Goal: Task Accomplishment & Management: Use online tool/utility

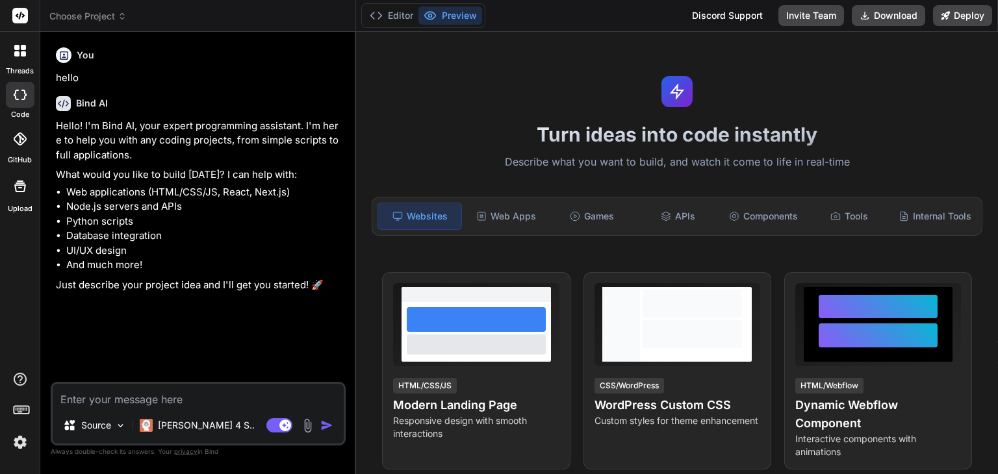
click at [23, 53] on icon at bounding box center [23, 53] width 5 height 5
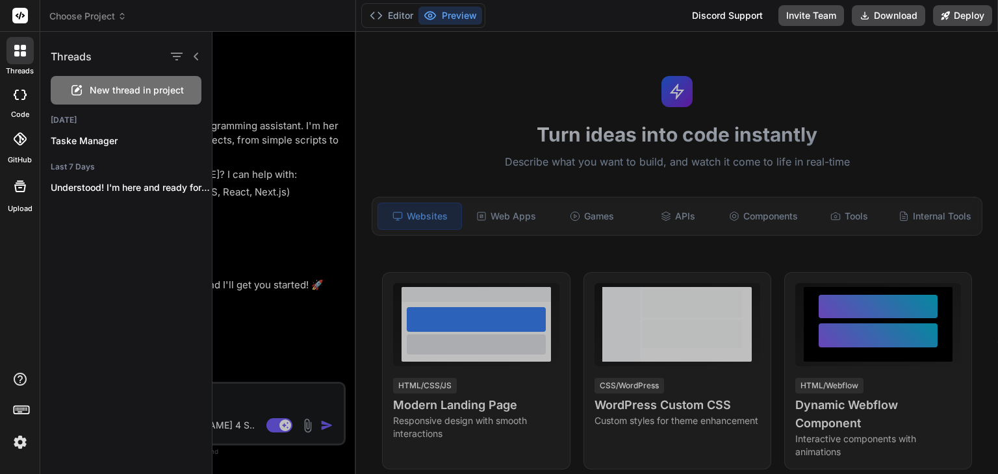
click at [23, 53] on icon at bounding box center [23, 53] width 5 height 5
click at [21, 90] on icon at bounding box center [20, 95] width 13 height 10
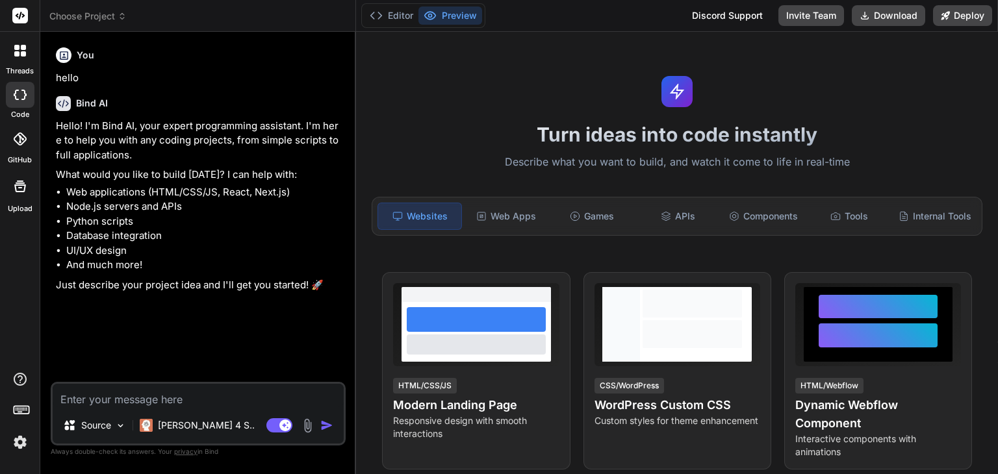
click at [21, 94] on icon at bounding box center [20, 95] width 13 height 10
click at [21, 104] on div at bounding box center [20, 95] width 29 height 26
click at [21, 131] on div at bounding box center [20, 139] width 29 height 29
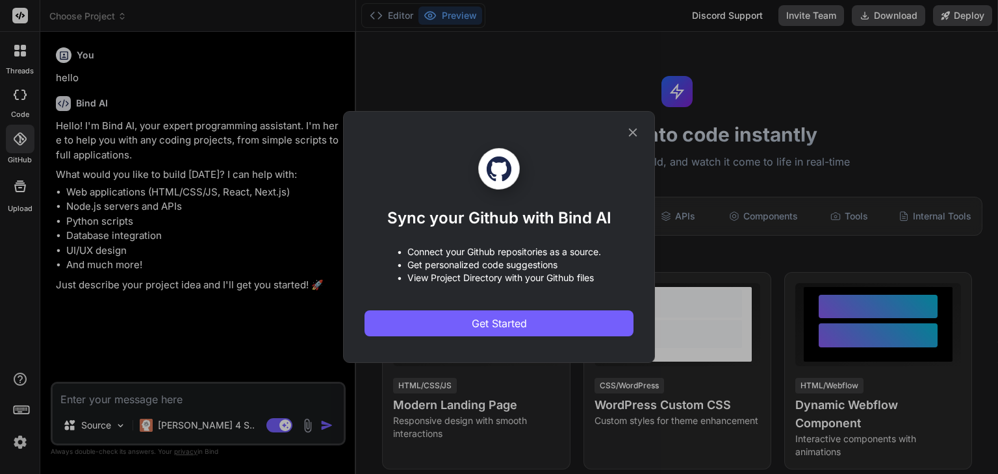
click at [21, 205] on div "Sync your Github with Bind AI • Connect your Github repositories as a source. •…" at bounding box center [499, 237] width 998 height 474
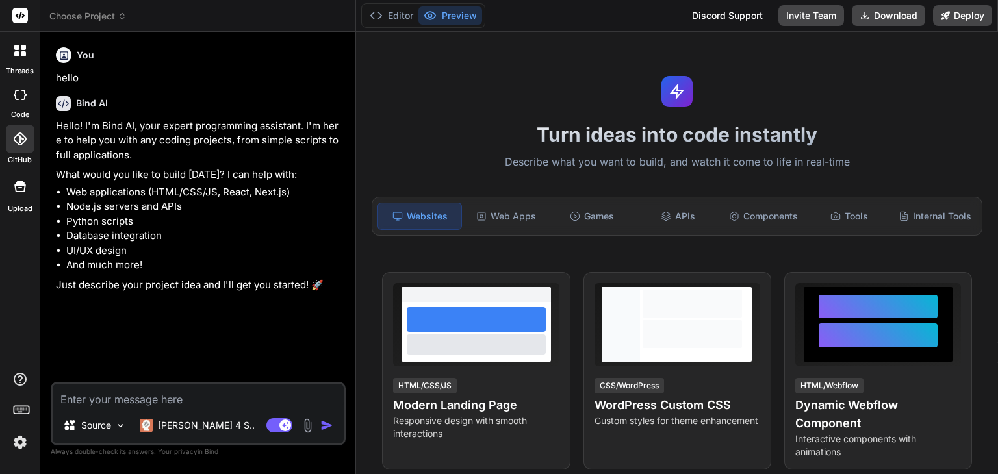
click at [21, 205] on label "Upload" at bounding box center [20, 208] width 25 height 11
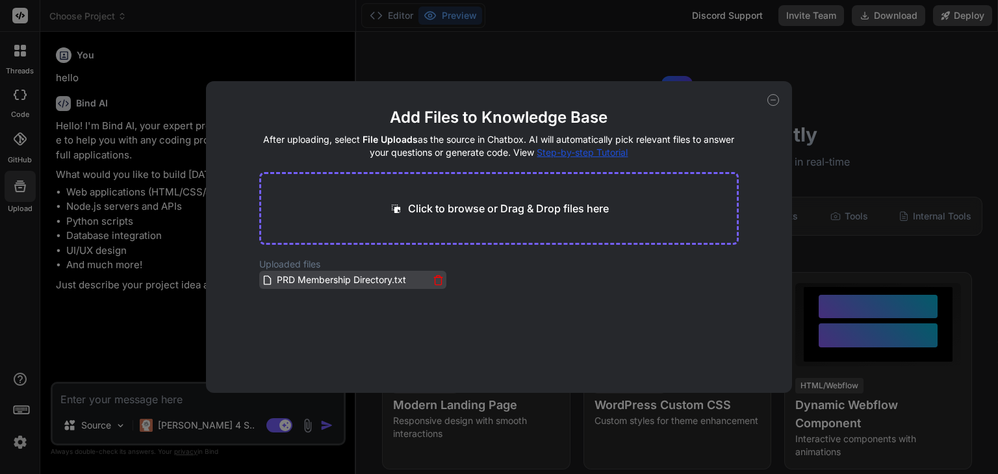
click at [434, 279] on icon at bounding box center [438, 280] width 11 height 11
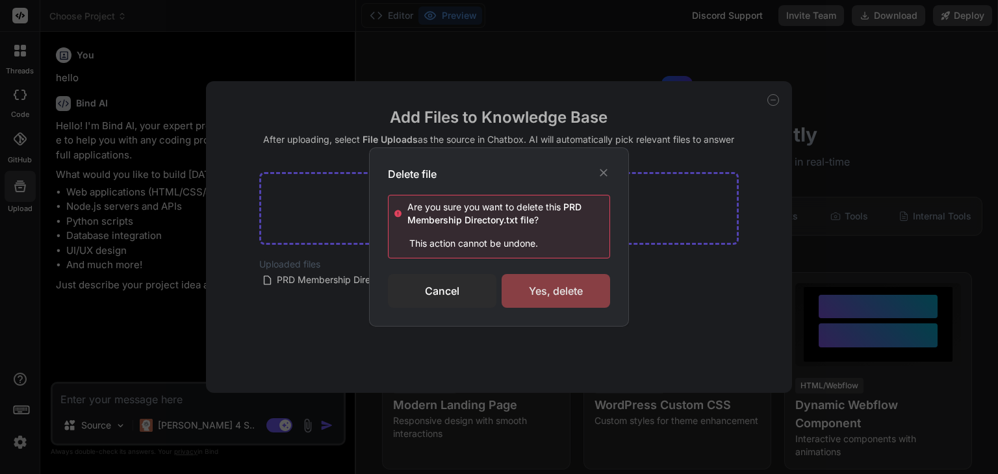
click at [585, 297] on div "Yes, delete" at bounding box center [555, 291] width 108 height 34
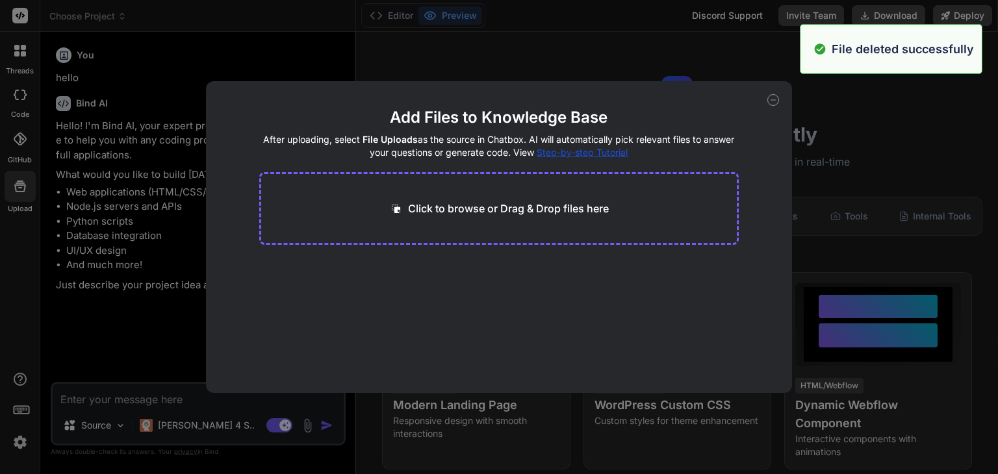
click at [774, 97] on icon at bounding box center [773, 100] width 12 height 12
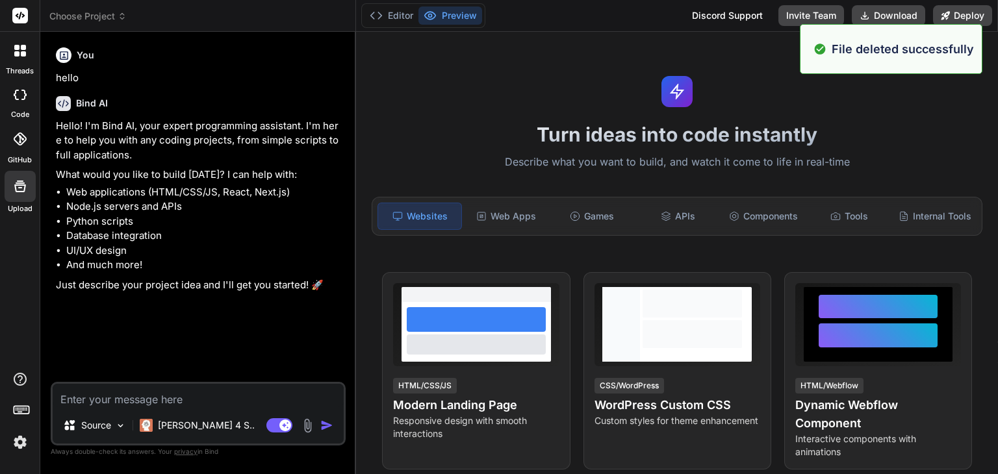
click at [949, 116] on div "Turn ideas into code instantly Describe what you want to build, and watch it co…" at bounding box center [677, 253] width 642 height 442
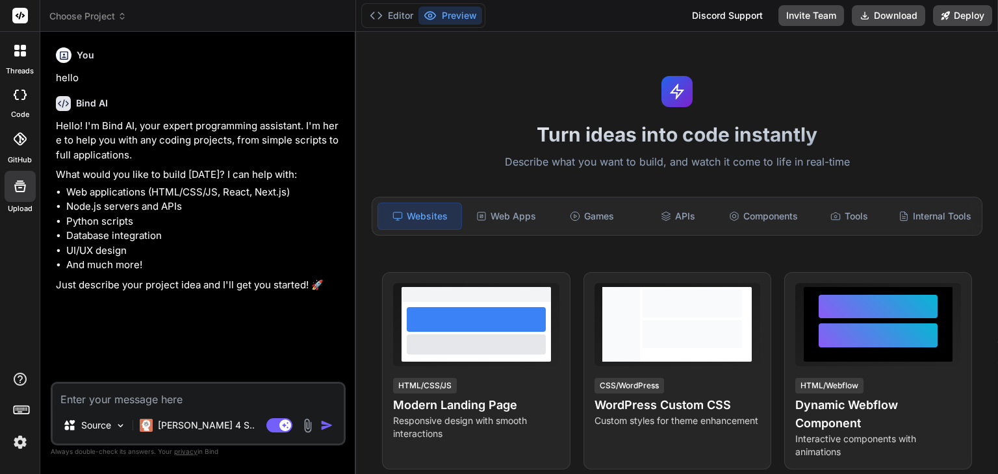
click at [21, 59] on div at bounding box center [19, 50] width 27 height 27
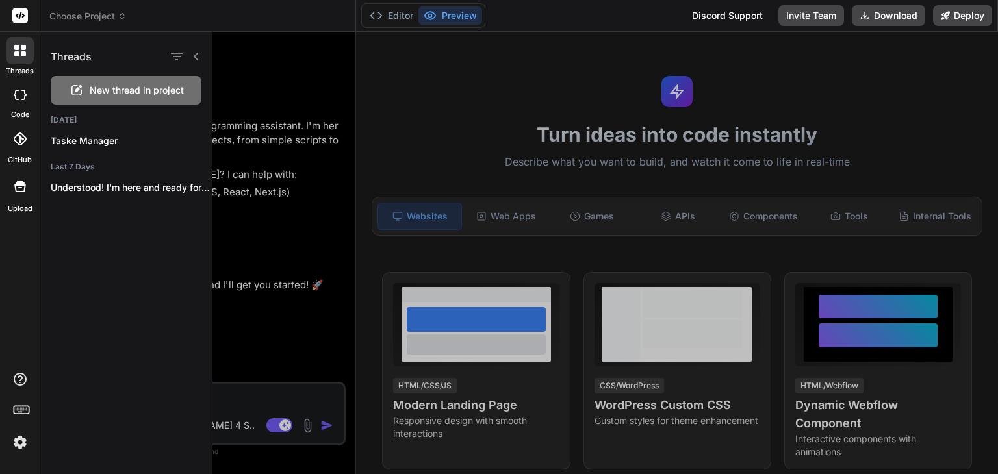
click at [238, 251] on div at bounding box center [604, 253] width 785 height 442
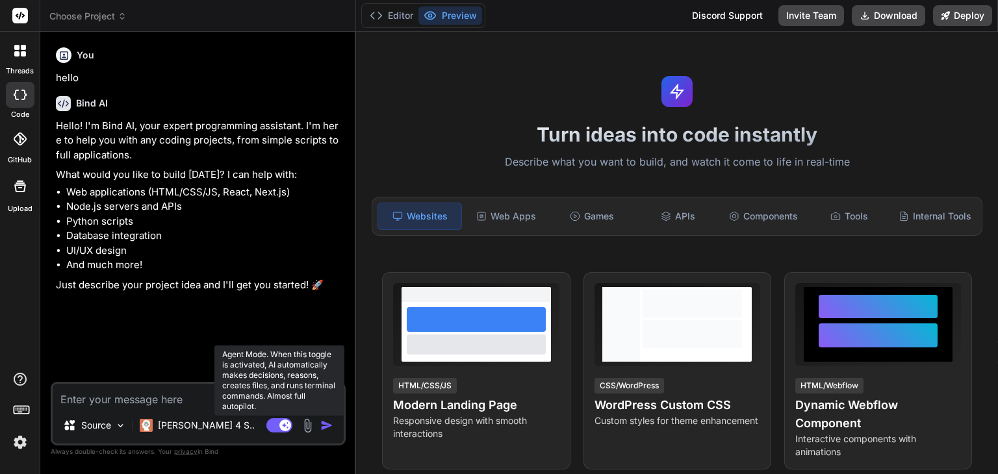
click at [280, 427] on rect at bounding box center [279, 425] width 26 height 14
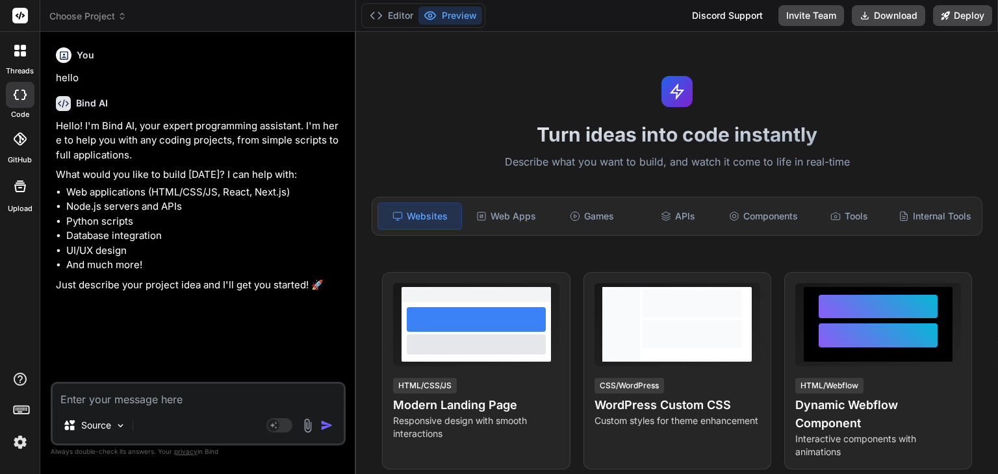
click at [260, 342] on div "You hello Bind AI Hello! I'm Bind AI, your expert programming assistant. I'm he…" at bounding box center [199, 212] width 292 height 340
click at [148, 76] on p "hello" at bounding box center [199, 78] width 287 height 15
click at [130, 401] on textarea at bounding box center [198, 395] width 291 height 23
click at [14, 194] on div at bounding box center [20, 186] width 31 height 31
type textarea "x"
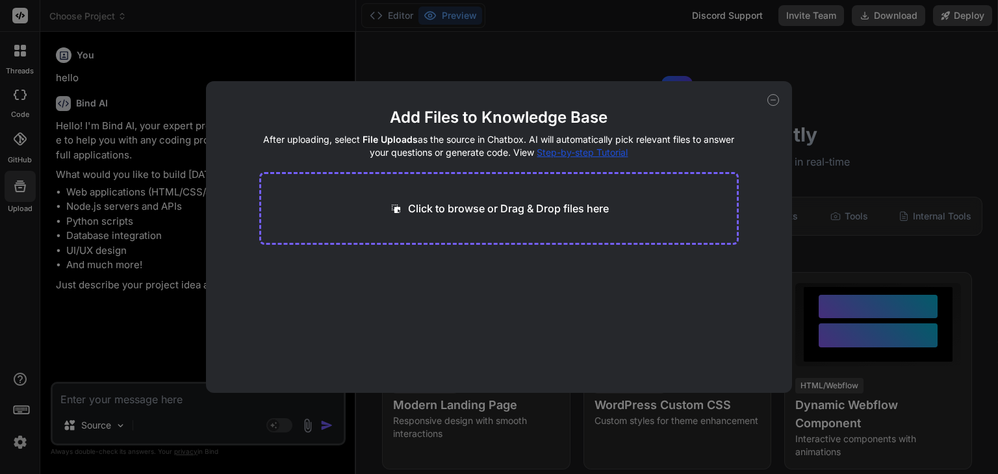
click at [468, 203] on p "Click to browse or Drag & Drop files here" at bounding box center [508, 209] width 201 height 16
type input "C:\fakepath\Membership Directory Product Requirements Document and Implementati…"
click at [732, 312] on div "File Uploading... txt 36.54 KB" at bounding box center [499, 299] width 480 height 83
click at [510, 321] on div "File Uploading... txt 36.54 KB" at bounding box center [499, 299] width 480 height 83
click at [729, 351] on button "Finish" at bounding box center [715, 354] width 45 height 26
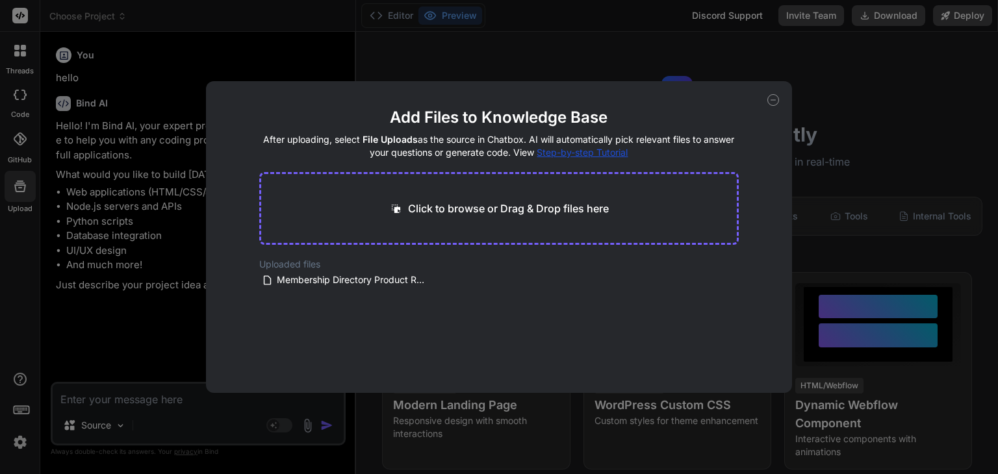
click at [769, 102] on icon at bounding box center [773, 100] width 12 height 12
type textarea "x"
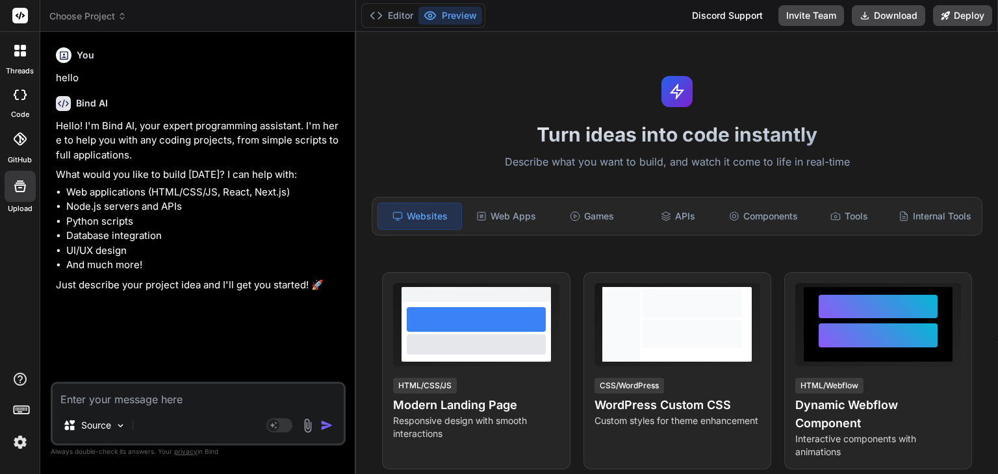
click at [130, 399] on textarea at bounding box center [198, 395] width 291 height 23
type textarea "l"
type textarea "x"
type textarea "le"
type textarea "x"
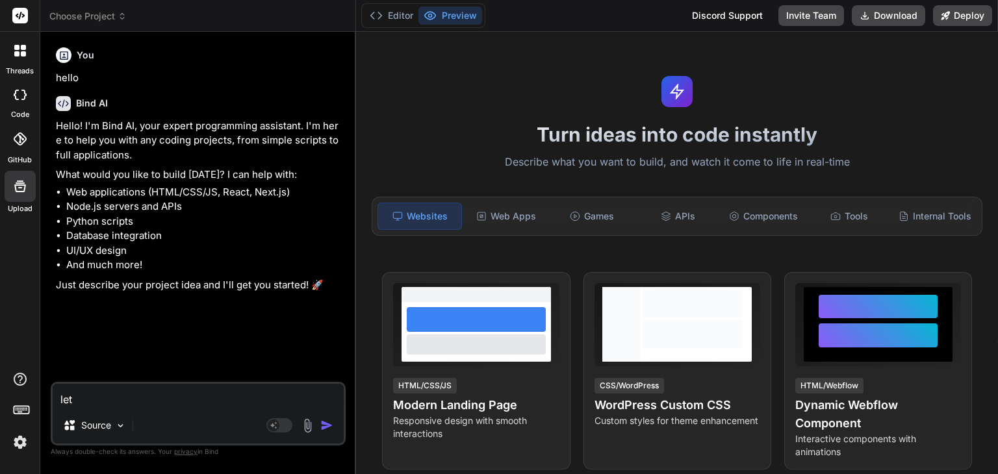
type textarea "lets"
type textarea "x"
type textarea "lets"
type textarea "x"
type textarea "lets b"
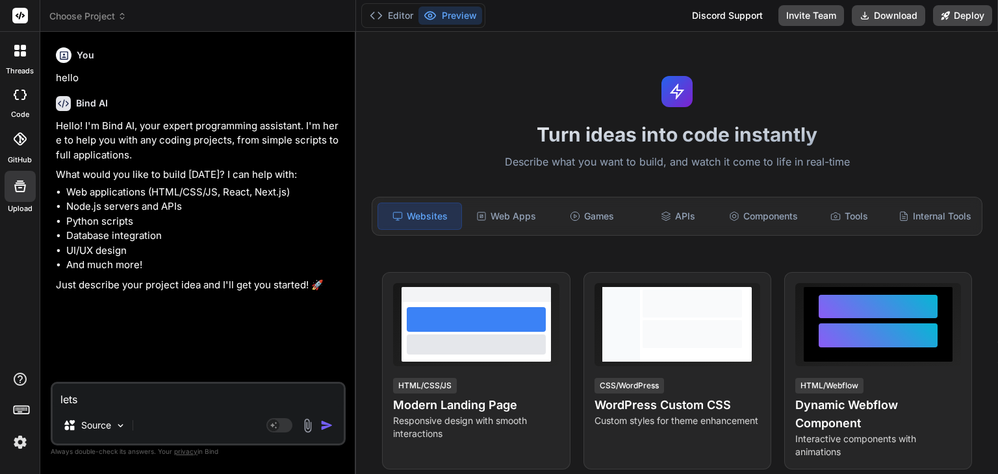
type textarea "x"
type textarea "lets bu"
type textarea "x"
type textarea "lets bui"
type textarea "x"
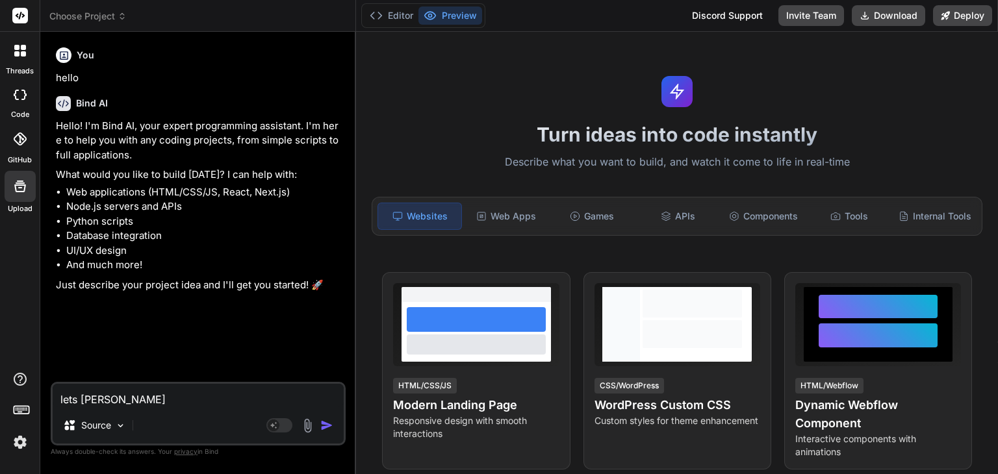
type textarea "lets buil"
type textarea "x"
type textarea "lets build"
type textarea "x"
type textarea "lets build"
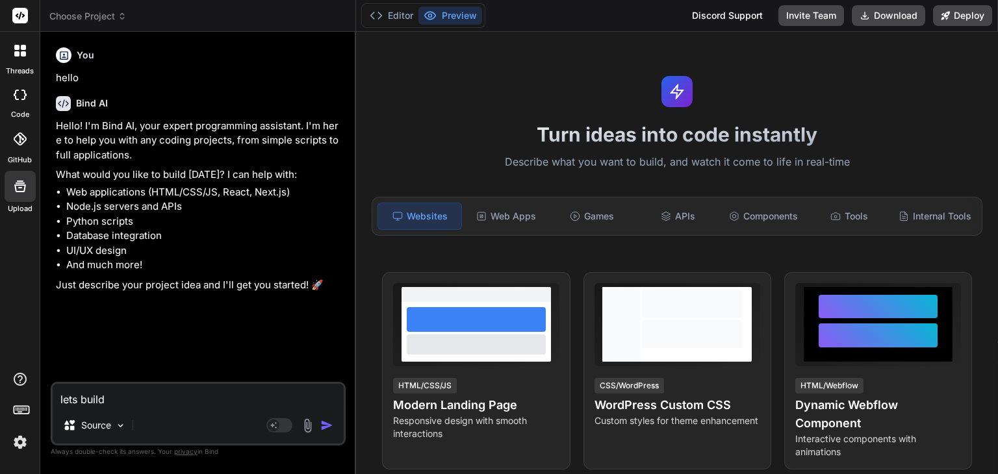
type textarea "x"
type textarea "lets build a"
type textarea "x"
type textarea "lets build a"
type textarea "x"
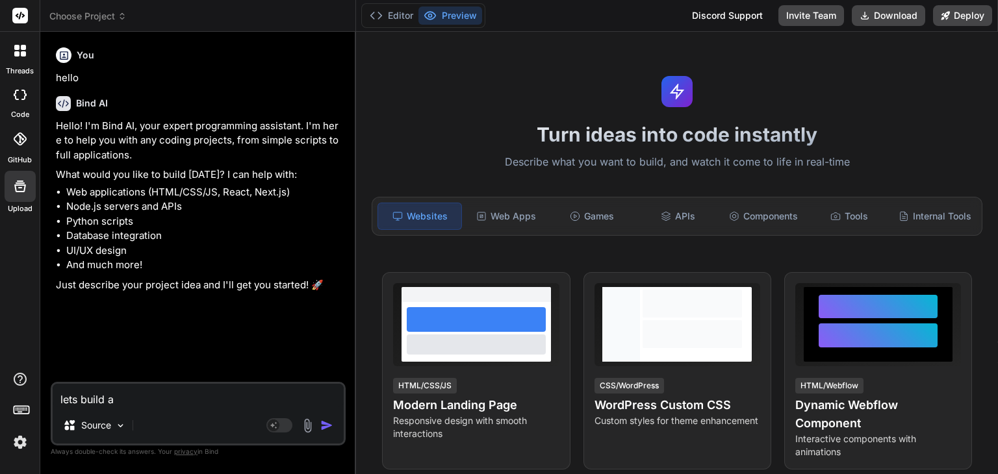
type textarea "lets build a p"
type textarea "x"
type textarea "lets build a pl"
type textarea "x"
type textarea "lets build a pla"
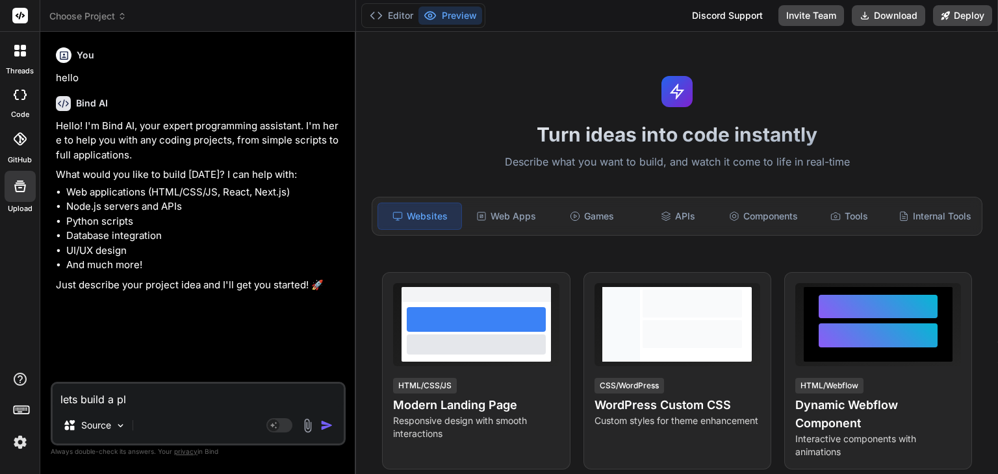
type textarea "x"
type textarea "lets build a plat"
type textarea "x"
type textarea "lets build a platf"
type textarea "x"
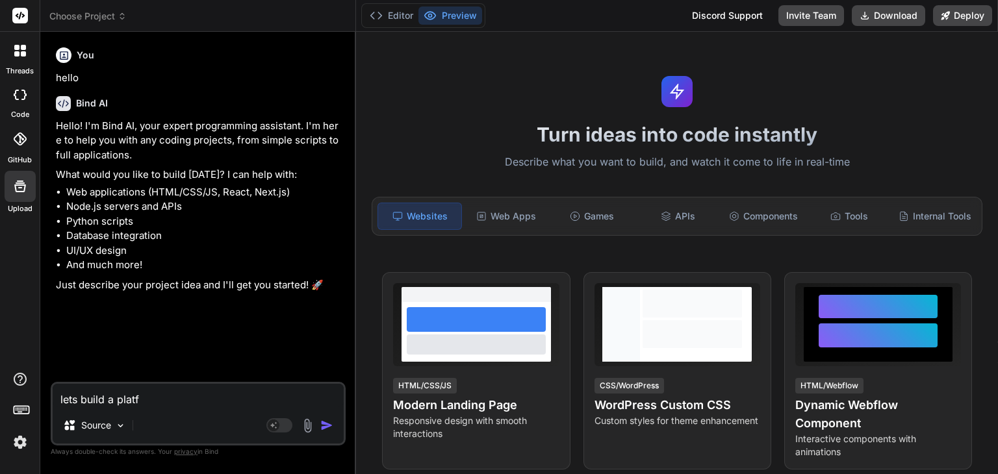
type textarea "lets build a platfo"
type textarea "x"
type textarea "lets build a platfor"
type textarea "x"
type textarea "lets build a platform"
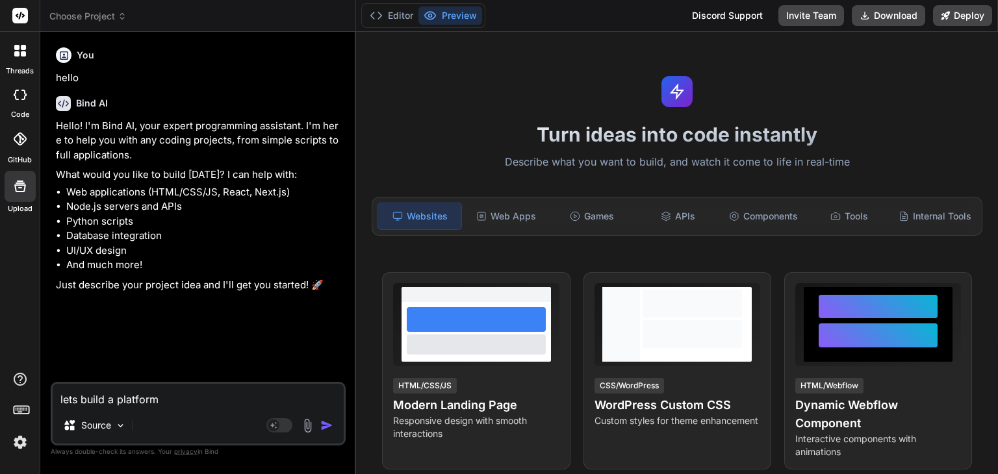
type textarea "x"
type textarea "lets build a platform f"
type textarea "x"
type textarea "lets build a platform fo"
type textarea "x"
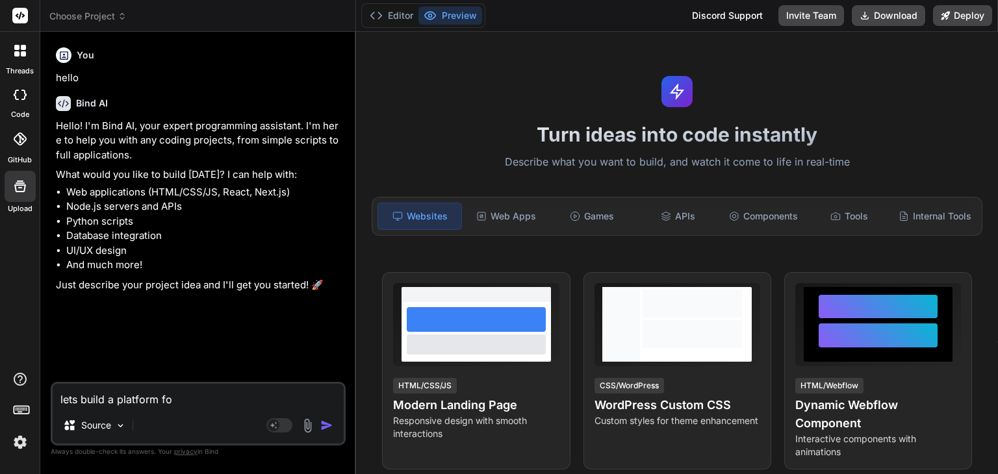
type textarea "lets build a platform for"
type textarea "x"
type textarea "lets build a platform for"
type textarea "x"
type textarea "lets build a platform for m"
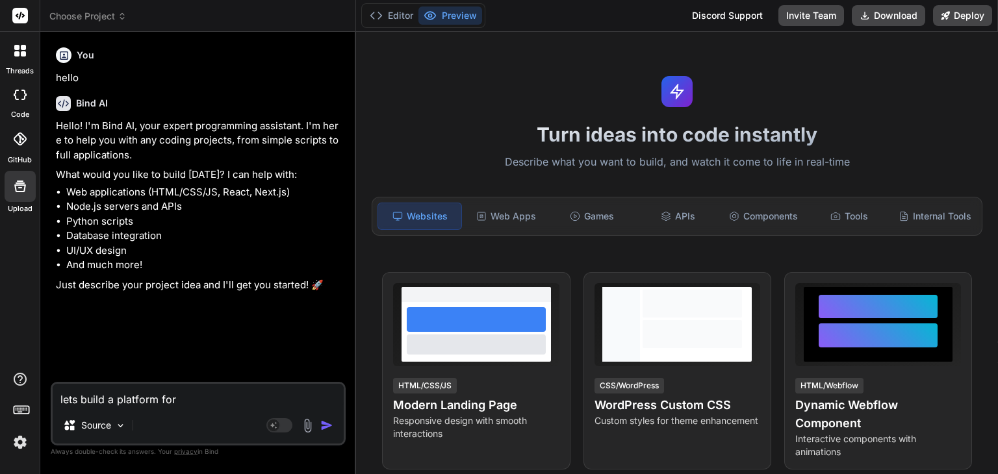
type textarea "x"
type textarea "lets build a platform for me"
type textarea "x"
type textarea "lets build a platform for mem"
type textarea "x"
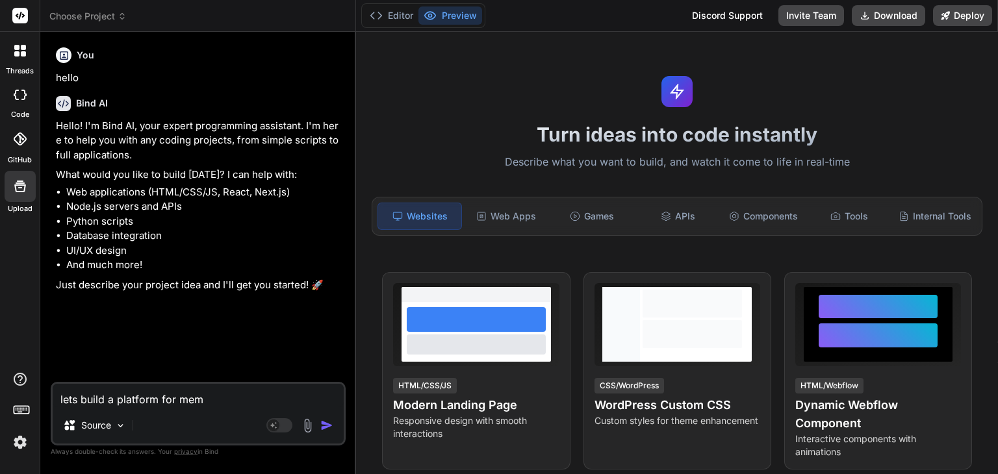
type textarea "lets build a platform for memb"
type textarea "x"
type textarea "lets build a platform for membe"
type textarea "x"
type textarea "lets build a platform for member"
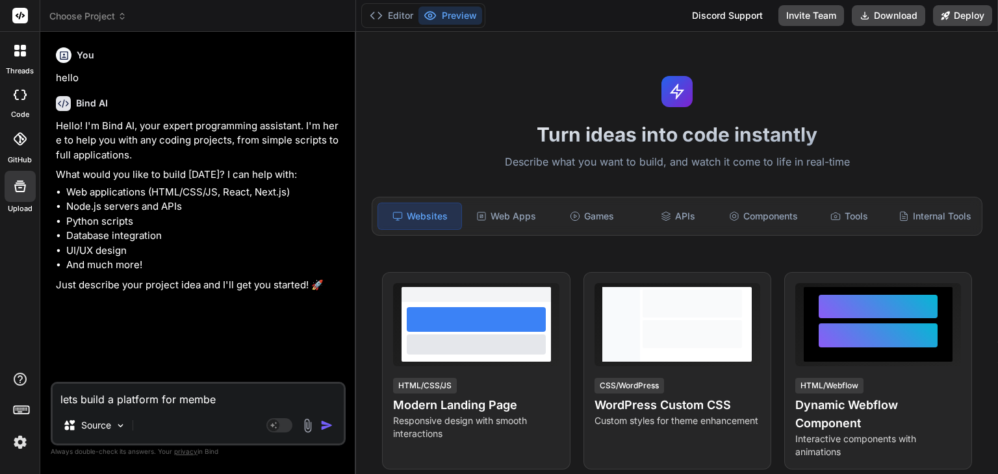
type textarea "x"
type textarea "lets build a platform for members"
type textarea "x"
type textarea "lets build a platform for membersh"
type textarea "x"
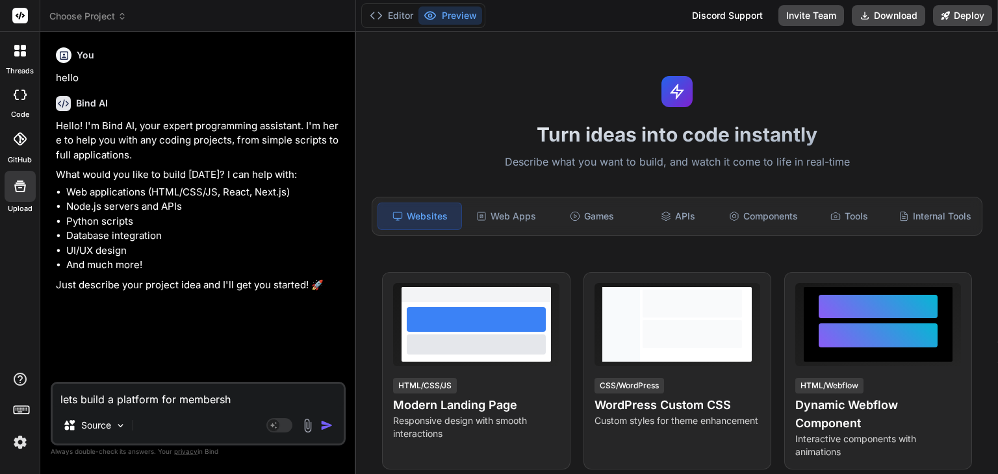
type textarea "lets build a platform for membershi"
type textarea "x"
type textarea "lets build a platform for membership"
type textarea "x"
type textarea "lets build a platform for membership"
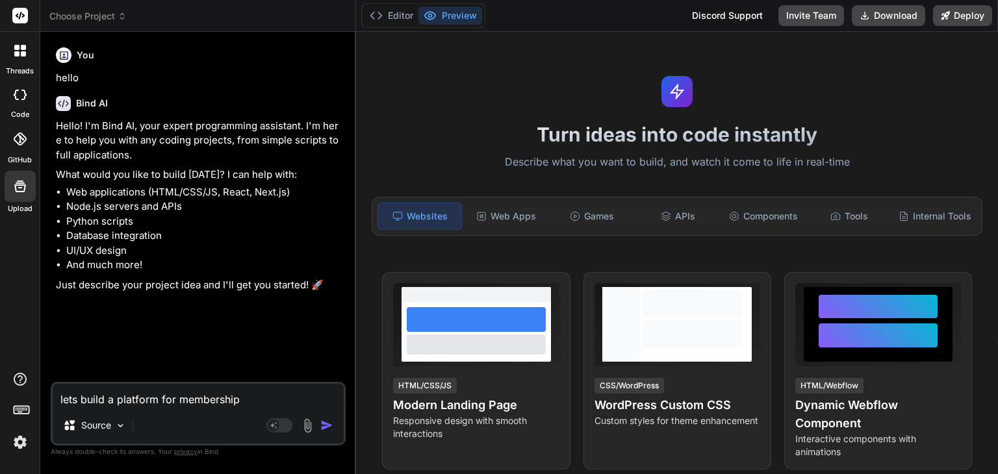
type textarea "x"
type textarea "lets build a platform for membership m"
type textarea "x"
type textarea "lets build a platform for membership ma"
type textarea "x"
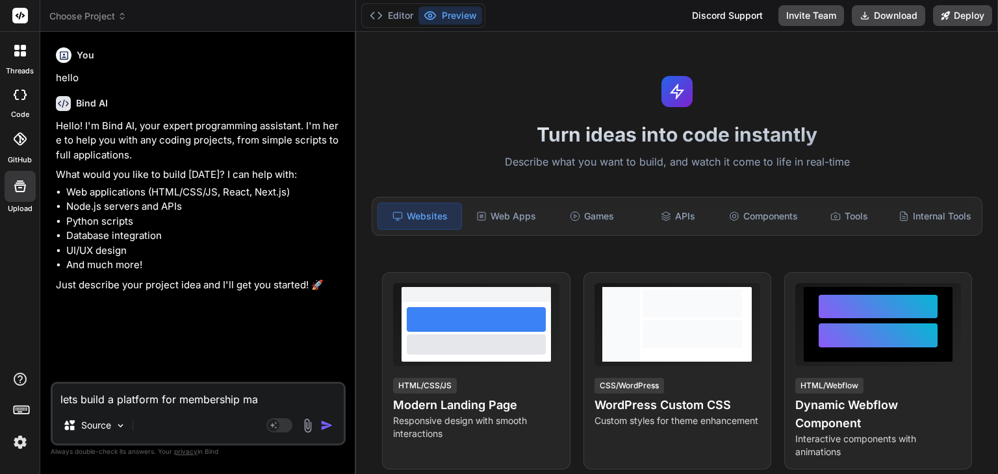
type textarea "lets build a platform for membership man"
type textarea "x"
type textarea "lets build a platform for membership mana"
type textarea "x"
type textarea "lets build a platform for membership manag"
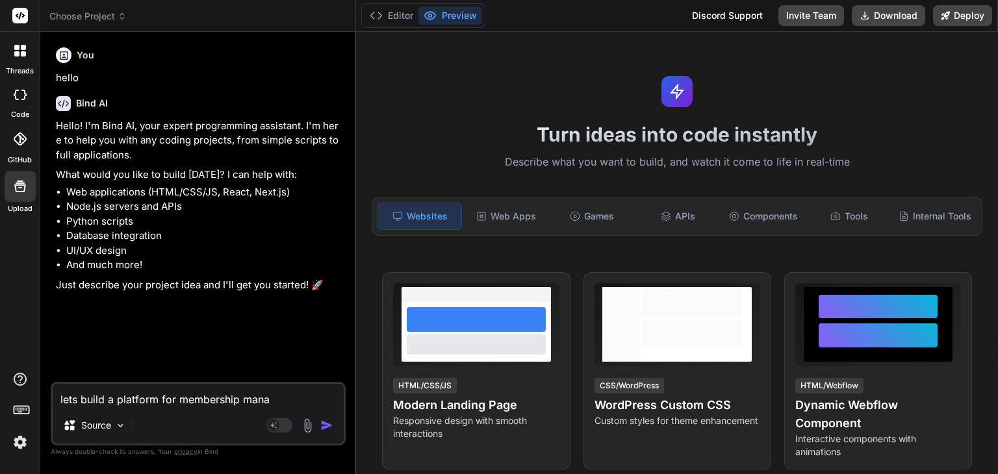
type textarea "x"
type textarea "lets build a platform for membership manage"
type textarea "x"
type textarea "lets build a platform for membership managem"
type textarea "x"
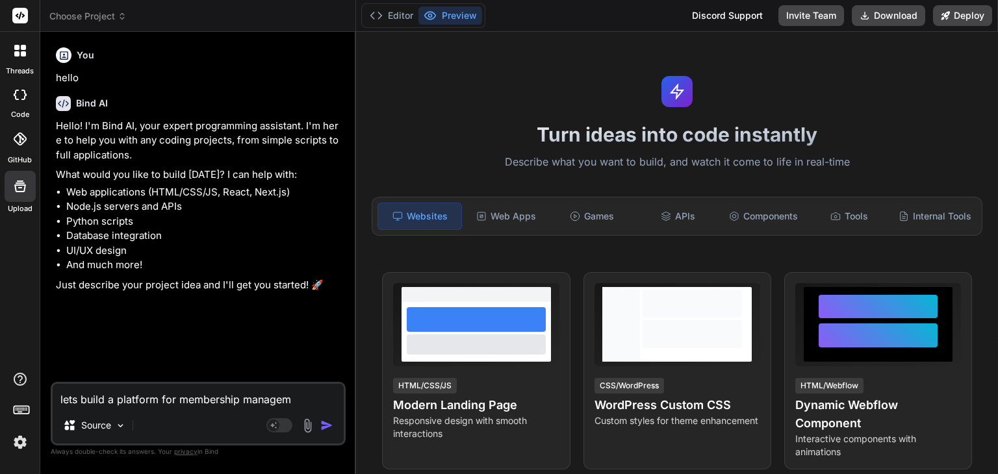
type textarea "lets build a platform for membership manageme"
type textarea "x"
type textarea "lets build a platform for membership managemen"
type textarea "x"
type textarea "lets build a platform for membership management"
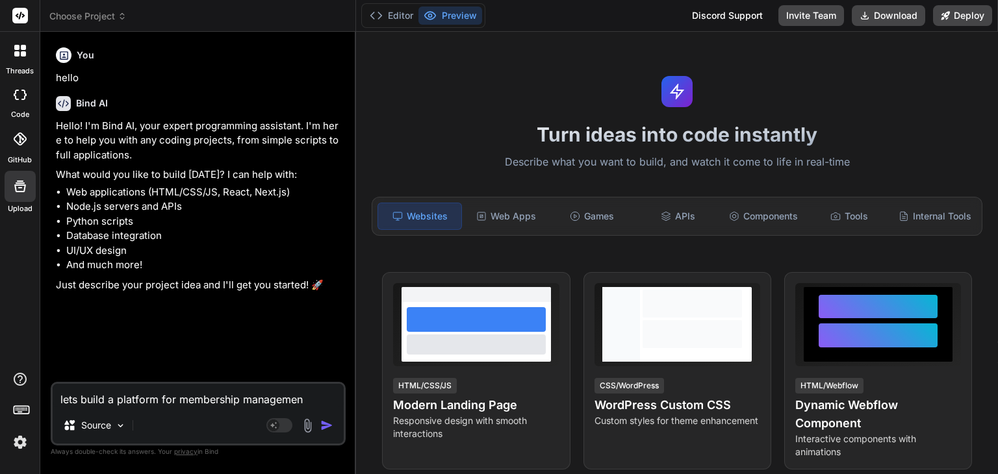
type textarea "x"
type textarea "lets build a platform for membership management"
type textarea "x"
type textarea "lets build a platform for membership management o"
type textarea "x"
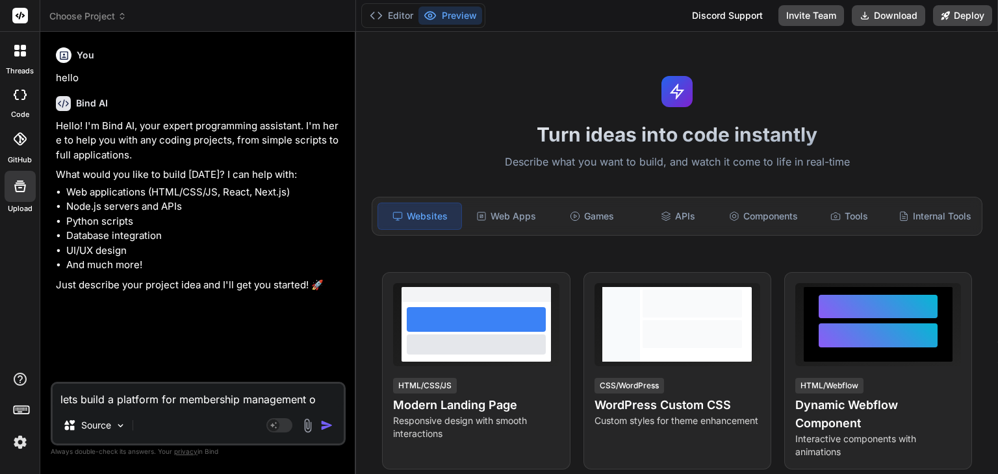
type textarea "lets build a platform for membership management of"
type textarea "x"
type textarea "lets build a platform for membership management of"
type textarea "x"
type textarea "lets build a platform for membership management of b"
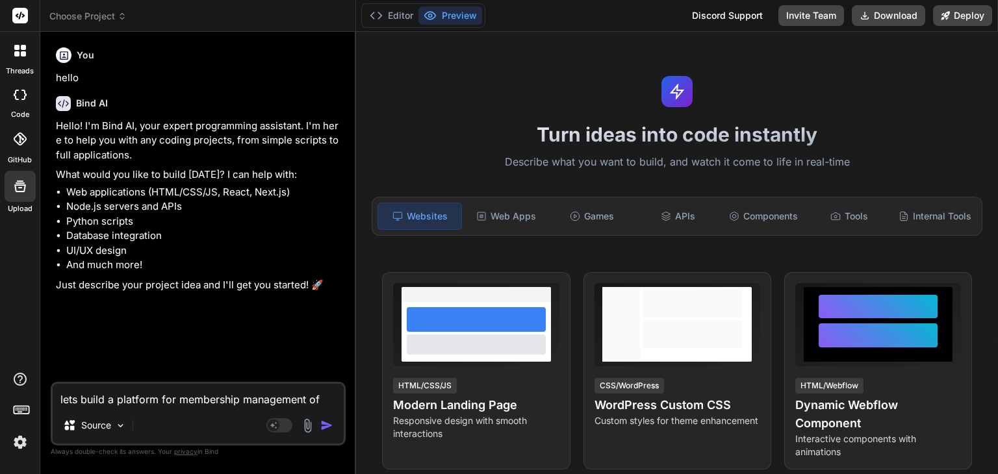
type textarea "x"
type textarea "lets build a platform for membership management of bu"
type textarea "x"
type textarea "lets build a platform for membership management of bus"
type textarea "x"
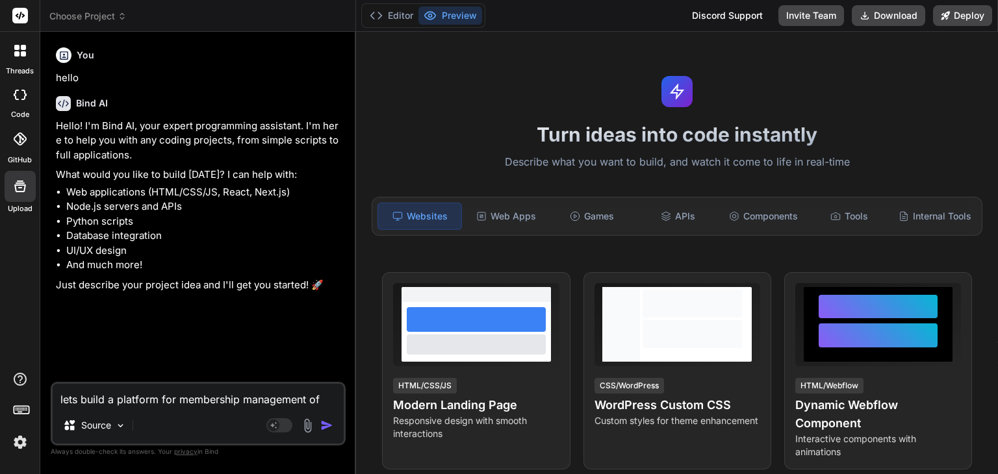
type textarea "lets build a platform for membership management of busi"
type textarea "x"
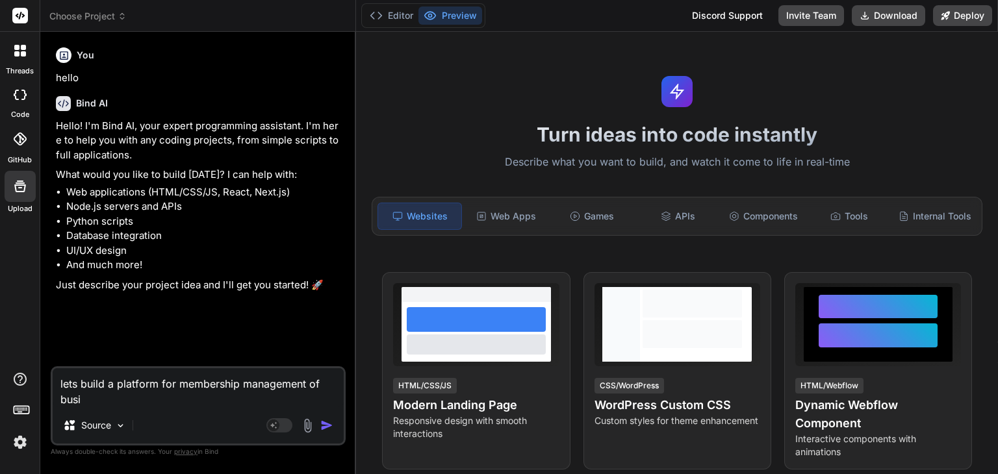
type textarea "lets build a platform for membership management of busin"
type textarea "x"
type textarea "lets build a platform for membership management of busine"
type textarea "x"
type textarea "lets build a platform for membership management of busines"
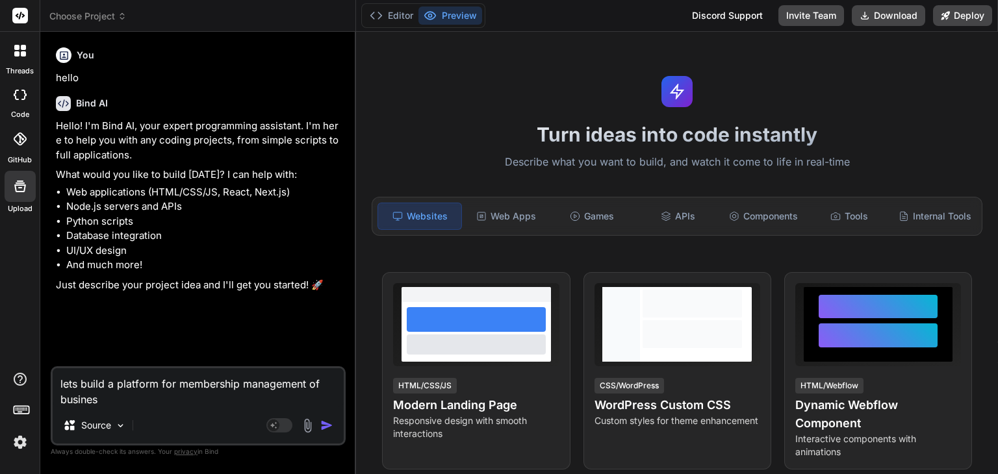
type textarea "x"
type textarea "lets build a platform for membership management of business"
type textarea "x"
type textarea "lets build a platform for membership management of business"
type textarea "x"
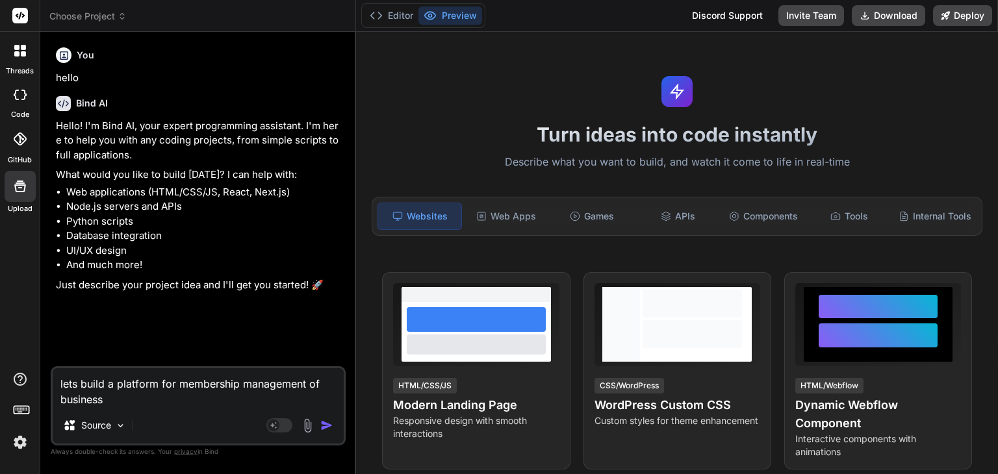
type textarea "lets build a platform for membership management of business p"
type textarea "x"
type textarea "lets build a platform for membership management of business pe"
type textarea "x"
type textarea "lets build a platform for membership management of business peo"
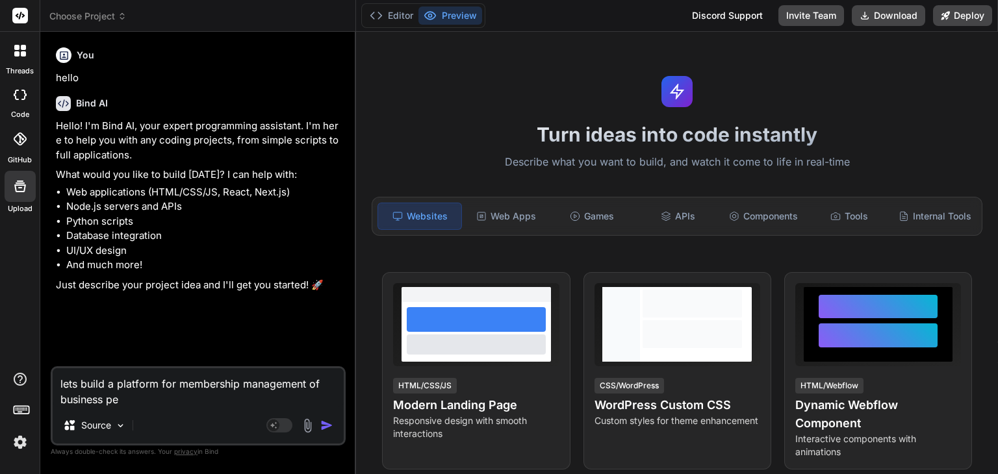
type textarea "x"
type textarea "lets build a platform for membership management of business peop"
type textarea "x"
type textarea "lets build a platform for membership management of business peopl"
type textarea "x"
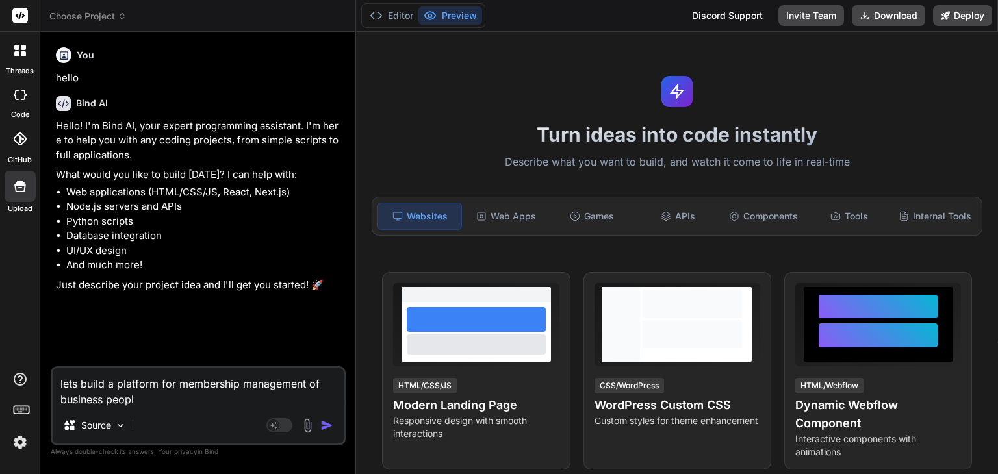
type textarea "lets build a platform for membership management of business people"
type textarea "x"
type textarea "lets build a platform for membership management of business people."
type textarea "x"
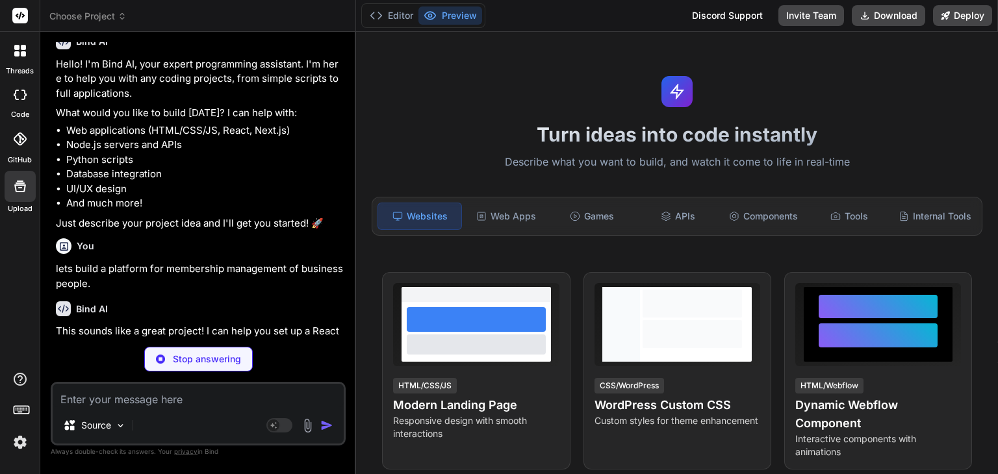
scroll to position [62, 0]
type textarea "x"
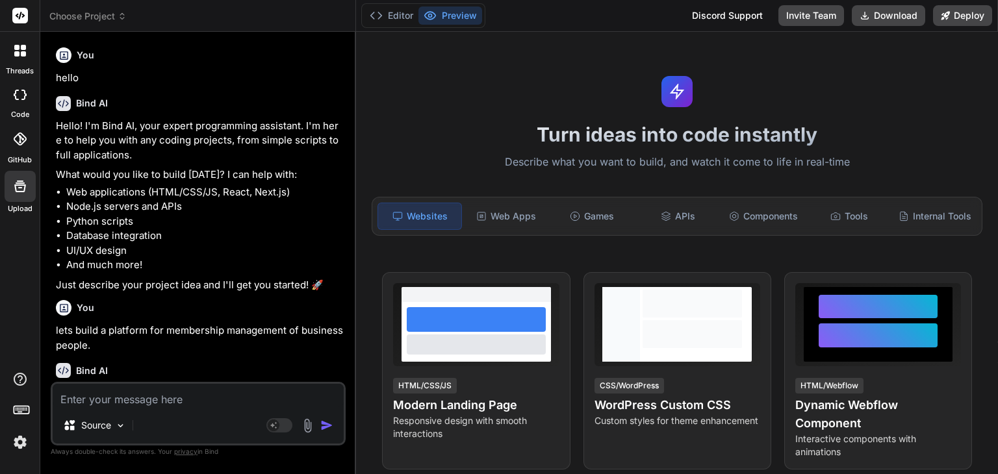
scroll to position [84, 0]
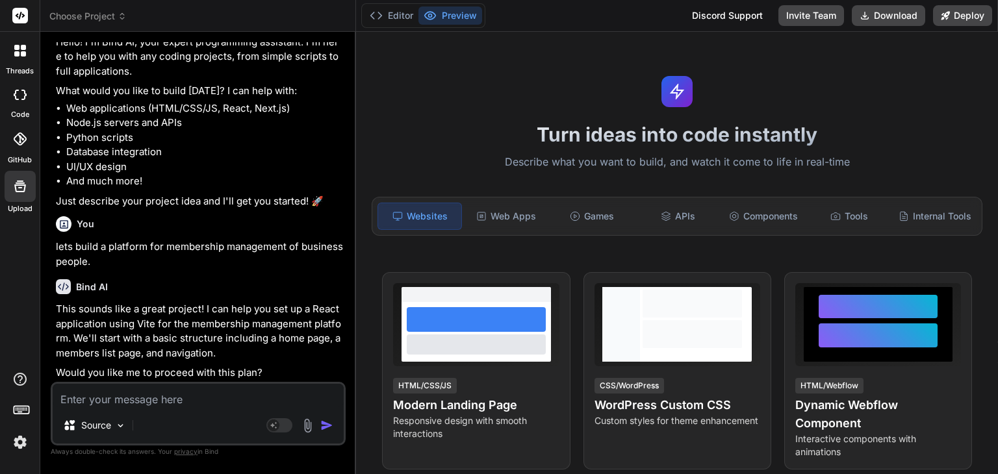
click at [187, 397] on textarea at bounding box center [198, 395] width 291 height 23
click at [190, 393] on textarea at bounding box center [198, 395] width 291 height 23
type textarea "y"
type textarea "x"
type textarea "ye"
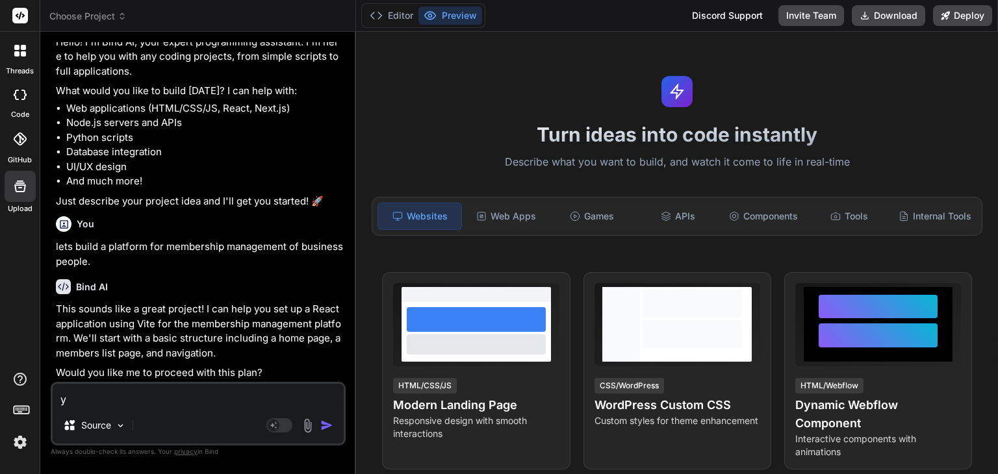
type textarea "x"
type textarea "yes"
type textarea "x"
type textarea "yes,"
type textarea "x"
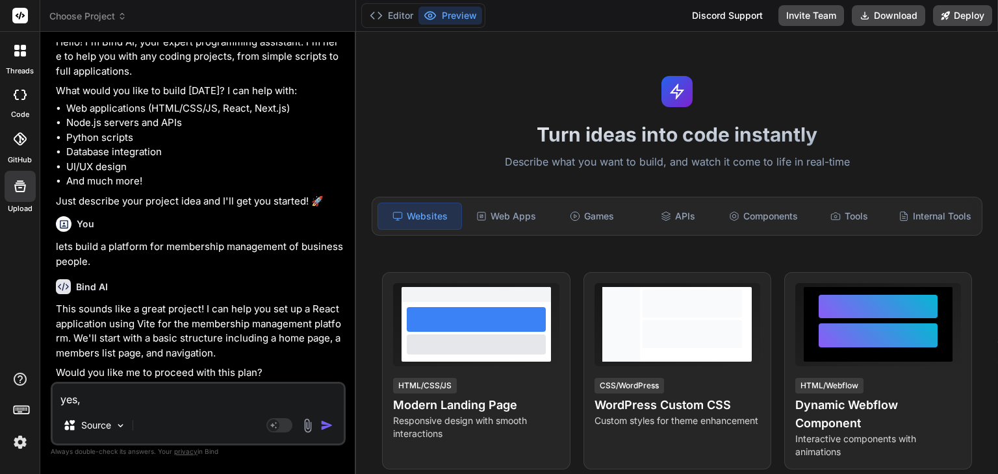
type textarea "yes,"
type textarea "x"
type textarea "yes, p"
type textarea "x"
type textarea "yes, pi"
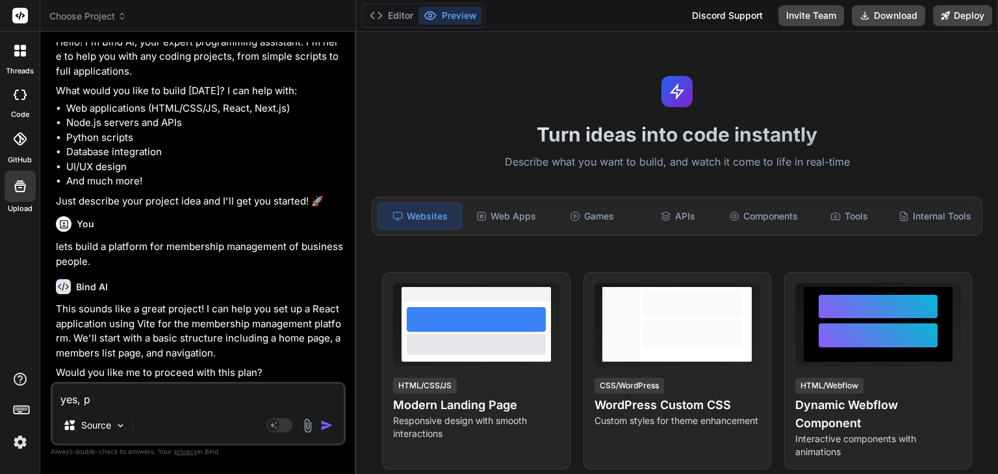
type textarea "x"
type textarea "yes, pic"
type textarea "x"
type textarea "yes, pick"
type textarea "x"
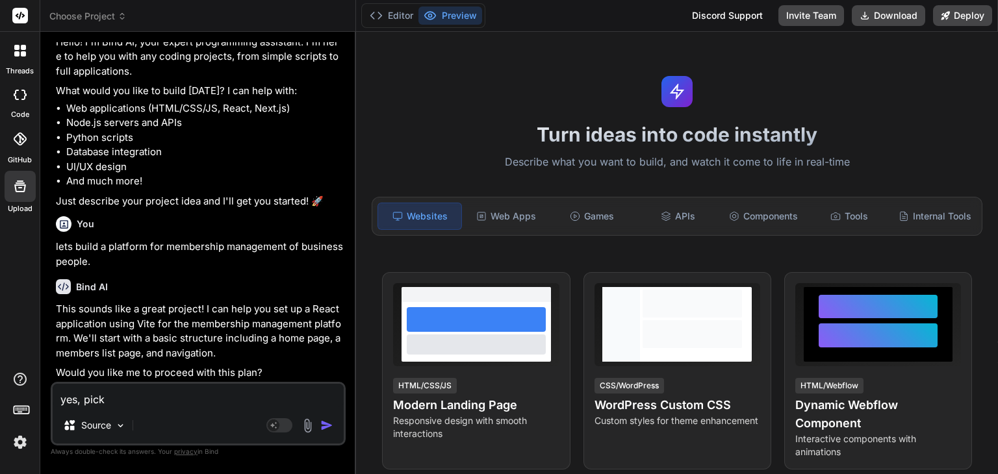
type textarea "yes, pick"
type textarea "x"
type textarea "yes, pick f"
type textarea "x"
type textarea "yes, pick fr"
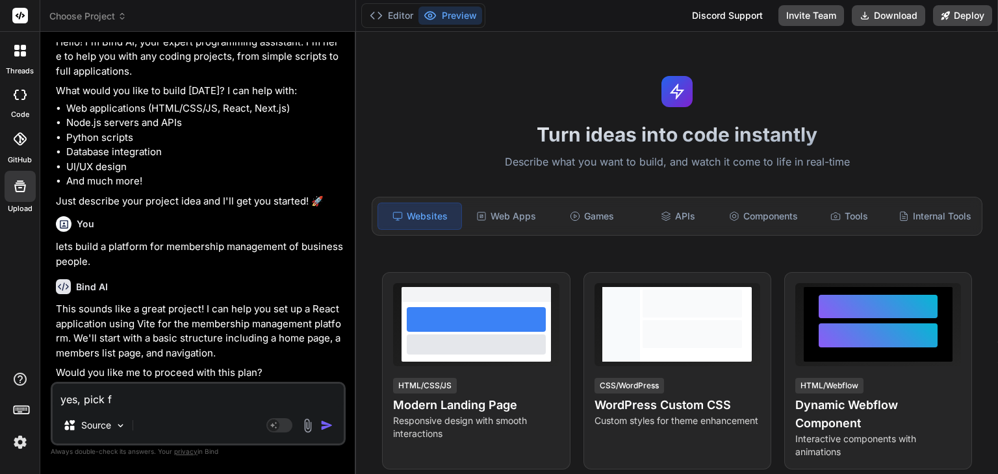
type textarea "x"
type textarea "yes, pick fro"
type textarea "x"
type textarea "yes, pick from"
type textarea "x"
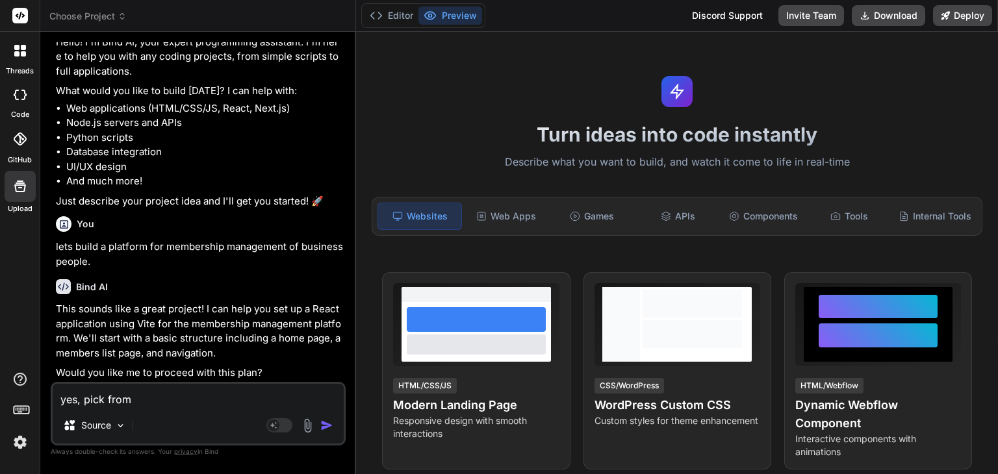
type textarea "yes, pick fromk"
type textarea "x"
type textarea "yes, pick fromkn"
type textarea "x"
type textarea "yes, pick fromkno"
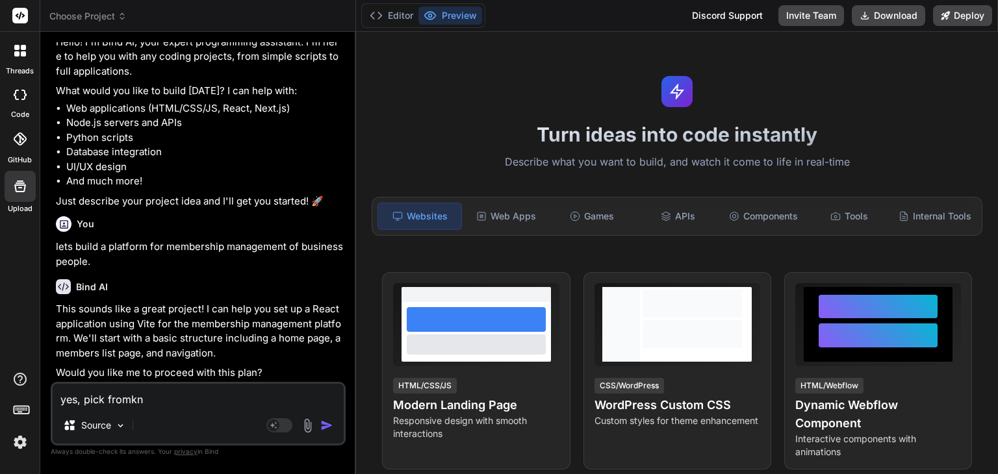
type textarea "x"
type textarea "yes, pick fromknow"
type textarea "x"
type textarea "yes, pick fromkno"
type textarea "x"
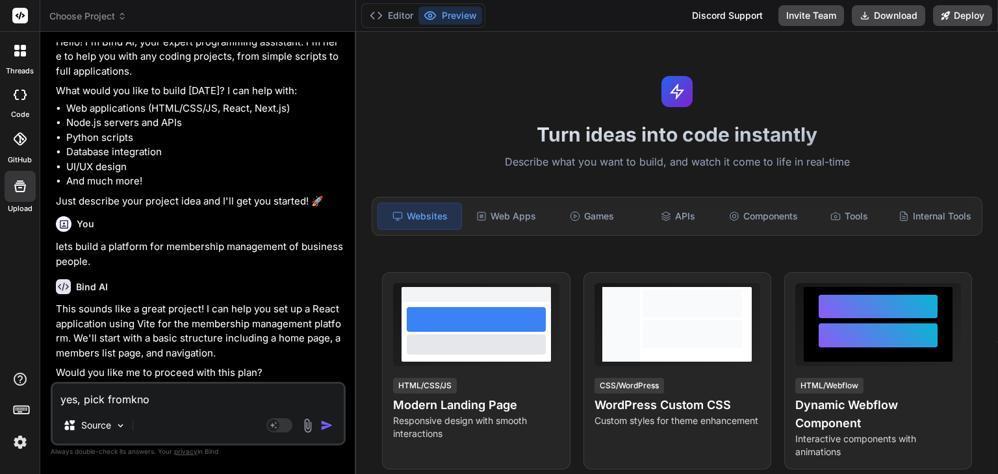
type textarea "yes, pick fromkn"
type textarea "x"
type textarea "yes, pick fromk"
type textarea "x"
type textarea "yes, pick from"
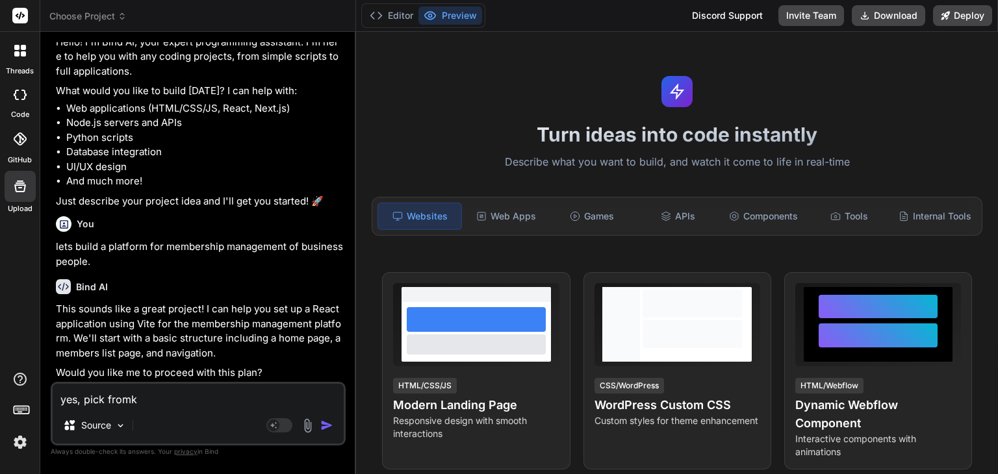
type textarea "x"
type textarea "yes, pick from"
type textarea "x"
type textarea "yes, pick from k"
type textarea "x"
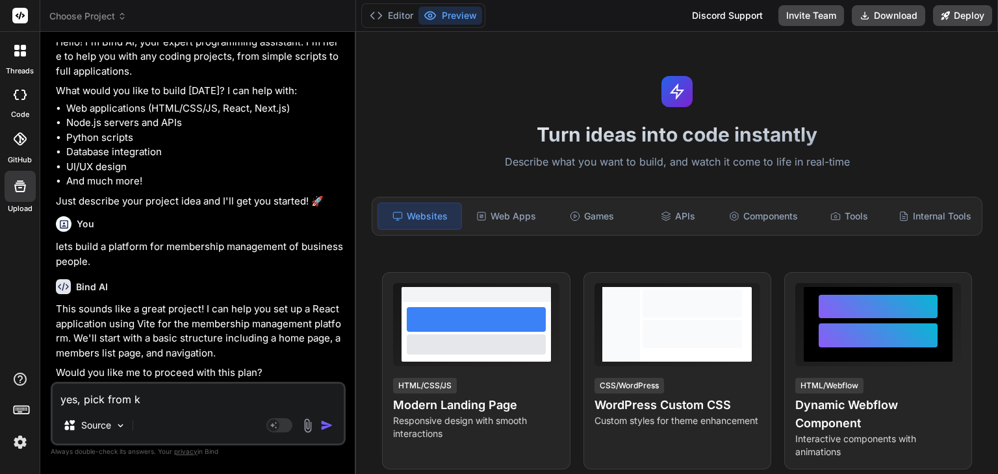
type textarea "yes, pick from kn"
type textarea "x"
type textarea "yes, pick from kno"
type textarea "x"
type textarea "yes, pick from know"
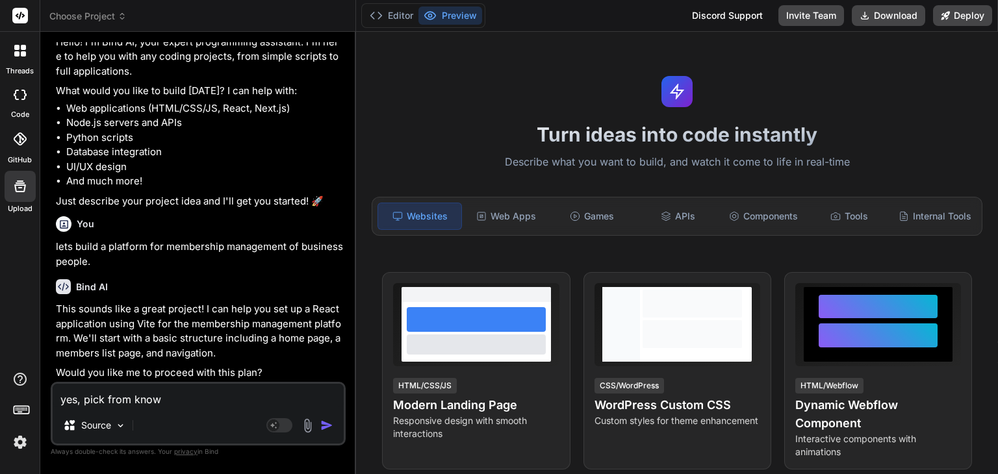
type textarea "x"
type textarea "yes, pick from knowl"
type textarea "x"
type textarea "yes, pick from knowle"
type textarea "x"
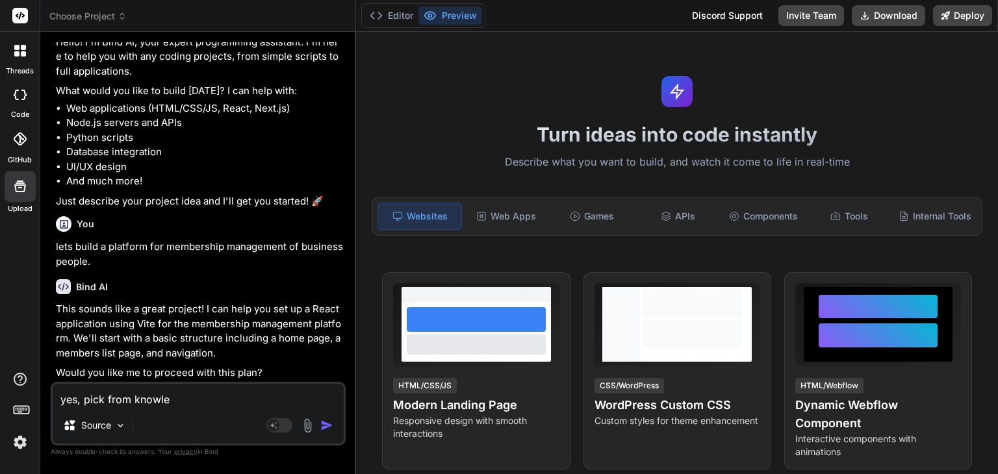
type textarea "yes, pick from knowled"
type textarea "x"
type textarea "yes, pick from knowledg"
type textarea "x"
type textarea "yes, pick from knowledge"
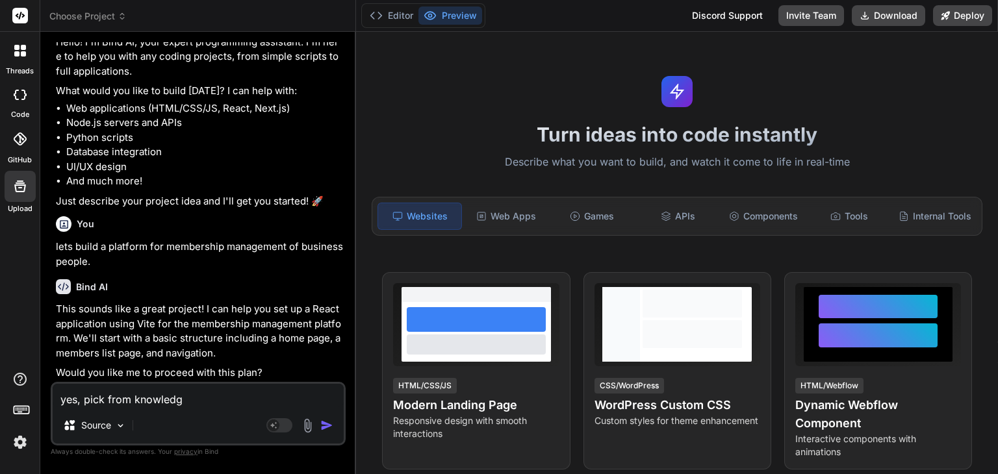
type textarea "x"
type textarea "yes, pick from knowledgeb"
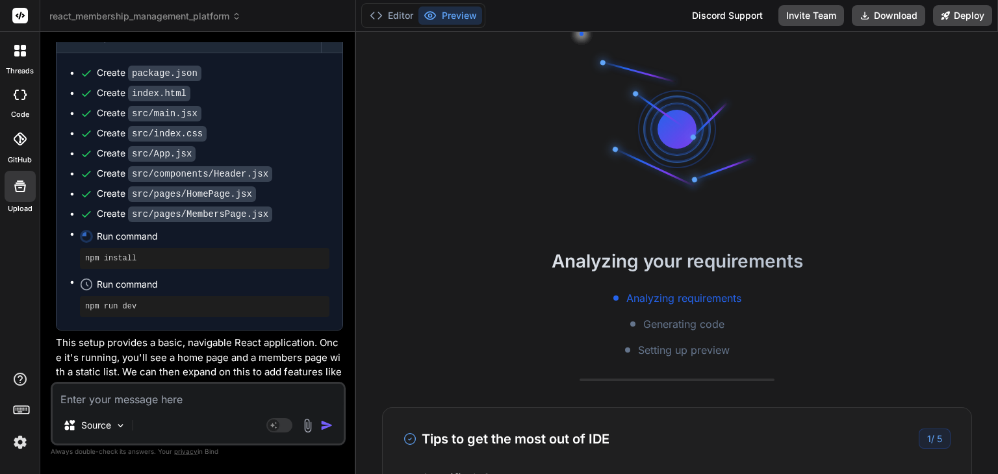
scroll to position [833, 0]
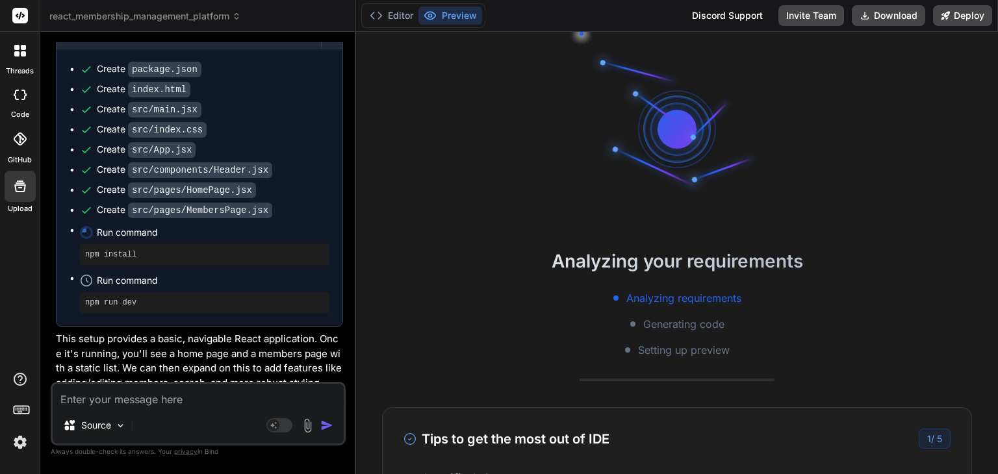
drag, startPoint x: 268, startPoint y: 182, endPoint x: 264, endPoint y: 207, distance: 25.0
click at [386, 9] on button "Editor" at bounding box center [391, 15] width 54 height 18
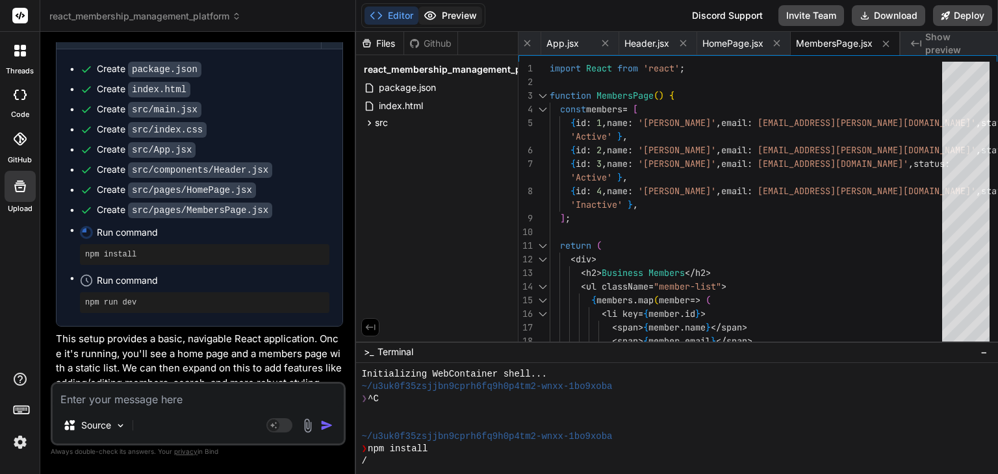
click at [444, 19] on button "Preview" at bounding box center [450, 15] width 64 height 18
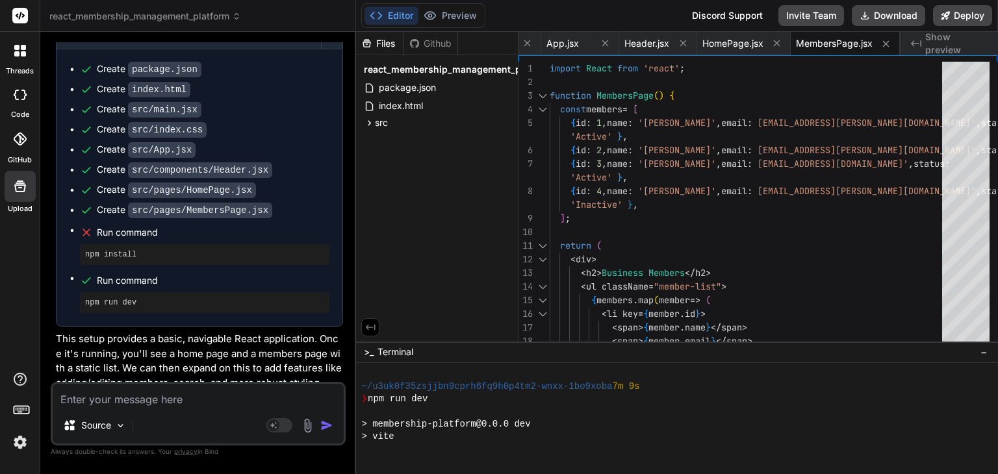
scroll to position [137, 0]
click at [434, 164] on div "Files Github react_membership_management_platform package.json index.html src m…" at bounding box center [437, 187] width 162 height 310
drag, startPoint x: 434, startPoint y: 431, endPoint x: 440, endPoint y: 433, distance: 6.8
click at [436, 433] on div "> vite" at bounding box center [669, 437] width 616 height 12
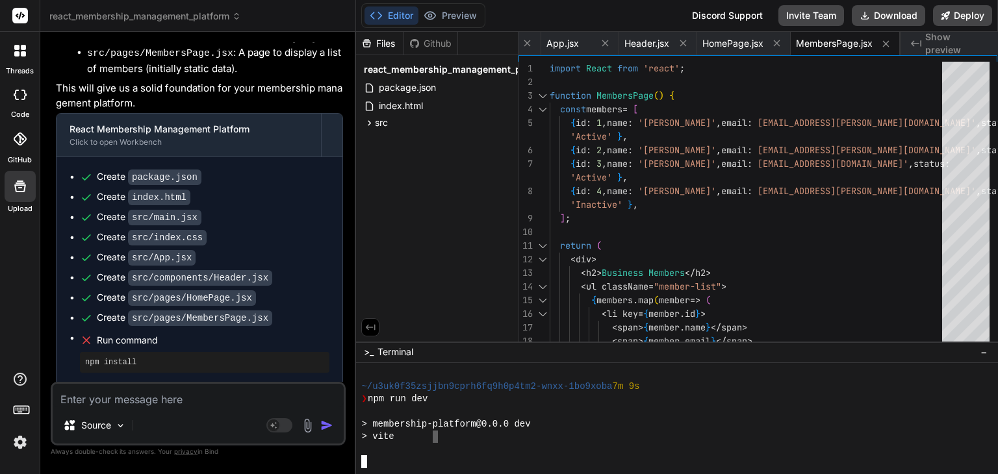
scroll to position [833, 0]
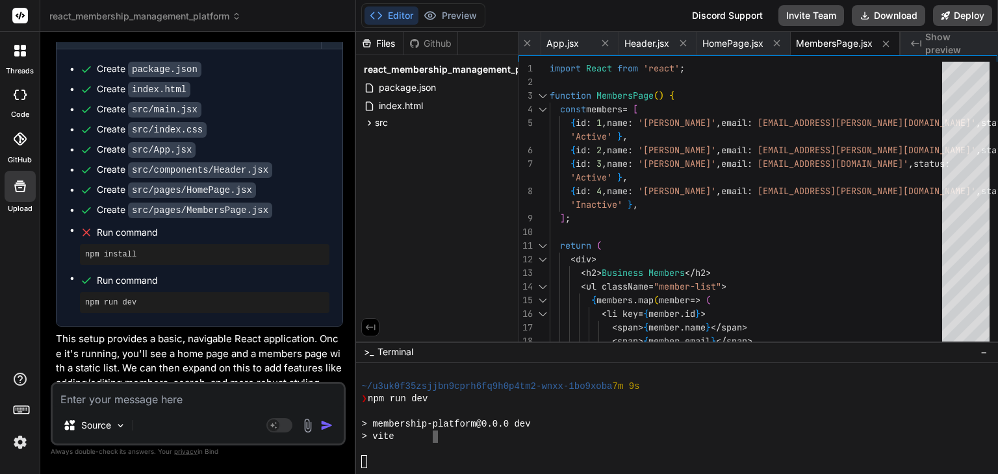
click at [499, 205] on div "Files Github react_membership_management_platform package.json index.html src m…" at bounding box center [437, 187] width 162 height 310
click at [382, 125] on span "src" at bounding box center [381, 122] width 13 height 13
click at [390, 198] on span "components" at bounding box center [412, 194] width 53 height 13
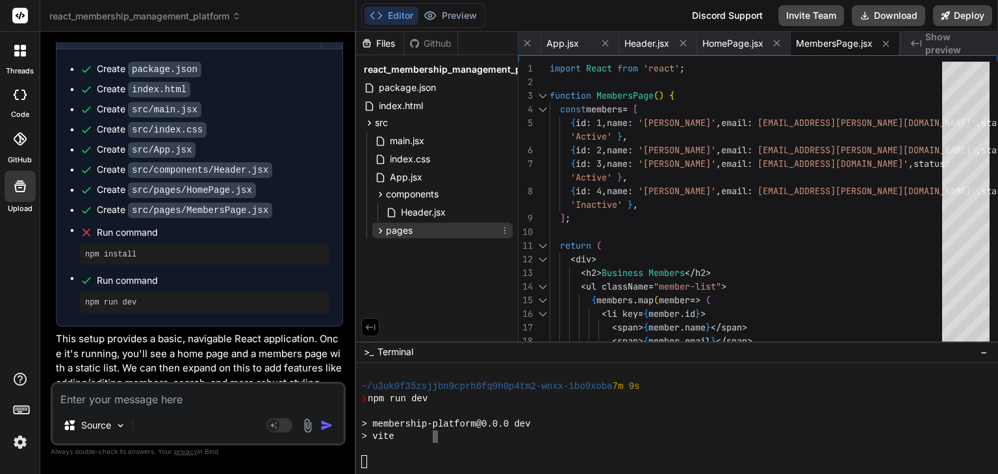
click at [392, 236] on span "pages" at bounding box center [399, 230] width 27 height 13
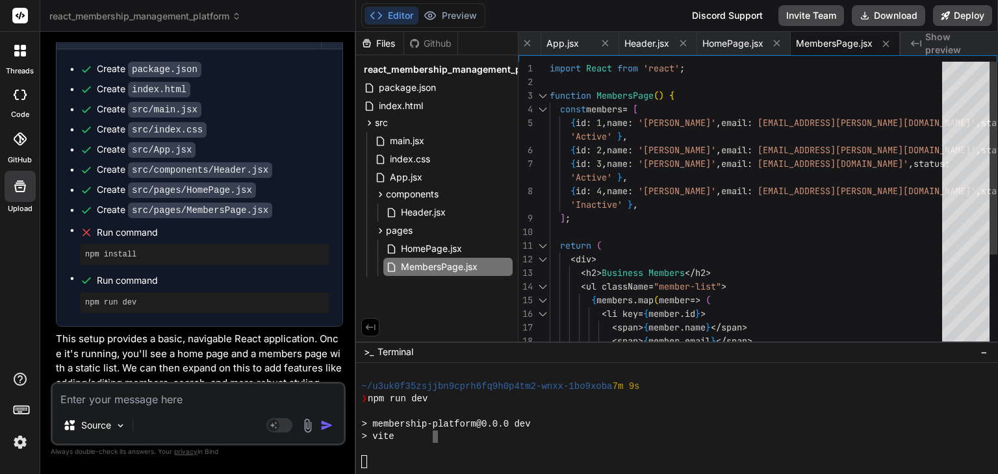
click at [662, 167] on div "import React from 'react' ; function MembersPage ( ) { const members = [ { id :…" at bounding box center [749, 273] width 400 height 423
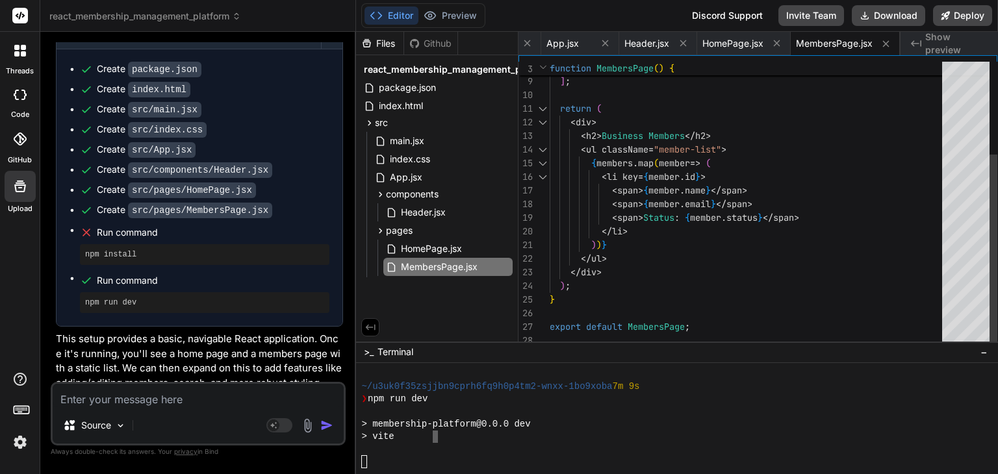
click at [761, 236] on div "] ; return ( 'Inactive' } , < div > < h2 > Business Members </ h2 > < ul classN…" at bounding box center [749, 136] width 400 height 423
click at [678, 167] on div "] ; return ( 'Inactive' } , < div > < h2 > Business Members </ h2 > < ul classN…" at bounding box center [749, 136] width 400 height 423
click at [691, 297] on div "] ; return ( 'Inactive' } , < div > < h2 > Business Members </ h2 > < ul classN…" at bounding box center [749, 136] width 400 height 423
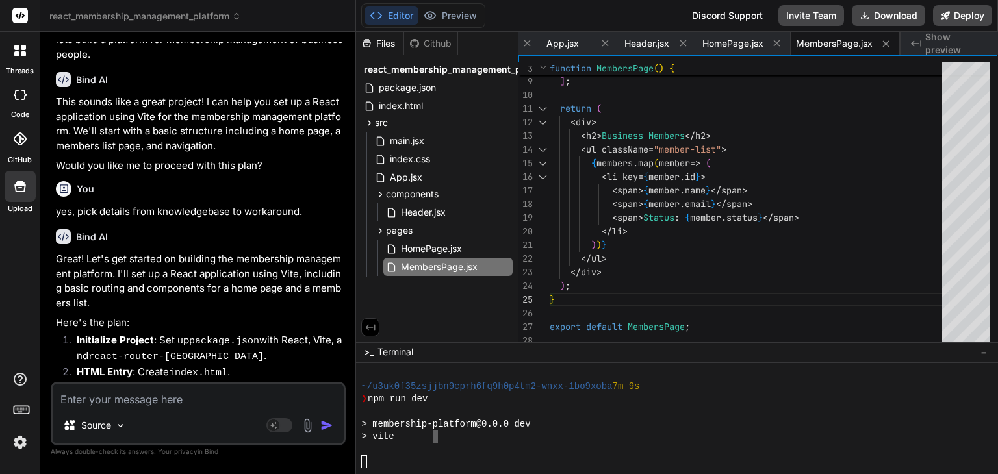
scroll to position [833, 0]
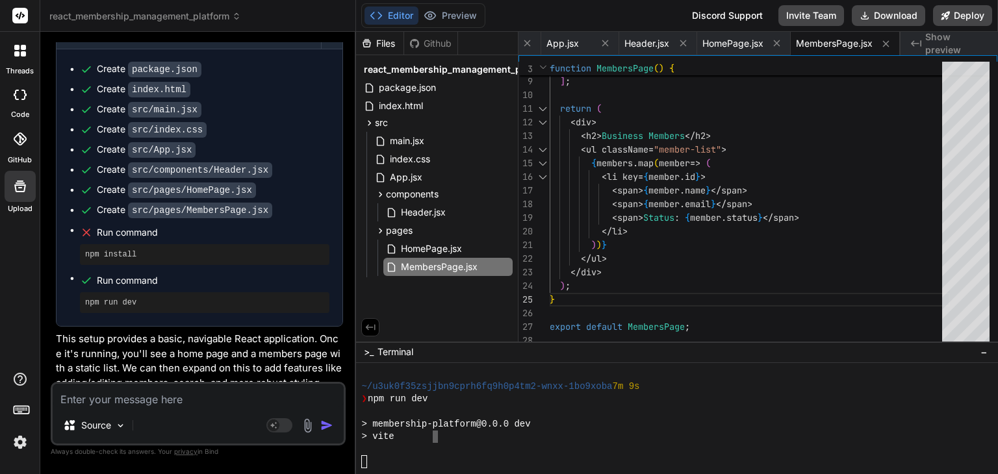
click at [392, 13] on button "Editor" at bounding box center [391, 15] width 54 height 18
click at [970, 15] on button "Deploy" at bounding box center [962, 15] width 59 height 21
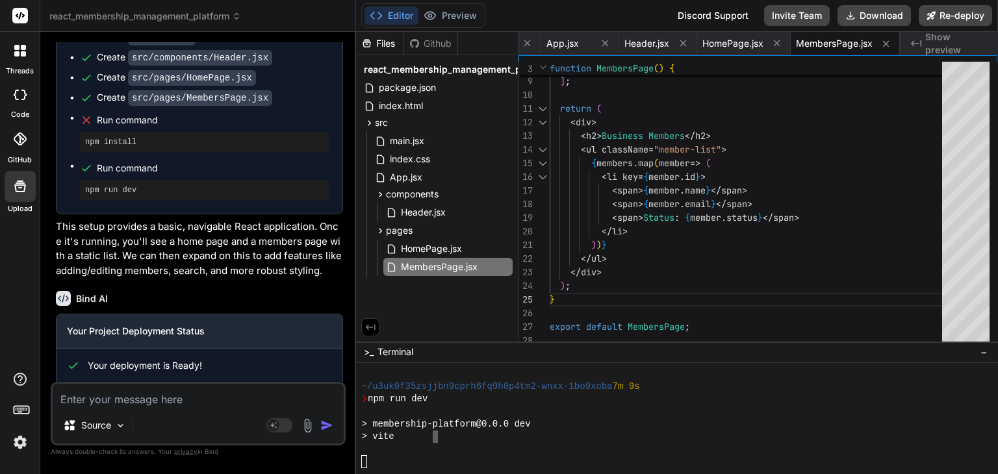
scroll to position [1036, 0]
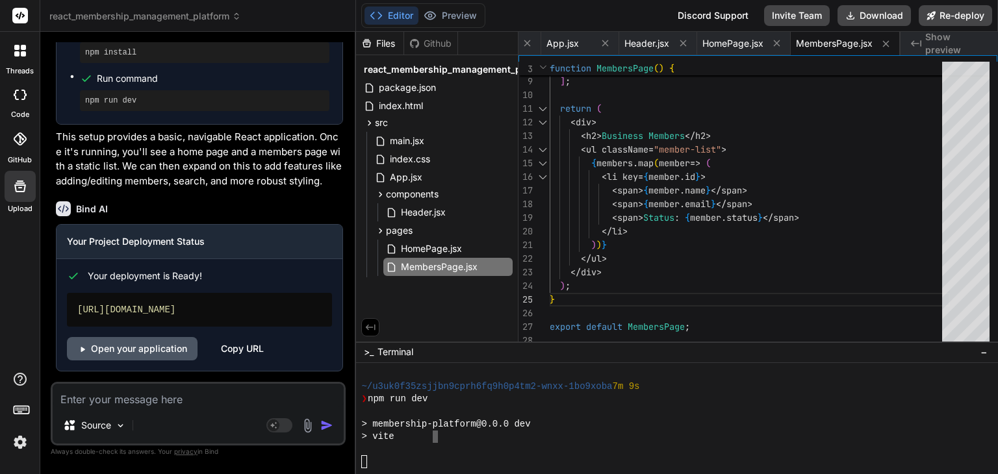
click at [125, 354] on link "Open your application" at bounding box center [132, 348] width 131 height 23
click at [245, 353] on div "Copy URL" at bounding box center [242, 348] width 43 height 23
click at [587, 444] on div at bounding box center [669, 449] width 616 height 12
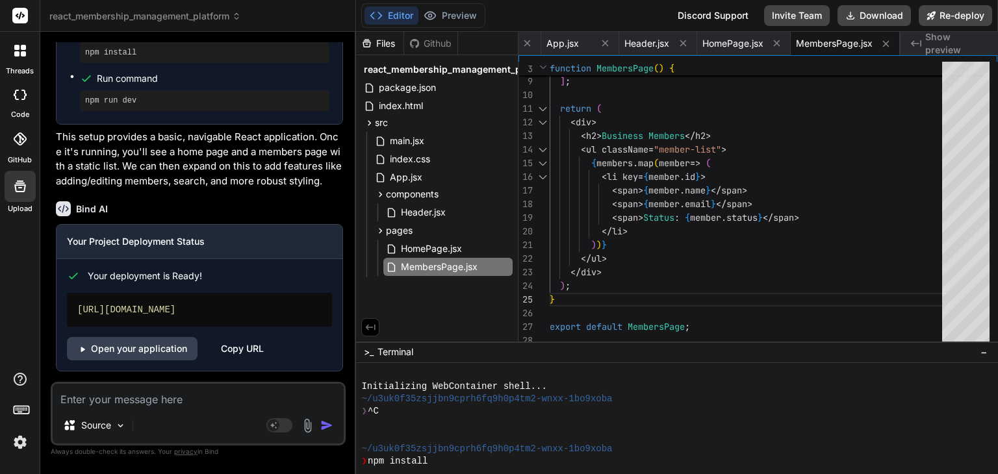
scroll to position [137, 0]
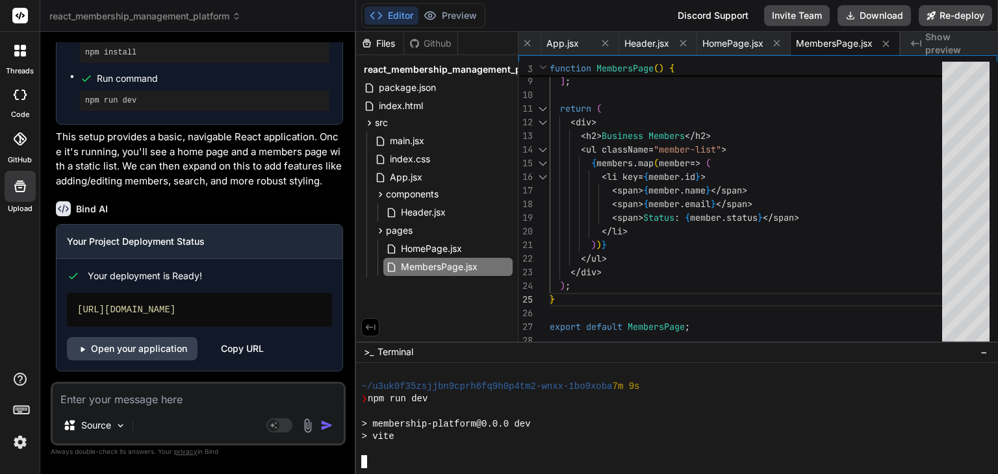
click at [233, 173] on p "This setup provides a basic, navigable React application. Once it's running, yo…" at bounding box center [199, 159] width 287 height 58
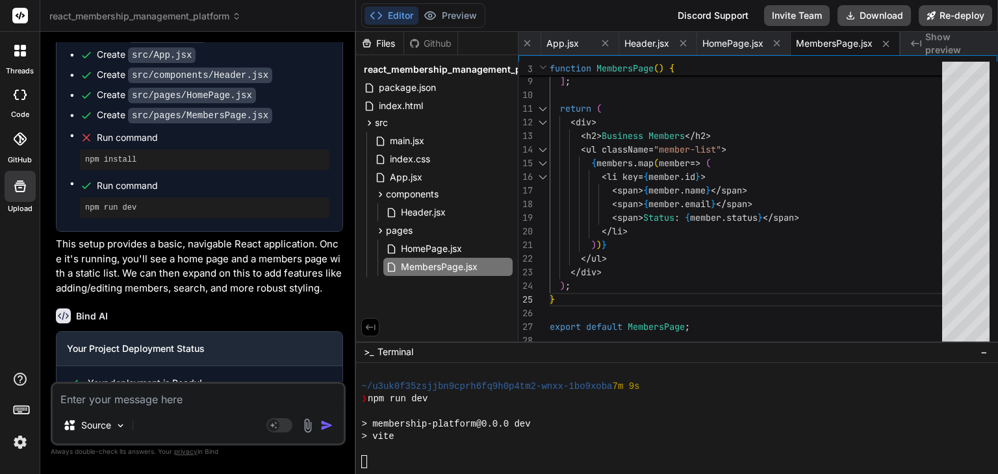
scroll to position [1036, 0]
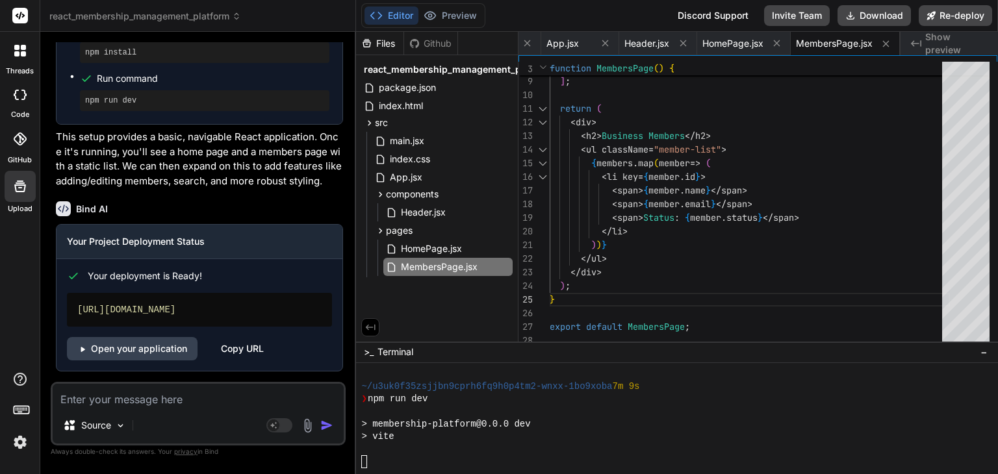
click at [177, 407] on div "Source Agent Mode. When this toggle is activated, AI automatically makes decisi…" at bounding box center [198, 414] width 295 height 64
click at [184, 401] on textarea at bounding box center [198, 395] width 291 height 23
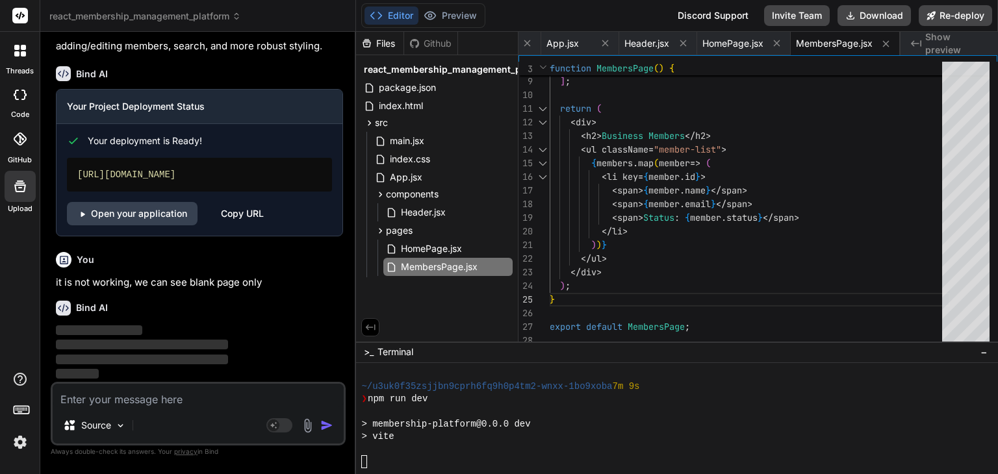
click at [431, 45] on div "Github" at bounding box center [430, 43] width 53 height 13
click at [382, 38] on div "Files" at bounding box center [379, 43] width 47 height 13
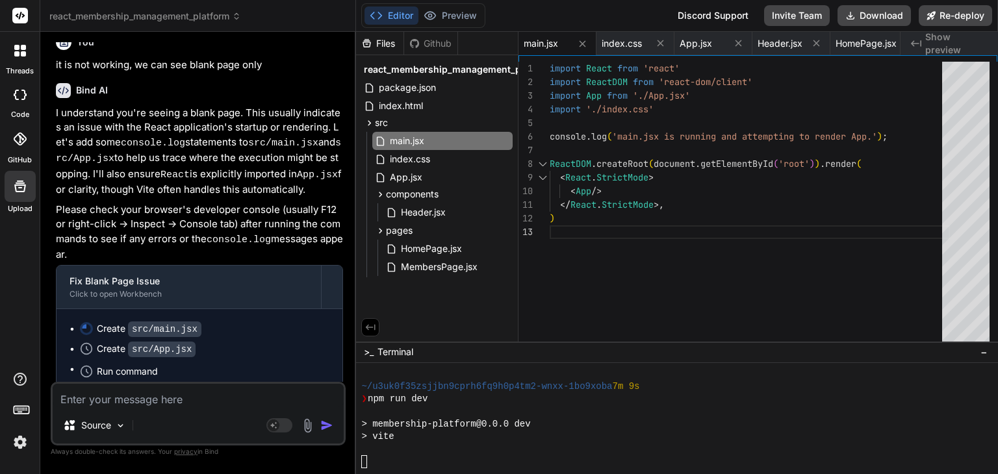
scroll to position [1547, 0]
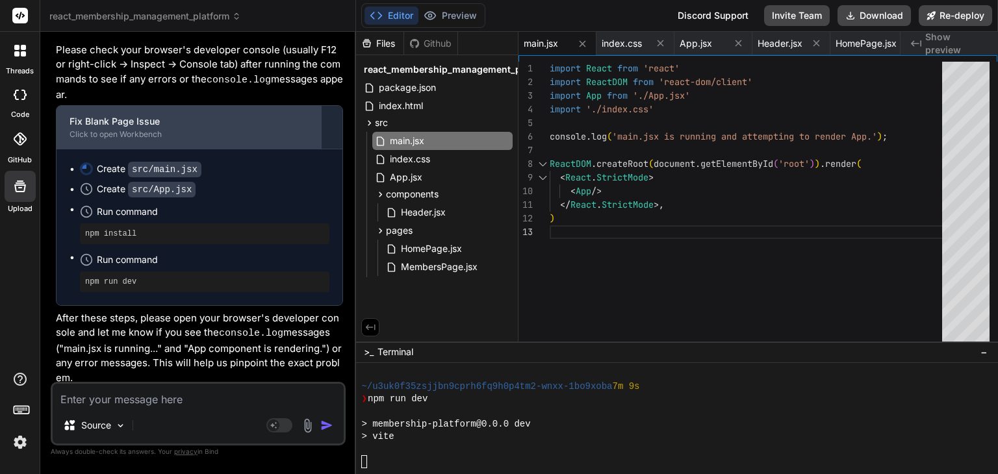
click at [148, 137] on div "Fix Blank Page Issue Click to open Workbench" at bounding box center [189, 127] width 264 height 43
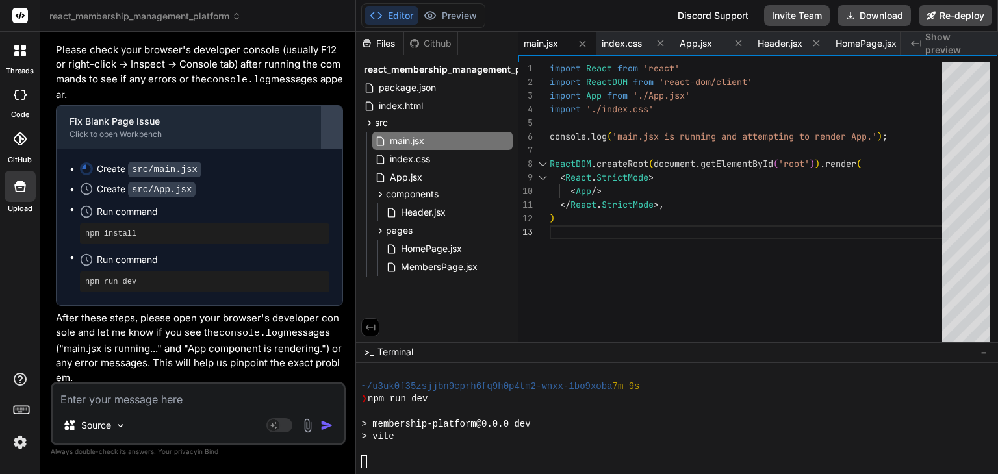
click at [336, 123] on div at bounding box center [331, 127] width 21 height 21
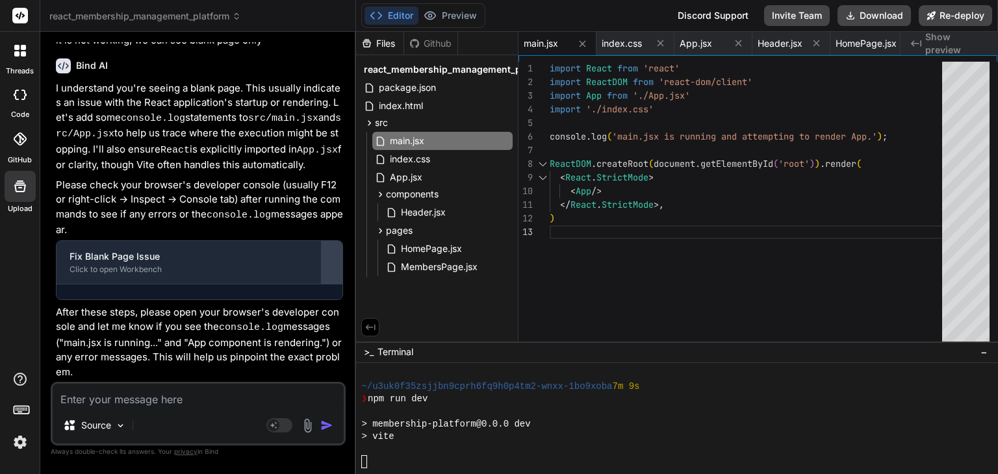
scroll to position [1391, 0]
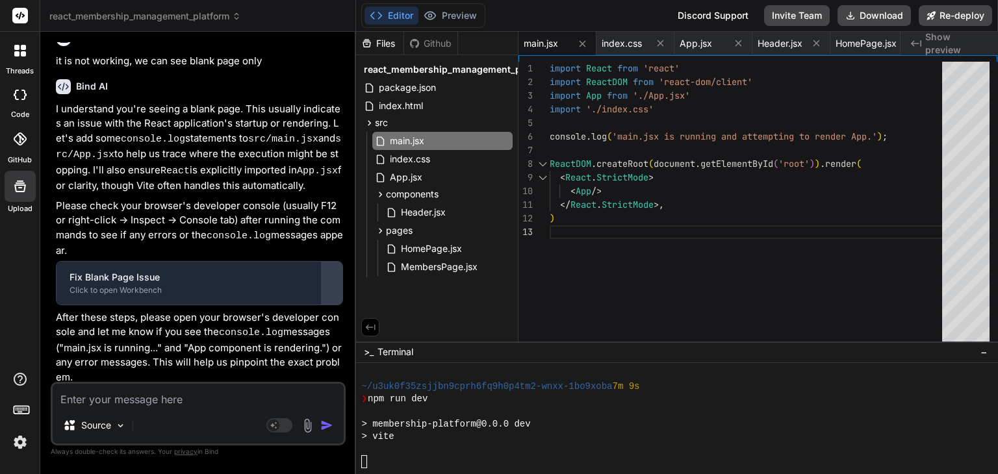
click at [333, 263] on button at bounding box center [331, 283] width 21 height 43
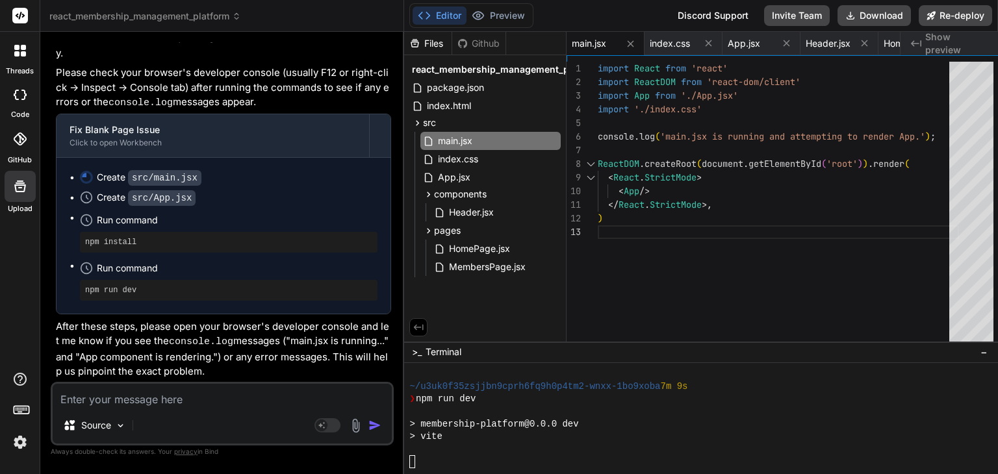
scroll to position [1461, 0]
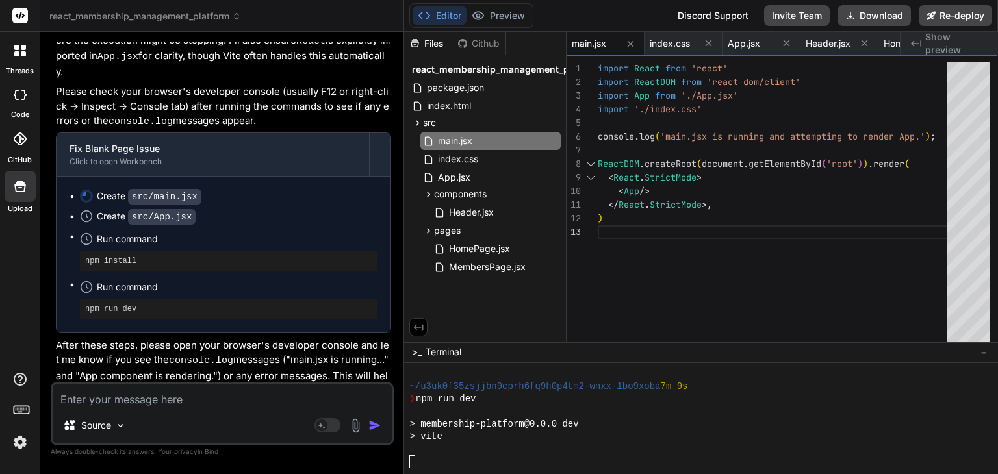
drag, startPoint x: 355, startPoint y: 207, endPoint x: 379, endPoint y: 205, distance: 24.8
click at [379, 205] on div "Bind AI Web Search Created with Pixso. Code Generator You hello Bind AI Hello! …" at bounding box center [222, 253] width 364 height 442
click at [486, 135] on div "main.jsx" at bounding box center [490, 141] width 140 height 18
click at [510, 154] on div "index.css" at bounding box center [490, 159] width 140 height 18
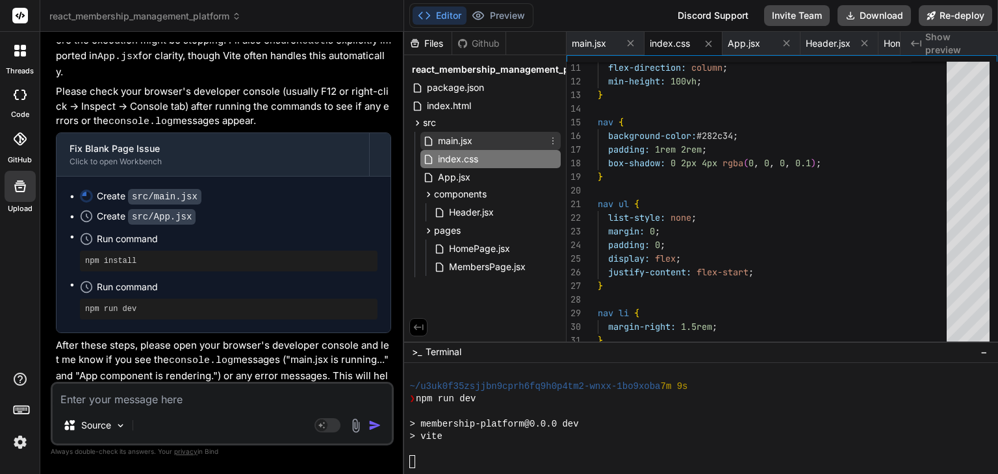
click at [510, 138] on div "main.jsx" at bounding box center [490, 141] width 140 height 18
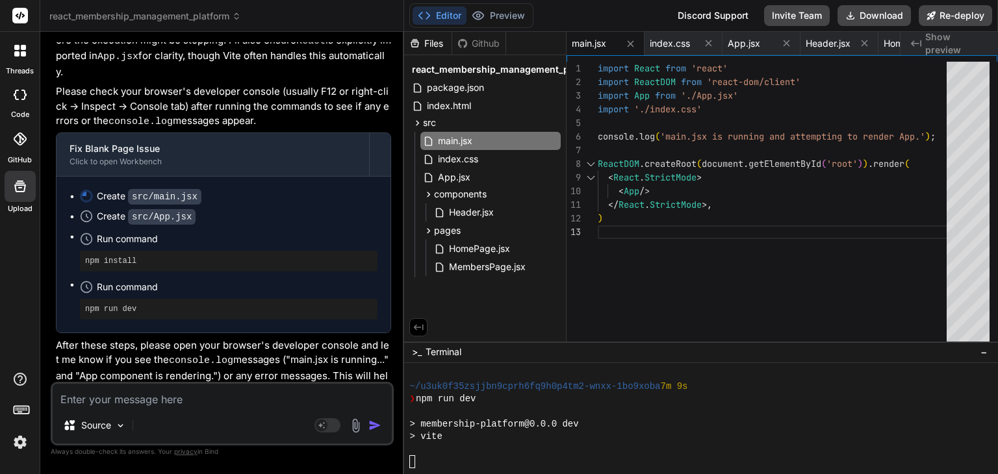
scroll to position [0, 0]
click at [712, 286] on div "</ React . StrictMode >, ) import React from 'react' import ReactDOM from 'reac…" at bounding box center [775, 205] width 357 height 286
click at [704, 274] on div "</ React . StrictMode >, ) import React from 'react' import ReactDOM from 'reac…" at bounding box center [775, 205] width 357 height 286
click at [782, 274] on div "</ React . StrictMode >, ) import React from 'react' import ReactDOM from 'reac…" at bounding box center [775, 205] width 357 height 286
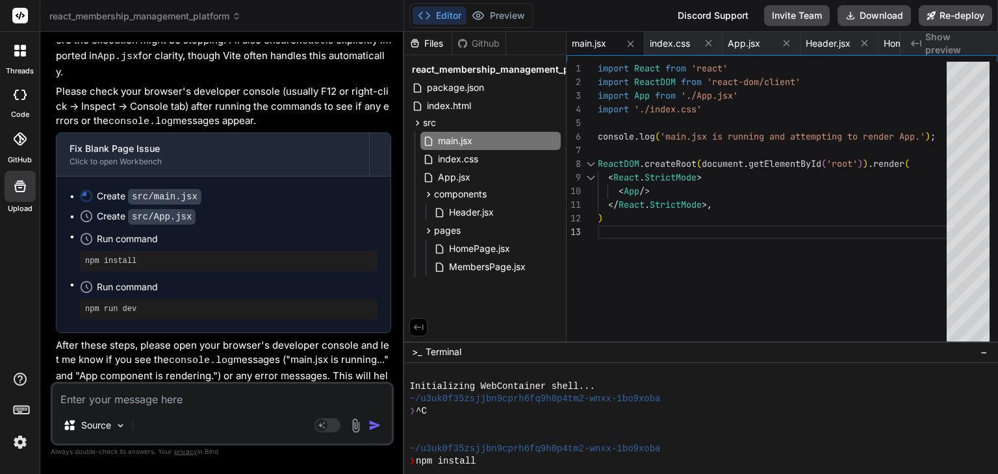
scroll to position [137, 0]
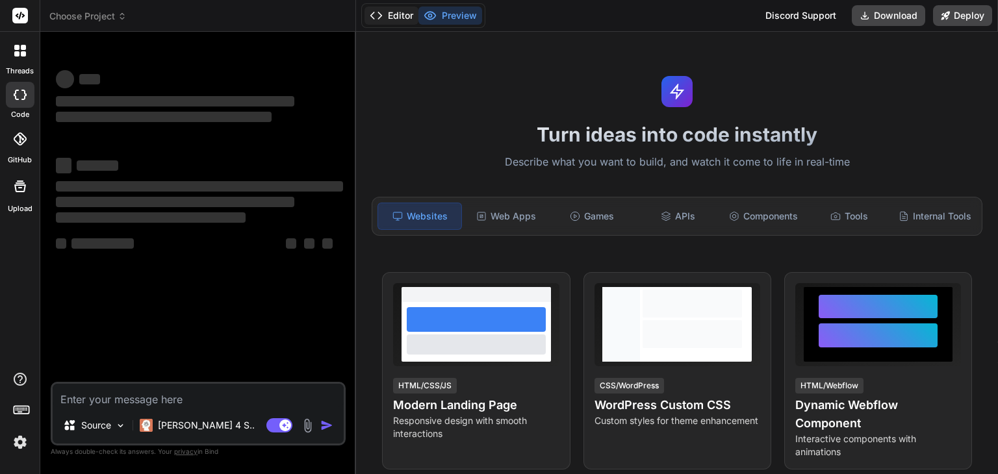
click at [387, 21] on button "Editor" at bounding box center [391, 15] width 54 height 18
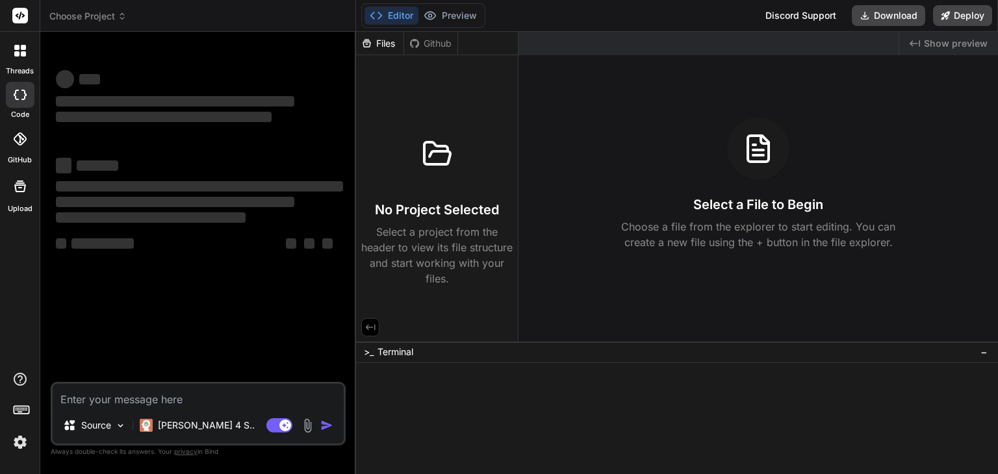
click at [5, 50] on div "threads" at bounding box center [20, 54] width 40 height 45
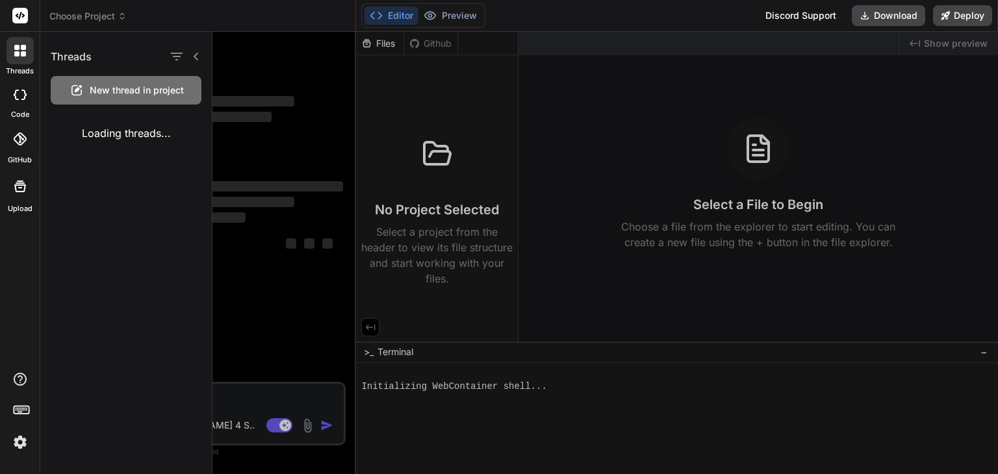
click at [20, 91] on icon at bounding box center [20, 95] width 13 height 10
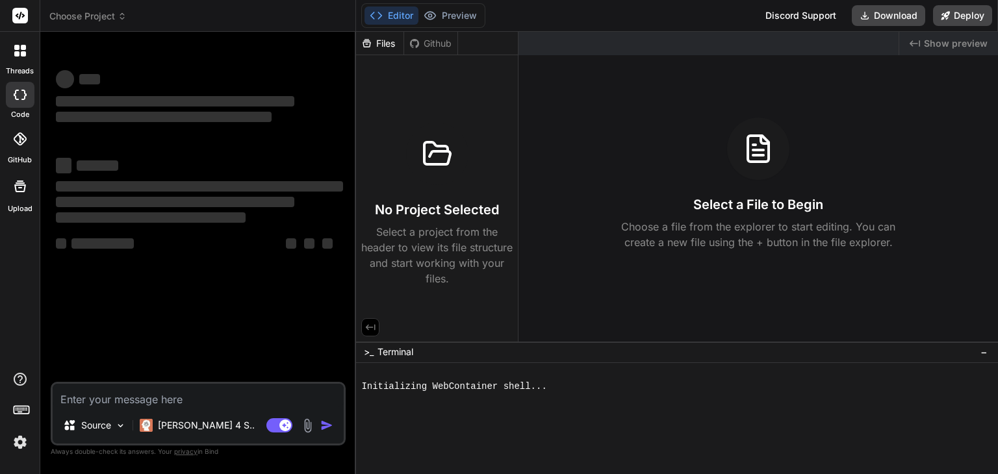
click at [26, 141] on div at bounding box center [20, 139] width 29 height 29
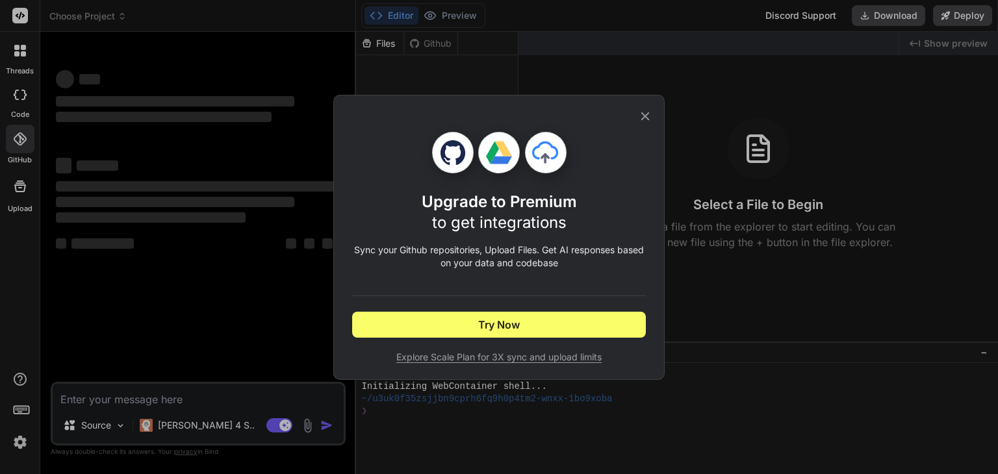
click at [651, 112] on icon at bounding box center [645, 116] width 14 height 14
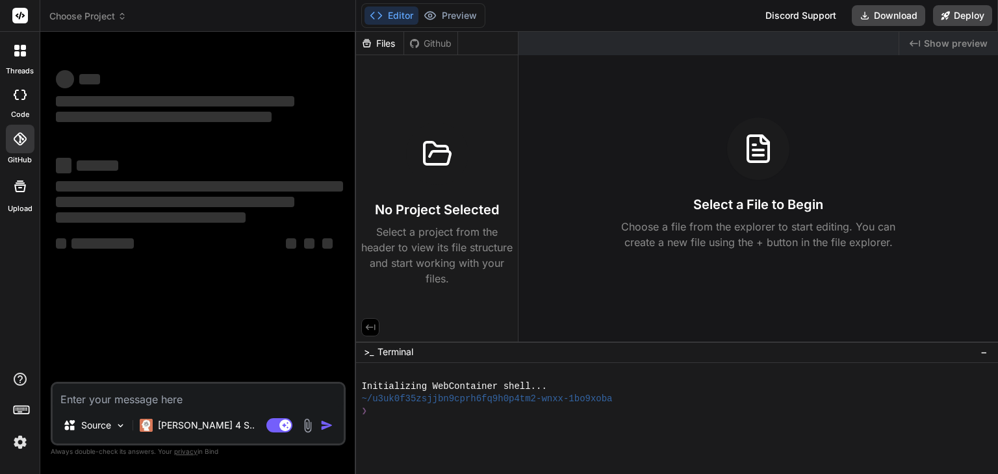
click at [6, 51] on div at bounding box center [19, 50] width 27 height 27
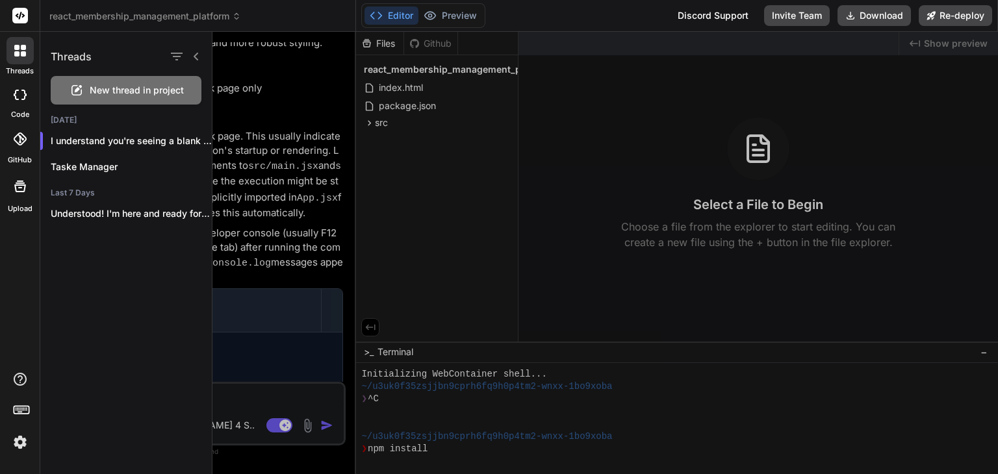
scroll to position [12, 0]
click at [200, 53] on icon at bounding box center [196, 56] width 10 height 10
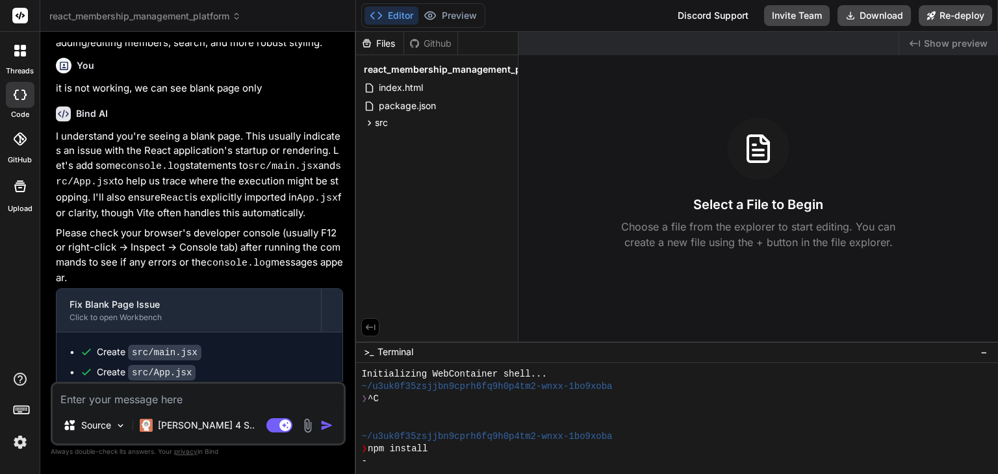
scroll to position [1344, 0]
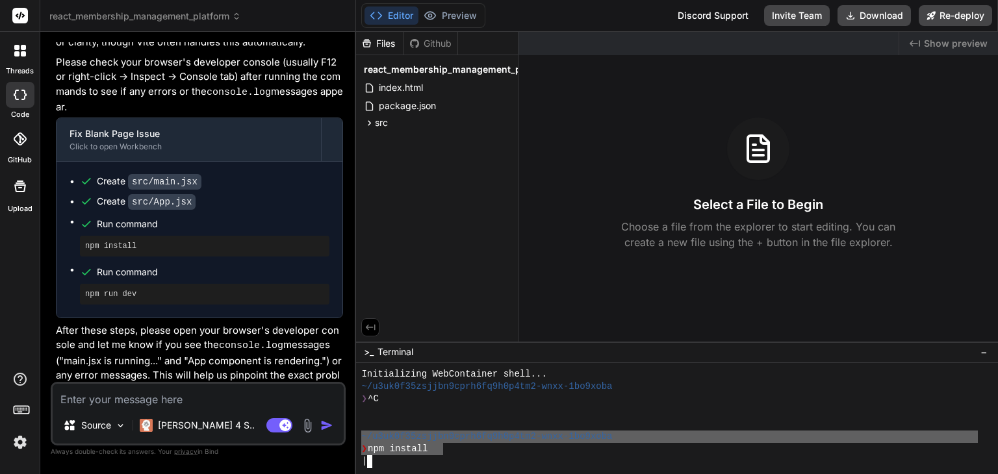
drag, startPoint x: 443, startPoint y: 444, endPoint x: 346, endPoint y: 442, distance: 96.8
click at [346, 442] on div "react_membership_management_platform Created with Pixso. Bind AI Web Search Cre…" at bounding box center [518, 237] width 957 height 474
click at [447, 447] on div "❯ npm install" at bounding box center [669, 449] width 616 height 12
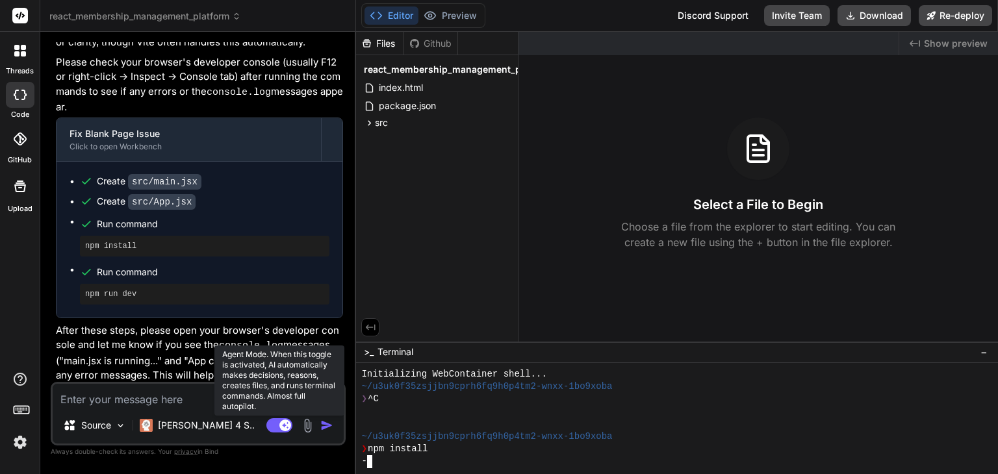
click at [279, 420] on rect at bounding box center [279, 425] width 26 height 14
type textarea "x"
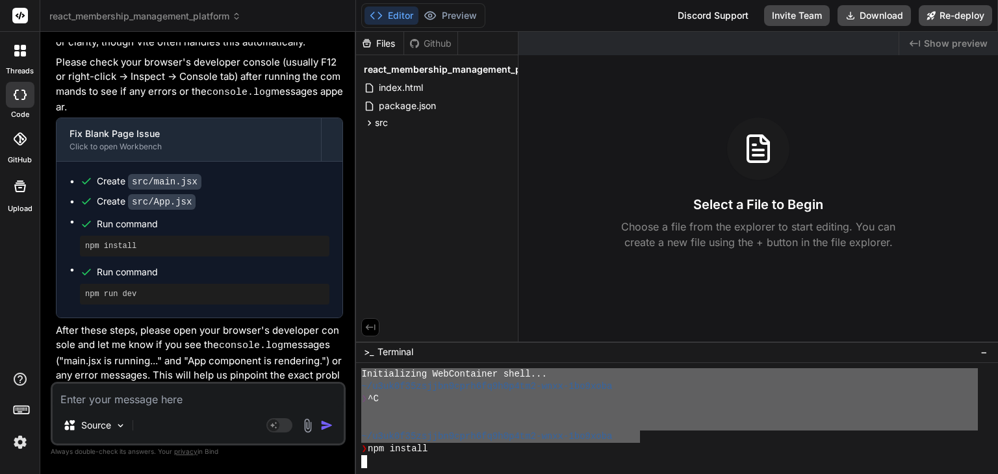
drag, startPoint x: 637, startPoint y: 442, endPoint x: 358, endPoint y: 378, distance: 285.8
click at [358, 378] on div "|||||||||||||||||||||||||||||||| Initializing WebContainer shell... ~/u3uk0f35z…" at bounding box center [677, 418] width 642 height 111
type textarea "Initializing WebContainer shell... ~/u3uk0f35zsjjbn9cprh6fq9h0p4tm2-wnxx-1bo9xo…"
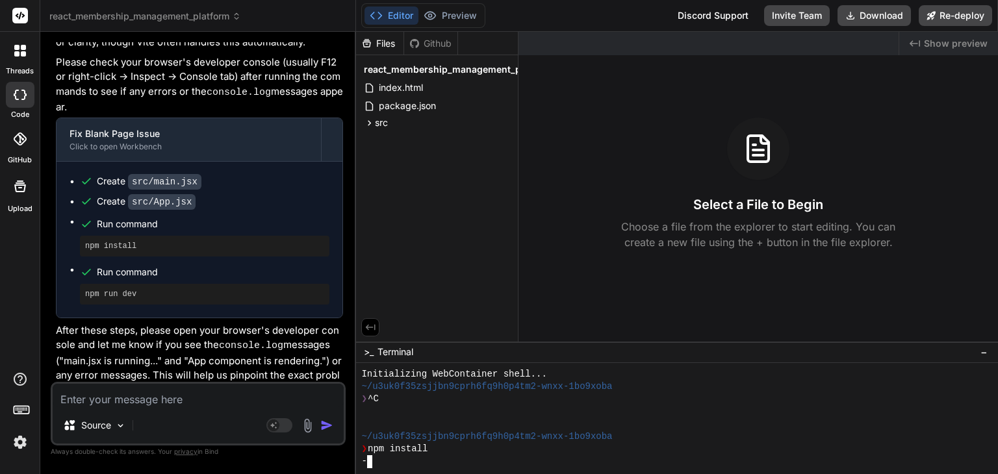
click at [690, 397] on div "❯ ^C" at bounding box center [669, 399] width 616 height 12
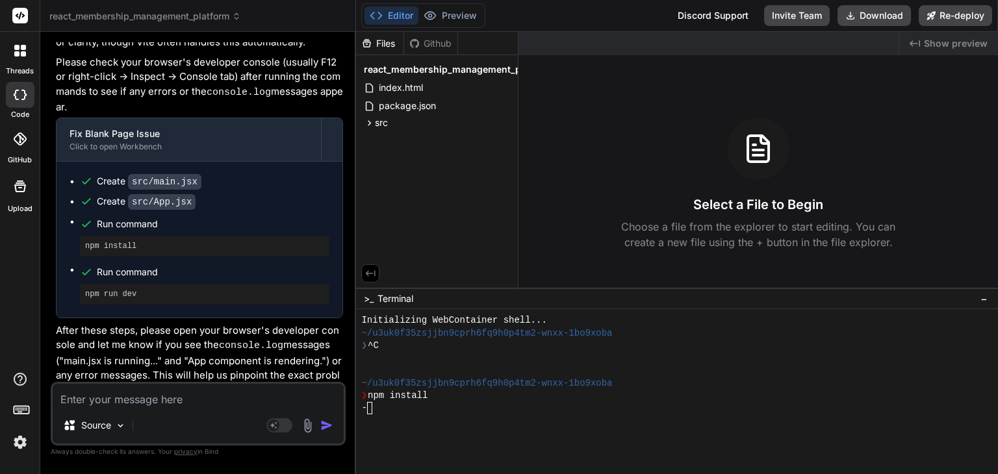
scroll to position [0, 0]
drag, startPoint x: 669, startPoint y: 342, endPoint x: 667, endPoint y: 273, distance: 69.5
click at [675, 367] on div at bounding box center [669, 368] width 616 height 12
click at [447, 17] on button "Preview" at bounding box center [450, 15] width 64 height 18
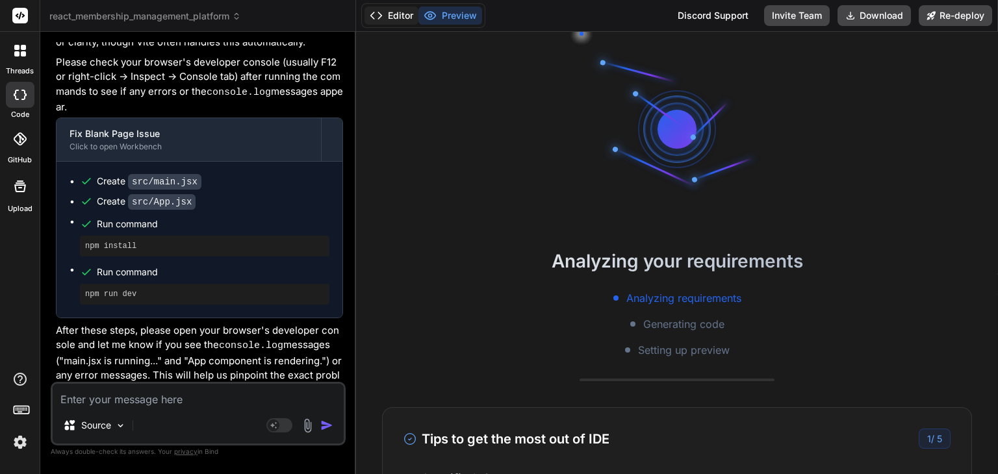
click at [405, 16] on button "Editor" at bounding box center [391, 15] width 54 height 18
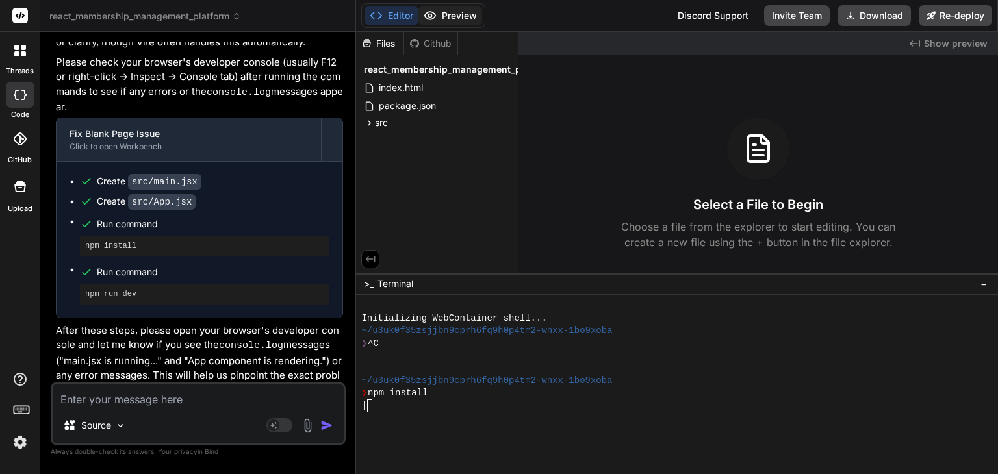
click at [441, 16] on button "Preview" at bounding box center [450, 15] width 64 height 18
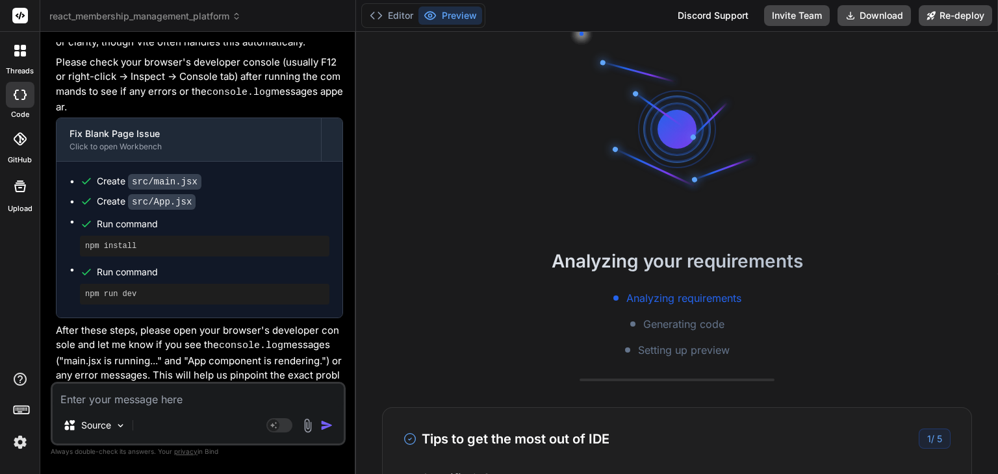
click at [403, 25] on div "Editor Preview" at bounding box center [423, 15] width 124 height 25
click at [392, 17] on button "Editor" at bounding box center [391, 15] width 54 height 18
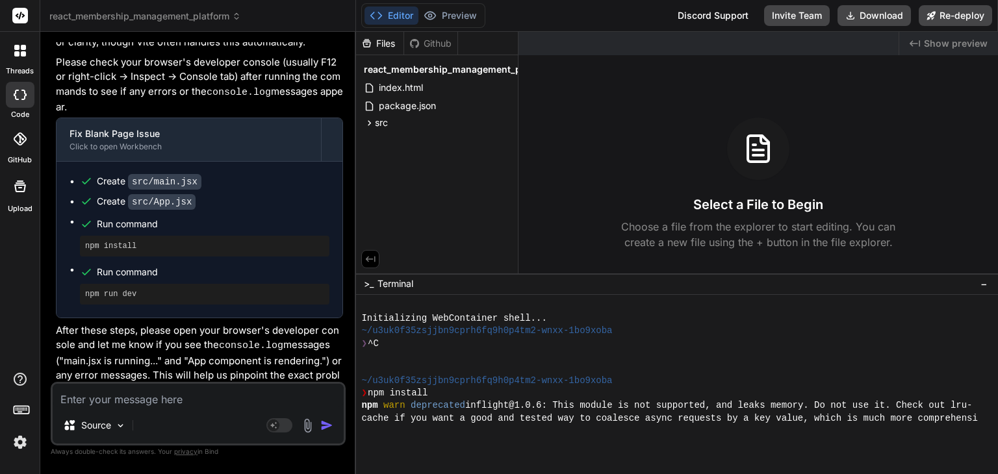
click at [623, 154] on div "Select a File to Begin Choose a file from the explorer to start editing. You ca…" at bounding box center [757, 184] width 479 height 132
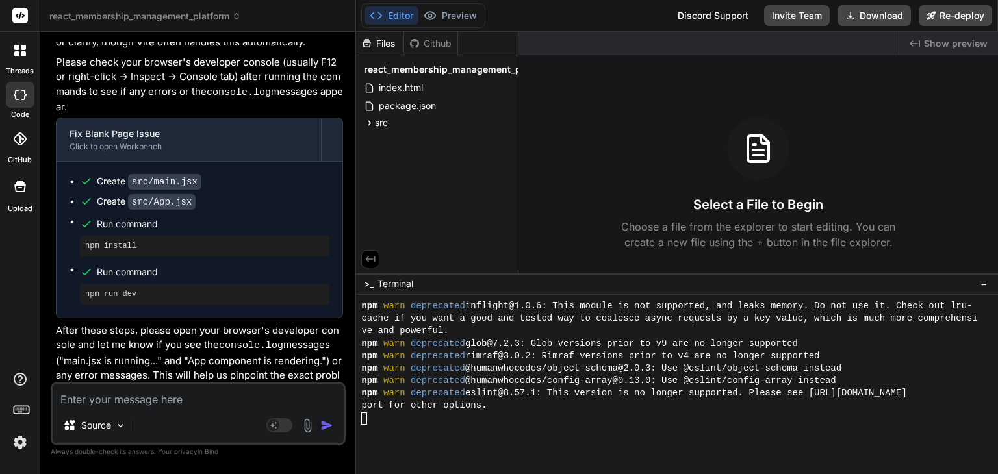
click at [187, 403] on textarea at bounding box center [198, 395] width 291 height 23
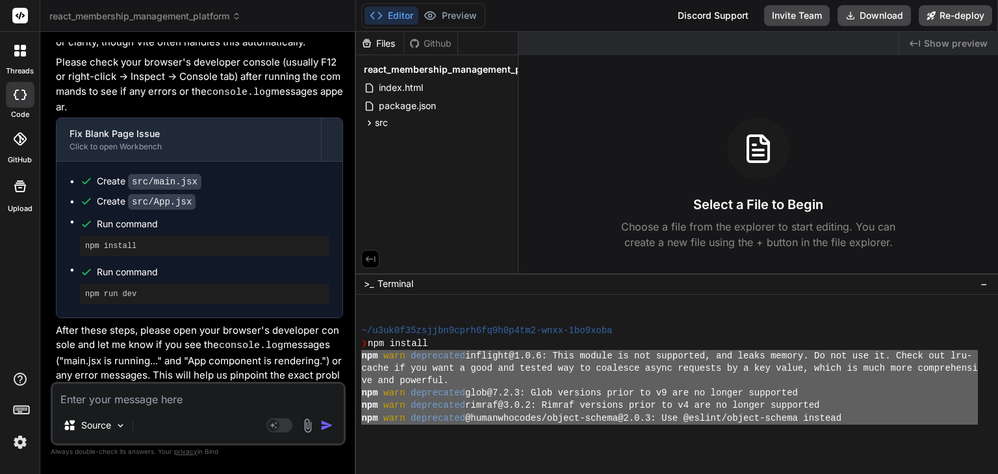
scroll to position [99, 0]
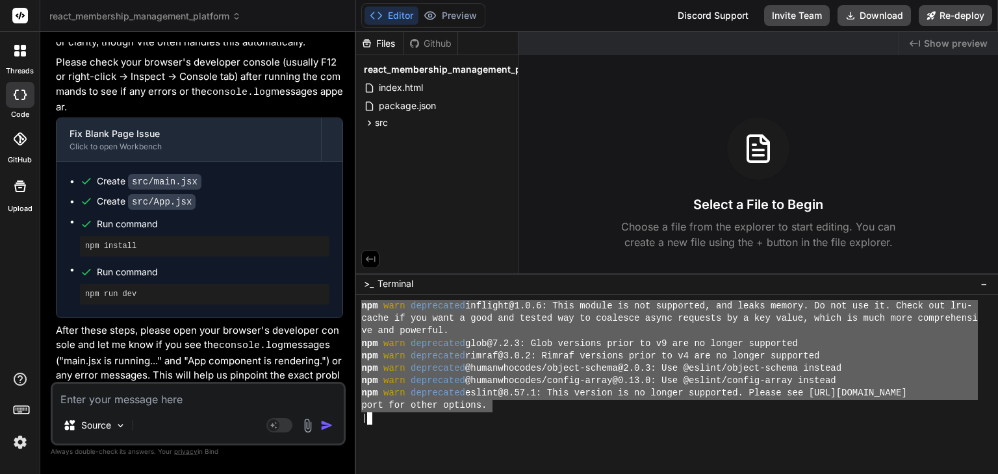
drag, startPoint x: 360, startPoint y: 403, endPoint x: 495, endPoint y: 401, distance: 135.1
click at [495, 401] on div "PPPPPPPPPPPPPPPPPPPPPPPPPPPPPPPP mmmmmmmmmmmmmmmmmmmmmmmmmmmmmmmm npm warn depr…" at bounding box center [677, 384] width 642 height 179
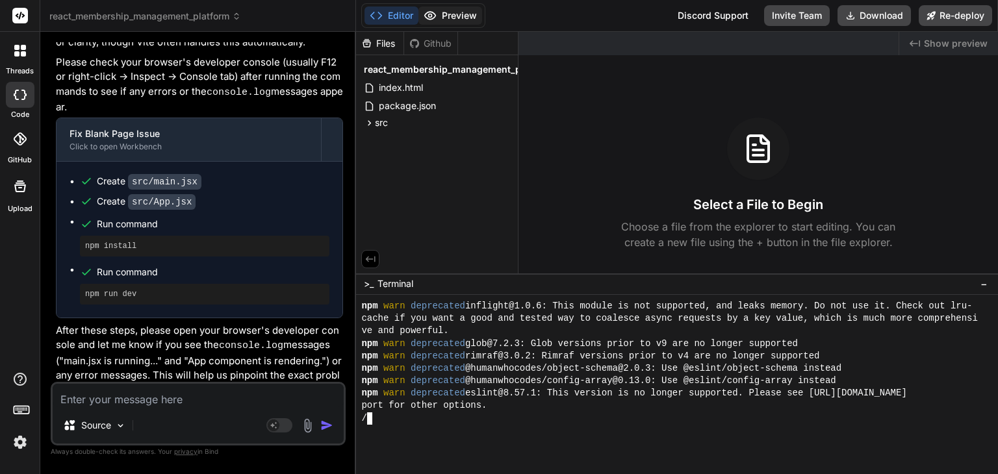
click at [438, 8] on button "Preview" at bounding box center [450, 15] width 64 height 18
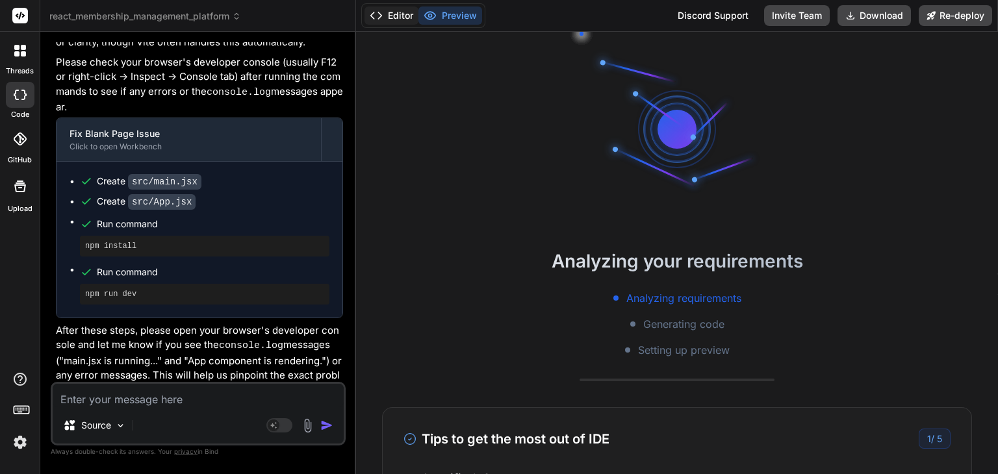
click at [397, 13] on button "Editor" at bounding box center [391, 15] width 54 height 18
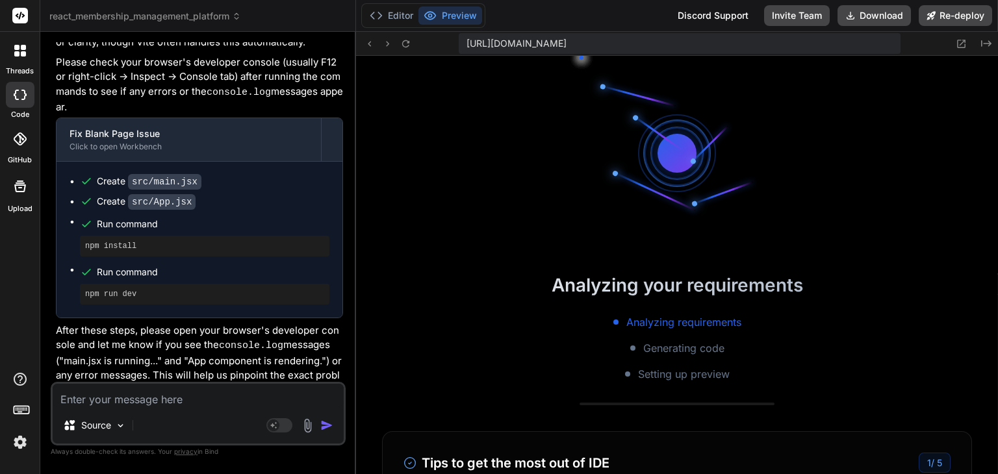
scroll to position [374, 0]
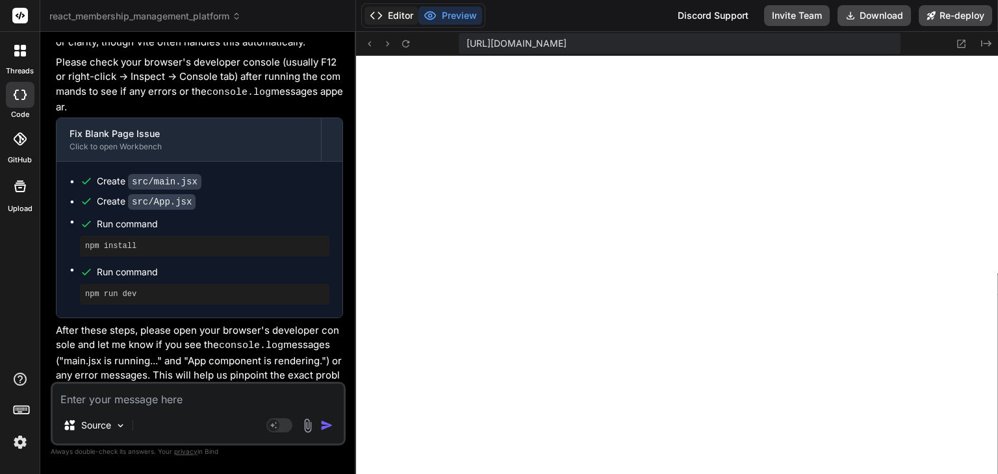
click at [387, 13] on button "Editor" at bounding box center [391, 15] width 54 height 18
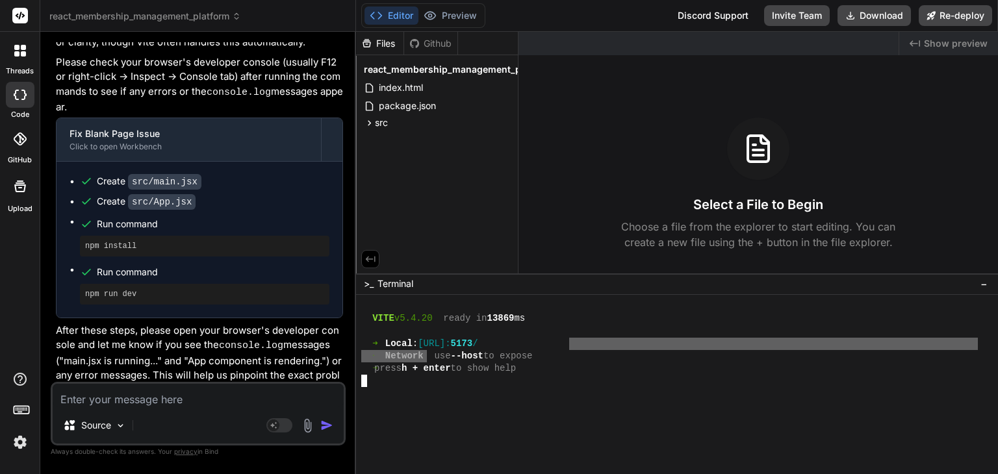
drag, startPoint x: 566, startPoint y: 342, endPoint x: 455, endPoint y: 341, distance: 111.7
click at [429, 350] on div "VITE v5.4.20 ready in 13869 ms ➜ Local : [URL]: 5173 / ➜ Network : use --host t…" at bounding box center [669, 362] width 616 height 125
click at [695, 357] on div "➜ Network : use --host to expose" at bounding box center [669, 356] width 616 height 12
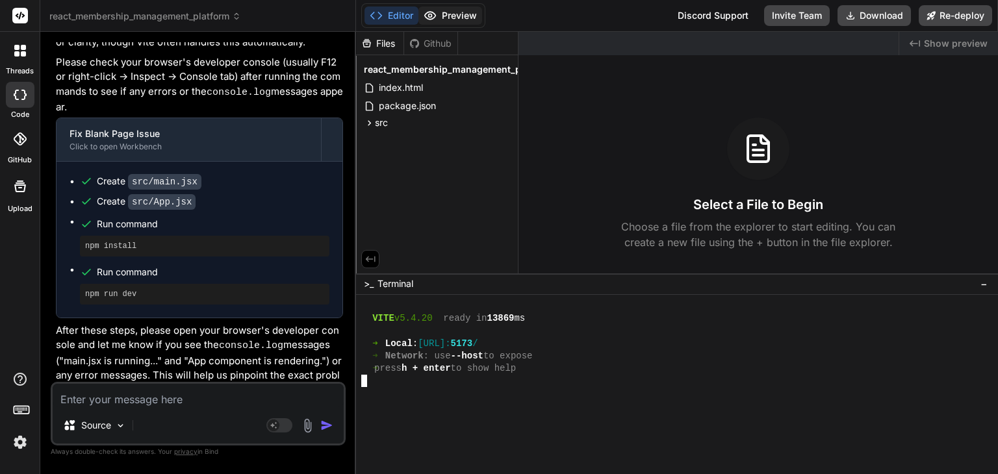
click at [455, 17] on button "Preview" at bounding box center [450, 15] width 64 height 18
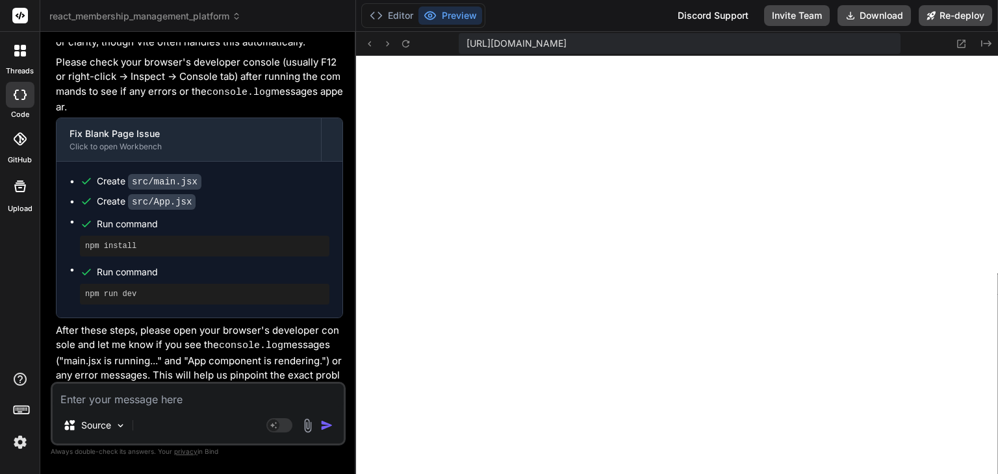
click at [566, 40] on span "[URL][DOMAIN_NAME]" at bounding box center [516, 43] width 100 height 13
drag, startPoint x: 803, startPoint y: 46, endPoint x: 708, endPoint y: 42, distance: 94.9
click at [566, 42] on span "[URL][DOMAIN_NAME]" at bounding box center [516, 43] width 100 height 13
click at [396, 23] on button "Editor" at bounding box center [391, 15] width 54 height 18
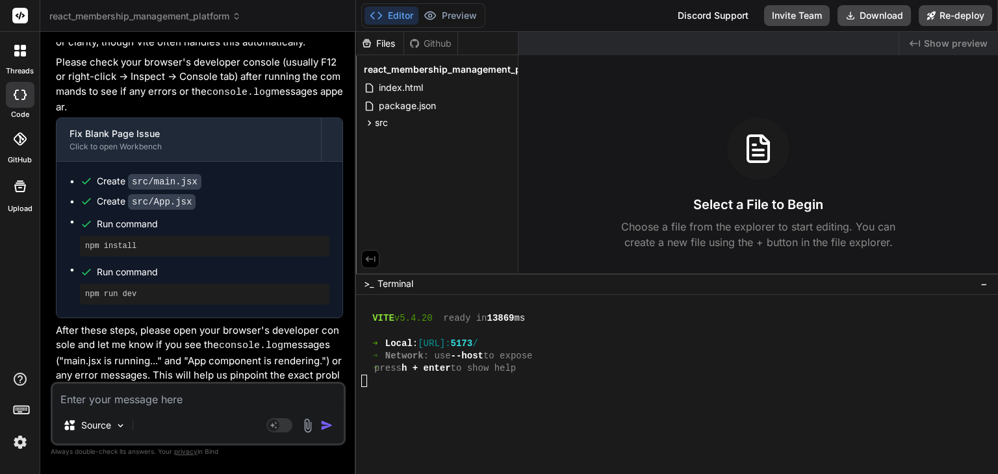
click at [533, 421] on div at bounding box center [669, 418] width 616 height 12
click at [469, 12] on button "Preview" at bounding box center [450, 15] width 64 height 18
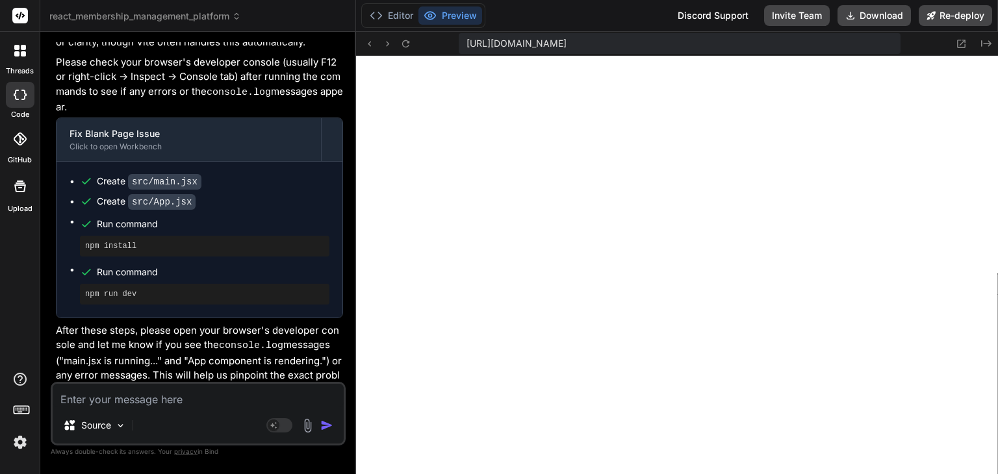
click at [134, 403] on textarea at bounding box center [198, 395] width 291 height 23
click at [394, 8] on button "Editor" at bounding box center [391, 15] width 54 height 18
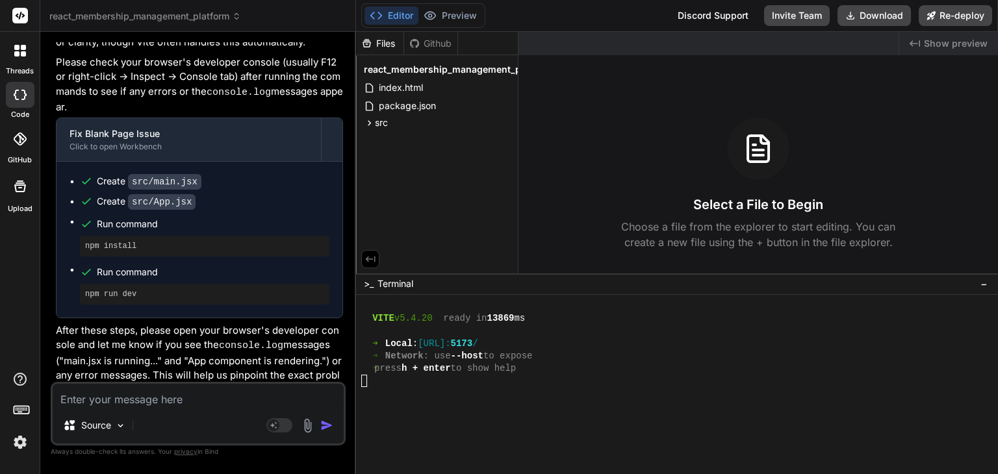
click at [182, 407] on div "Source Agent Mode. When this toggle is activated, AI automatically makes decisi…" at bounding box center [198, 414] width 295 height 64
click at [184, 401] on textarea at bounding box center [198, 395] width 291 height 23
click at [438, 11] on button "Preview" at bounding box center [450, 15] width 64 height 18
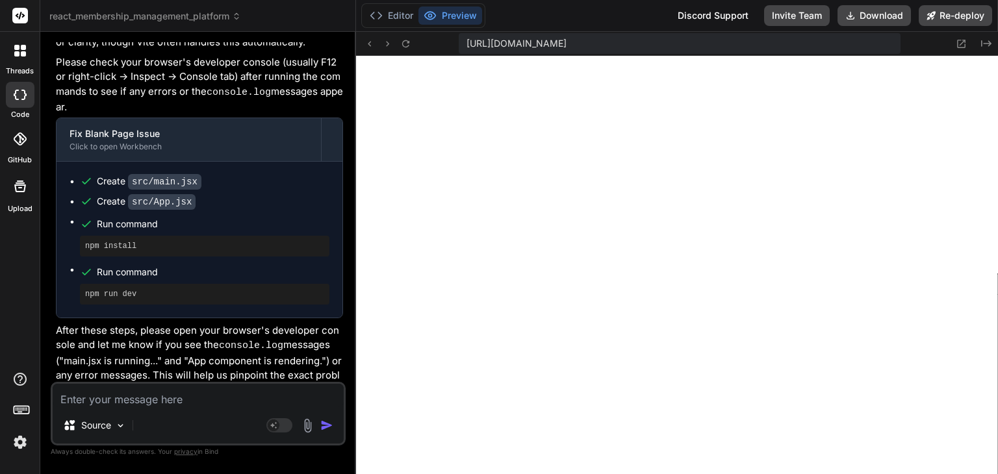
click at [613, 36] on div "[URL][DOMAIN_NAME]" at bounding box center [680, 43] width 442 height 21
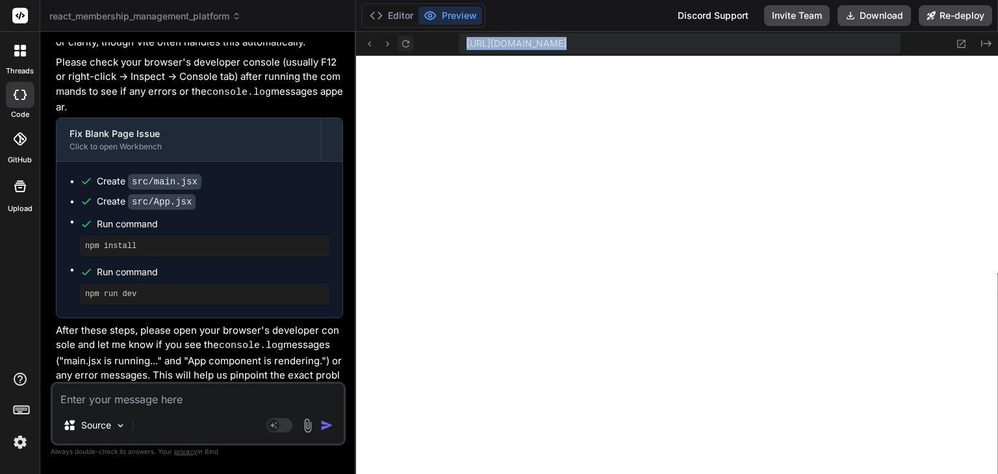
click at [408, 42] on icon at bounding box center [405, 43] width 7 height 7
click at [397, 15] on button "Editor" at bounding box center [391, 15] width 54 height 18
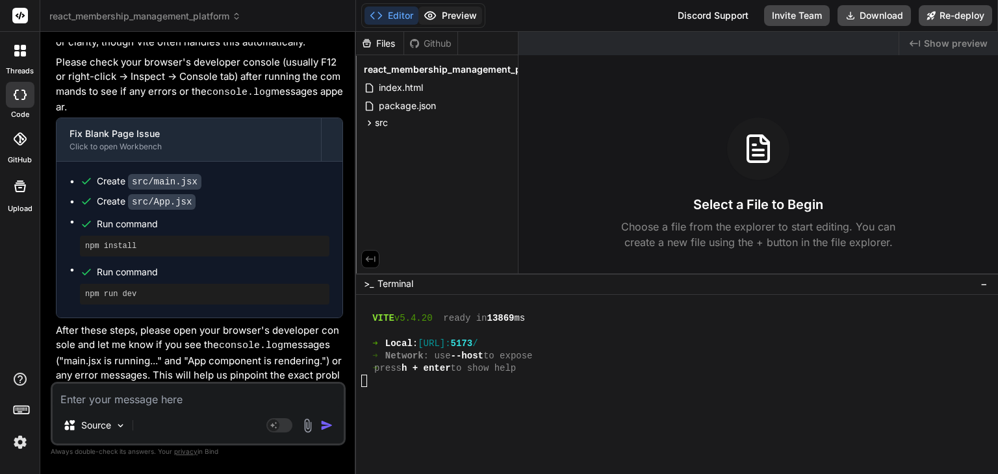
click at [457, 23] on button "Preview" at bounding box center [450, 15] width 64 height 18
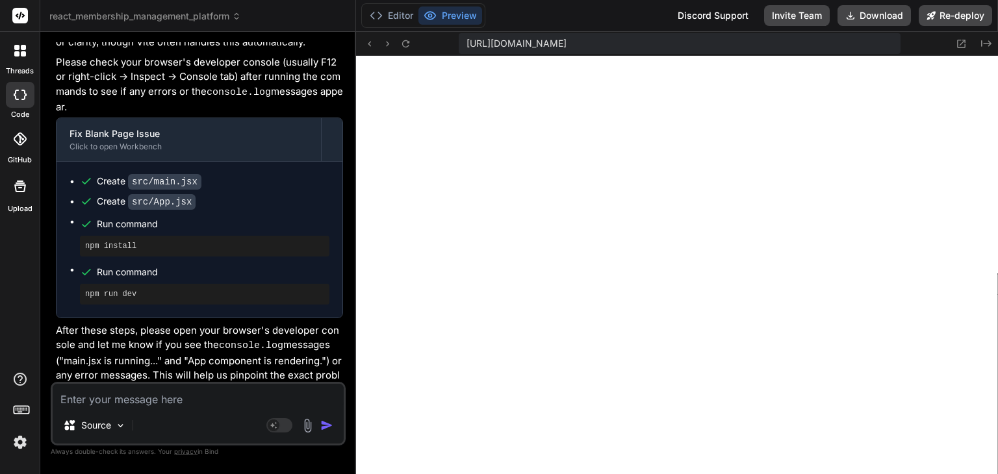
click at [262, 403] on textarea at bounding box center [198, 395] width 291 height 23
type textarea "x"
type textarea "l"
type textarea "x"
type textarea "lo"
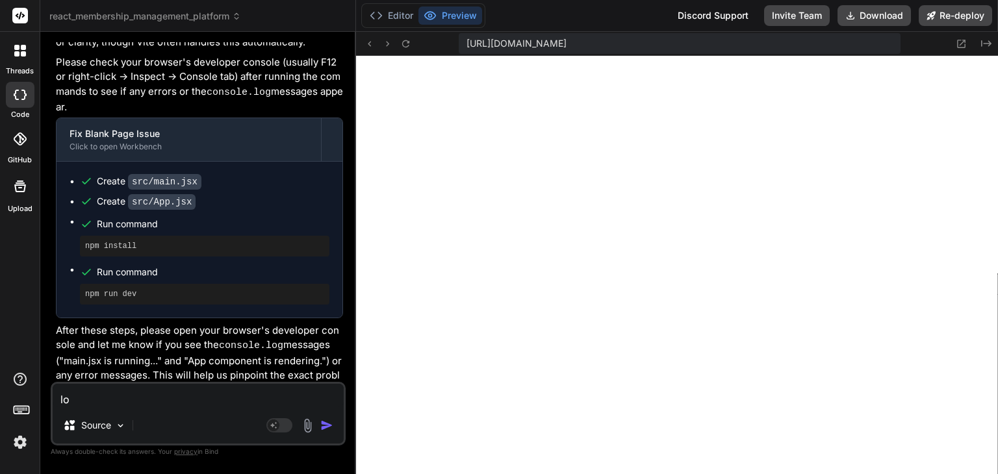
type textarea "x"
type textarea "loc"
type textarea "x"
type textarea "loca"
type textarea "x"
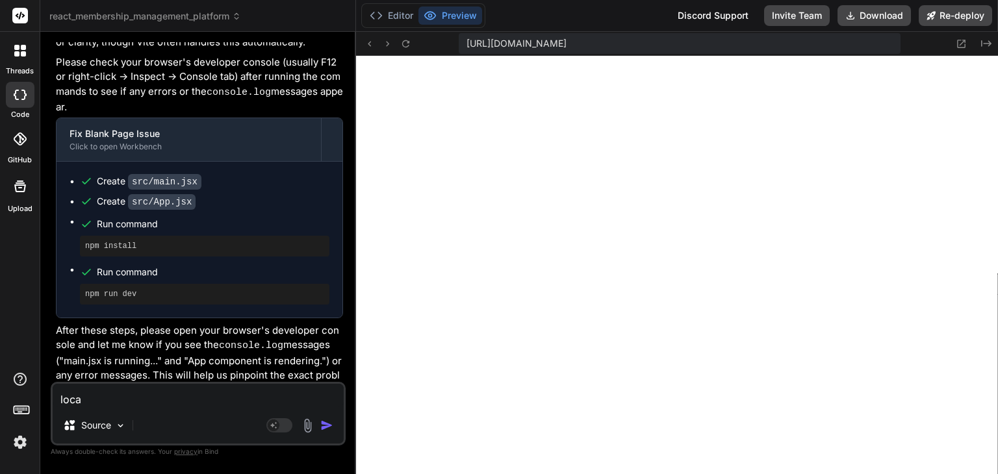
type textarea "local"
type textarea "x"
type textarea "local"
type textarea "x"
type textarea "local h"
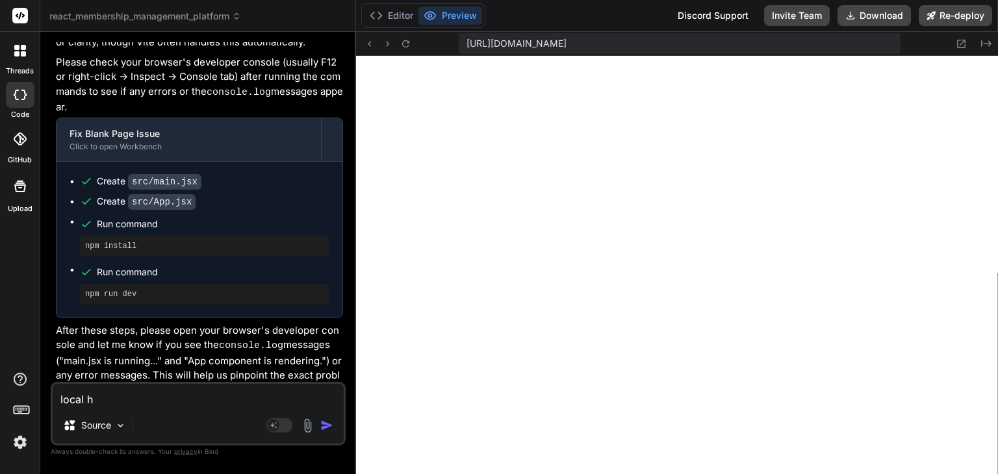
type textarea "x"
type textarea "local ho"
type textarea "x"
type textarea "local hos"
type textarea "x"
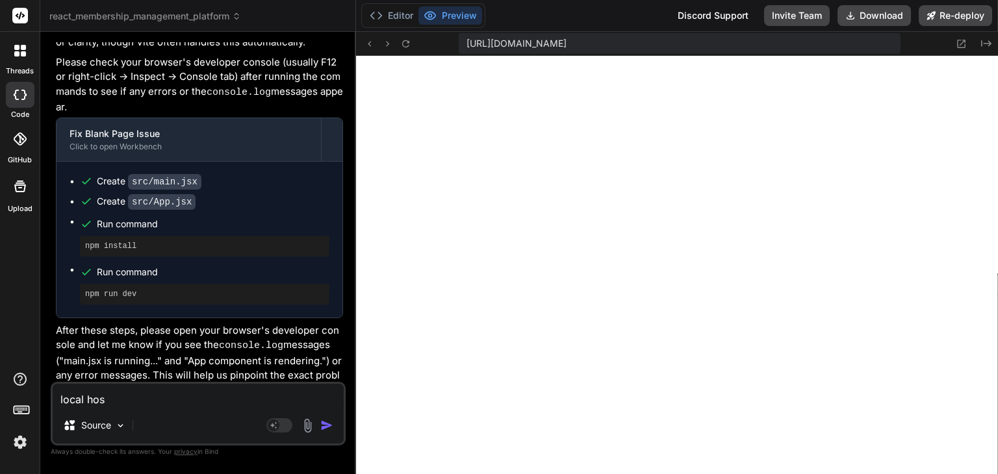
type textarea "local host"
type textarea "x"
type textarea "local host"
type textarea "x"
type textarea "local host i"
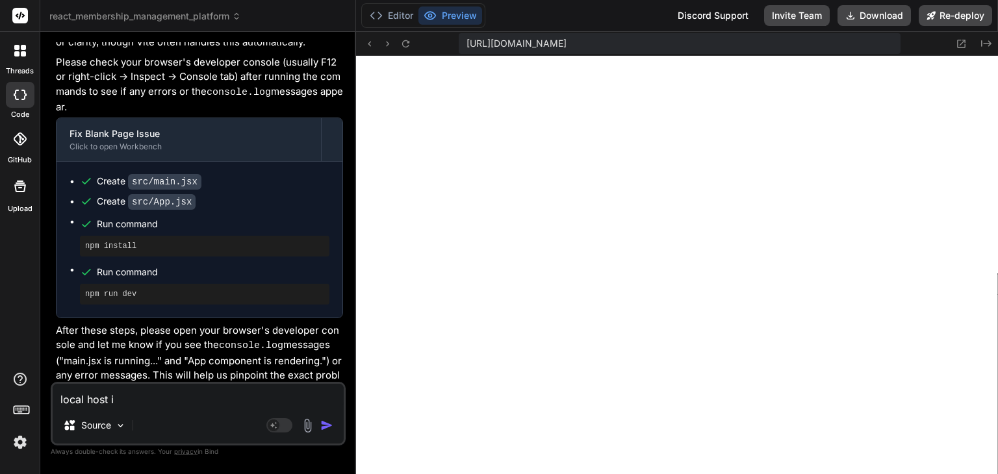
type textarea "x"
type textarea "local host is"
type textarea "x"
type textarea "local host is"
type textarea "x"
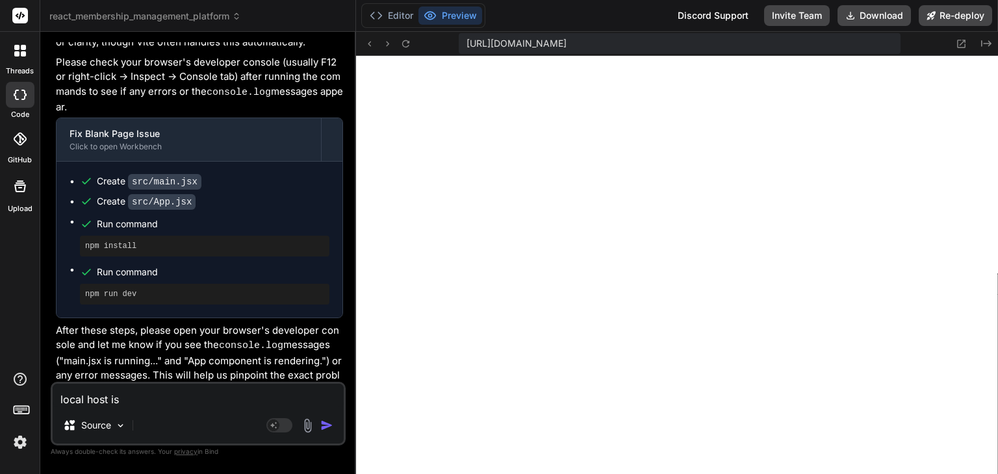
type textarea "local host is s"
type textarea "x"
type textarea "local host is st"
type textarea "x"
type textarea "local host is sta"
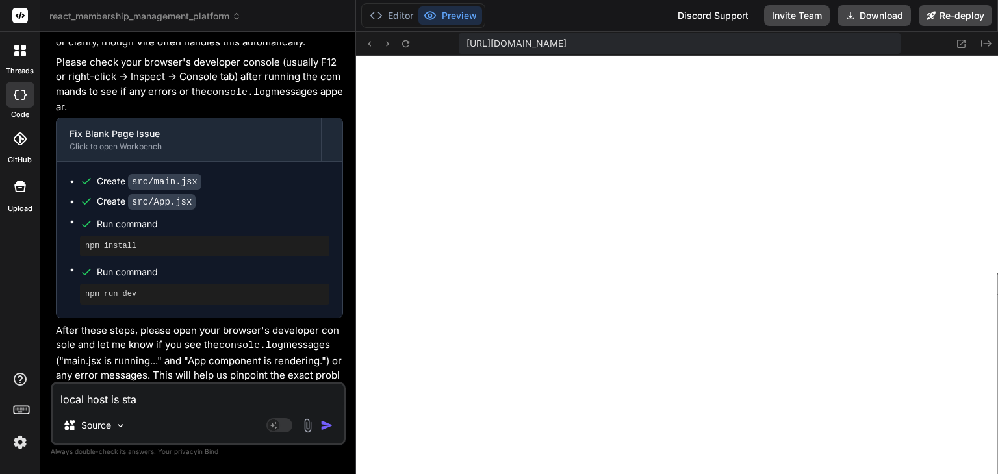
type textarea "x"
type textarea "local host is star"
type textarea "x"
type textarea "local host is start"
type textarea "x"
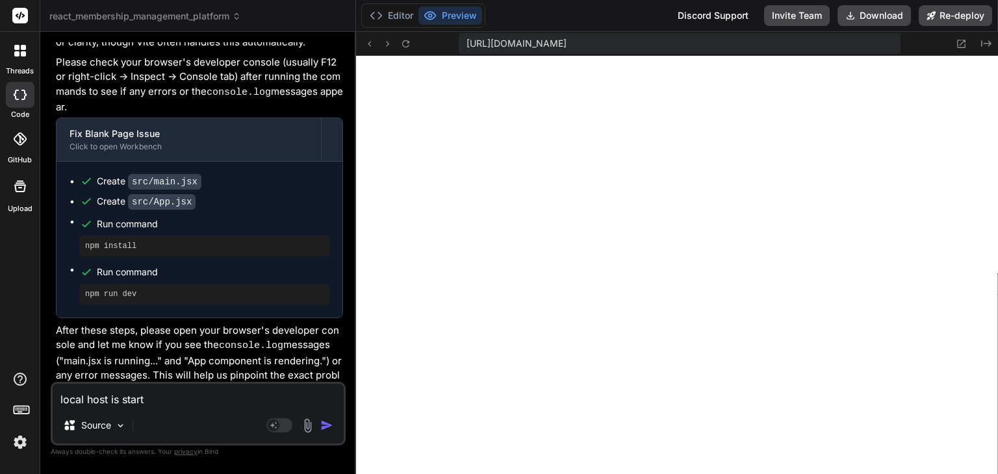
type textarea "local host is starte"
type textarea "x"
type textarea "local host is started"
type textarea "x"
type textarea "local host is started"
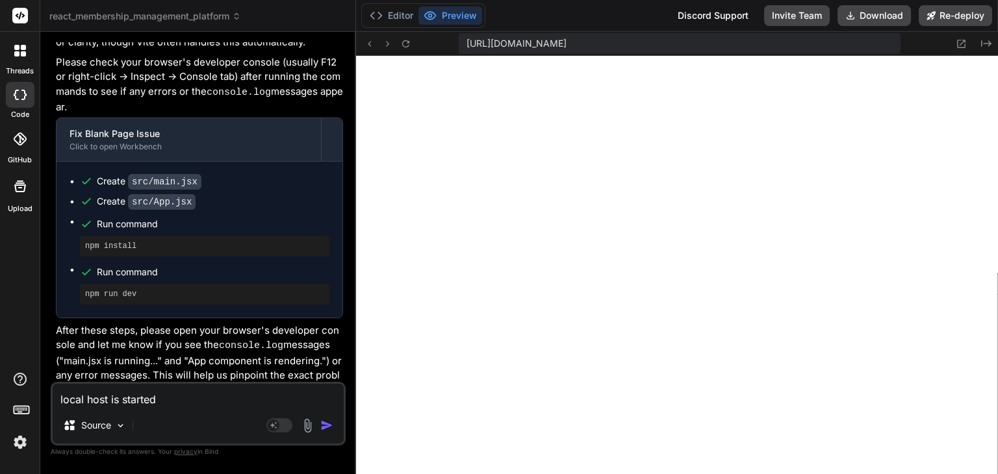
type textarea "x"
type textarea "local host is started b"
type textarea "x"
type textarea "local host is started bu"
type textarea "x"
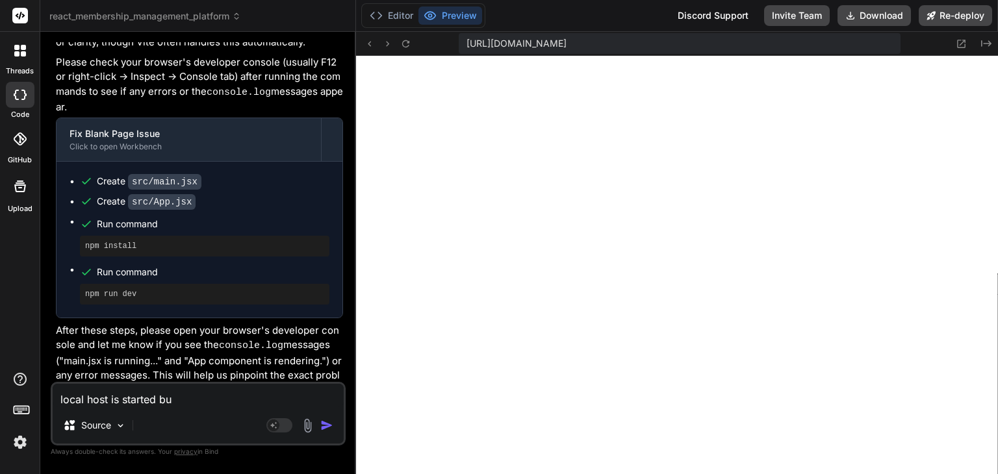
type textarea "local host is started but"
type textarea "x"
type textarea "local host is started but"
type textarea "x"
type textarea "local host is started but t"
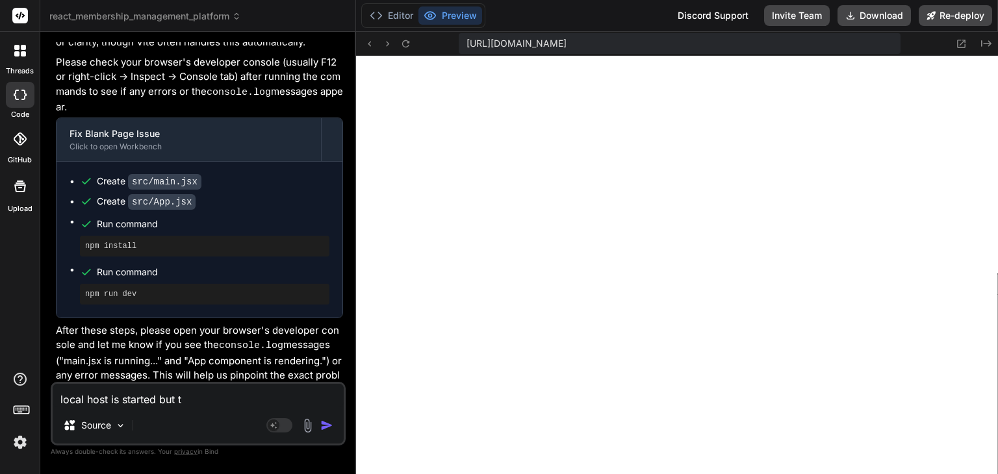
type textarea "x"
type textarea "local host is started but th"
type textarea "x"
type textarea "local host is started but the"
type textarea "x"
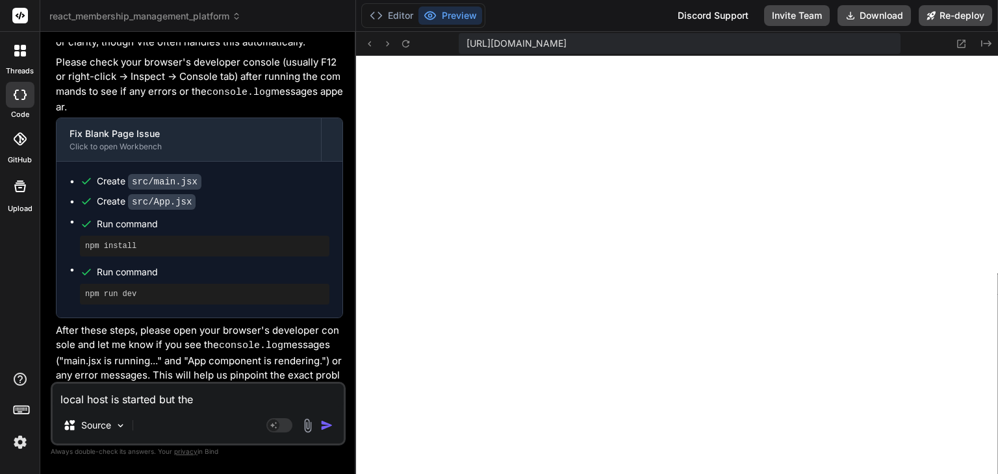
type textarea "local host is started but the"
type textarea "x"
type textarea "local host is started but the p"
type textarea "x"
type textarea "local host is started but the pa"
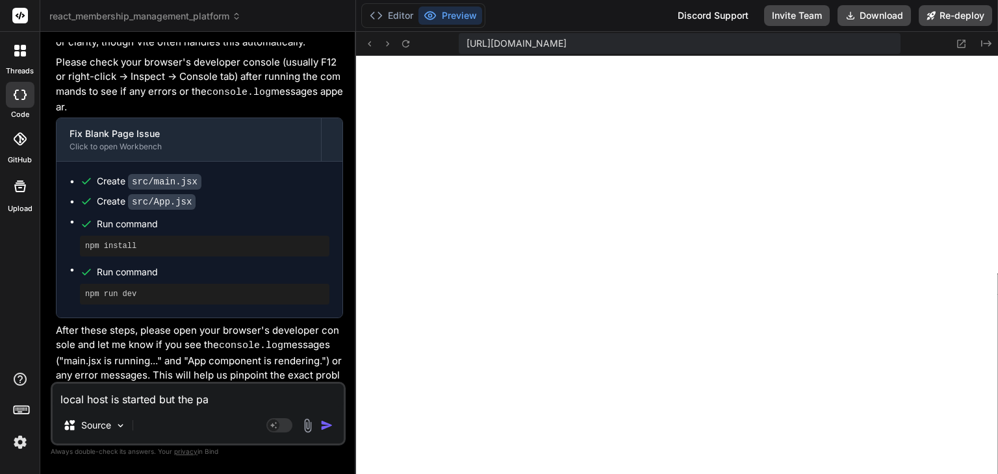
type textarea "x"
type textarea "local host is started but the pag"
type textarea "x"
type textarea "local host is started but the page"
type textarea "x"
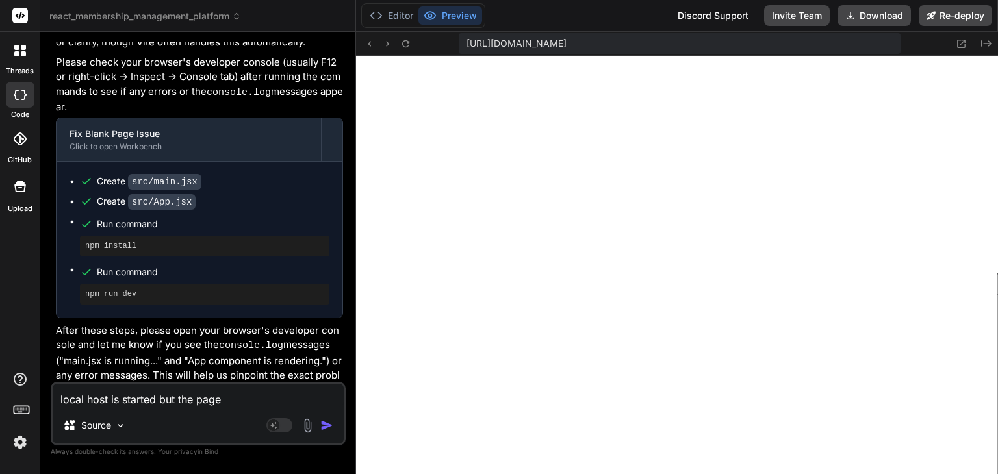
type textarea "local host is started but the page s"
type textarea "x"
type textarea "local host is started but the page"
type textarea "x"
type textarea "local host is started but the page"
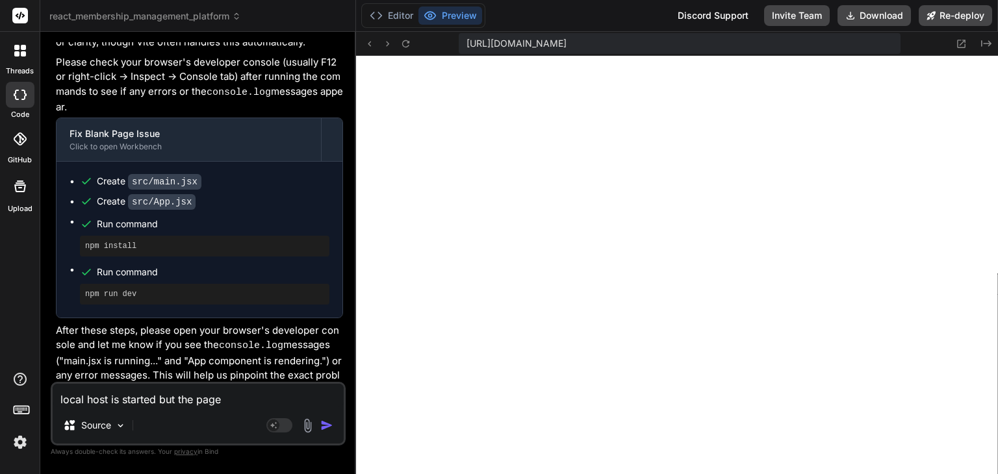
type textarea "x"
type textarea "local host is started but the page"
type textarea "x"
type textarea "local host is started but the page i"
type textarea "x"
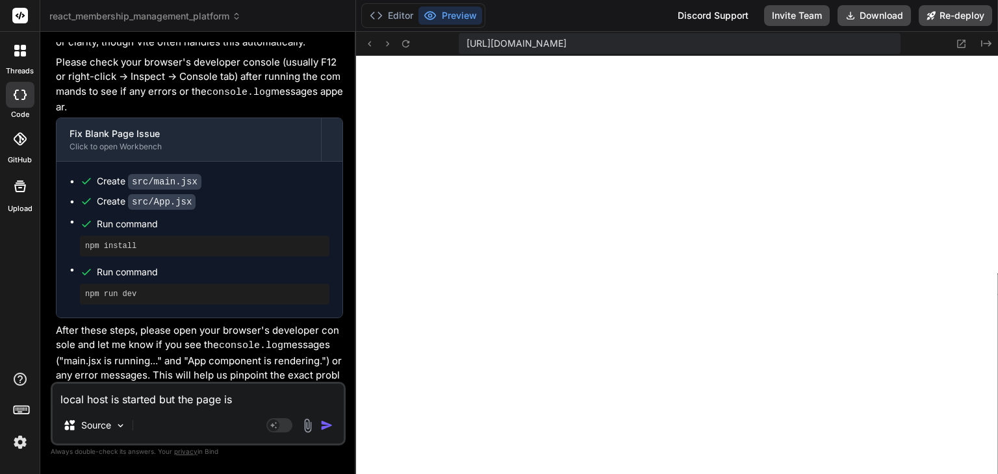
type textarea "local host is started but the page is"
type textarea "x"
type textarea "local host is started but the page is c"
type textarea "x"
type textarea "local host is started but the page is co"
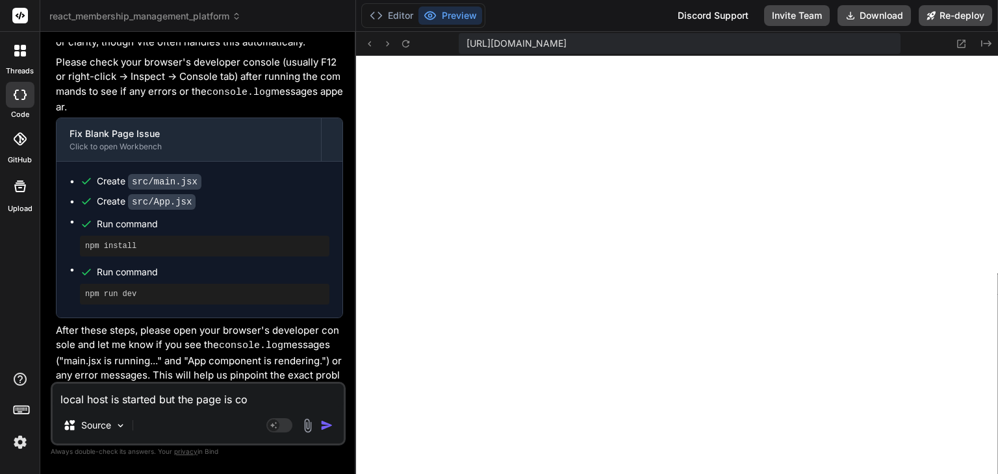
type textarea "x"
type textarea "local host is started but the page is com"
type textarea "x"
type textarea "local host is started but the page is comp"
type textarea "x"
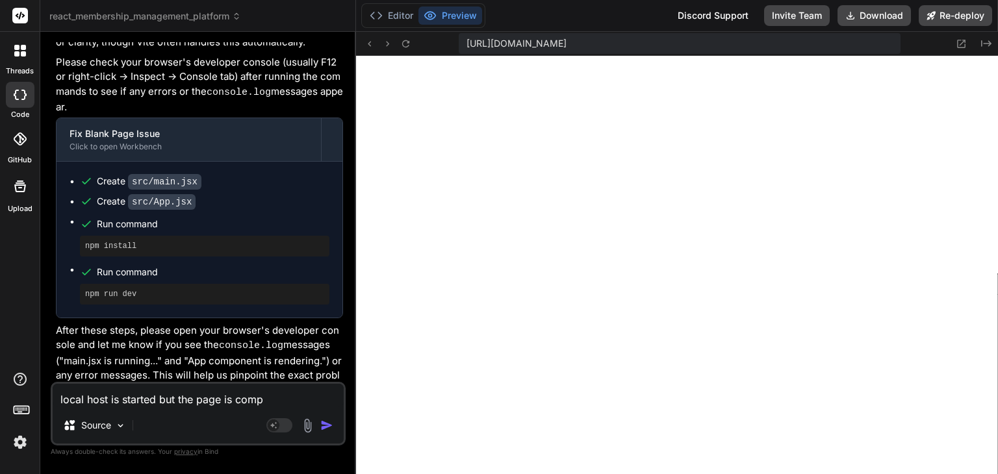
type textarea "local host is started but the page is compl"
type textarea "x"
type textarea "local host is started but the page is comple"
type textarea "x"
type textarea "local host is started but the page is compler"
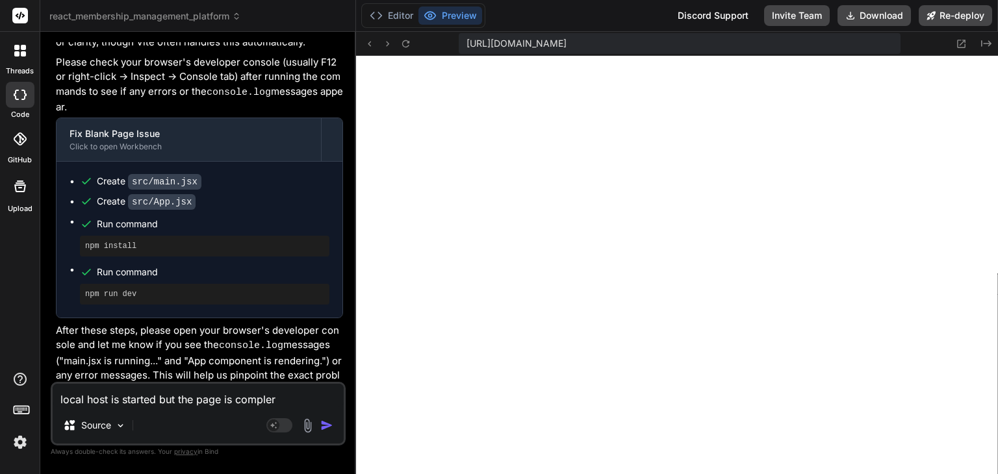
type textarea "x"
type textarea "local host is started but the page is comple"
type textarea "x"
type textarea "local host is started but the page is complet"
type textarea "x"
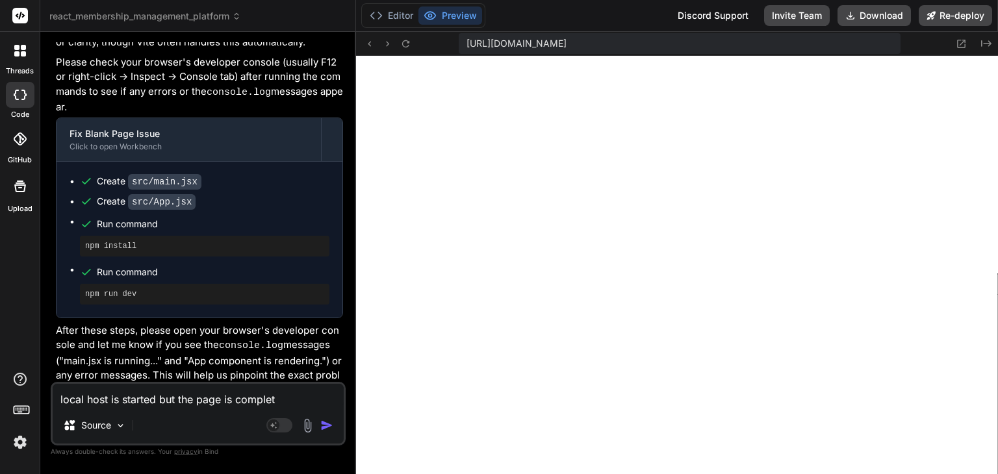
type textarea "local host is started but the page is complety"
type textarea "x"
type textarea "local host is started but the page is complety"
type textarea "x"
type textarea "local host is started but the page is complety"
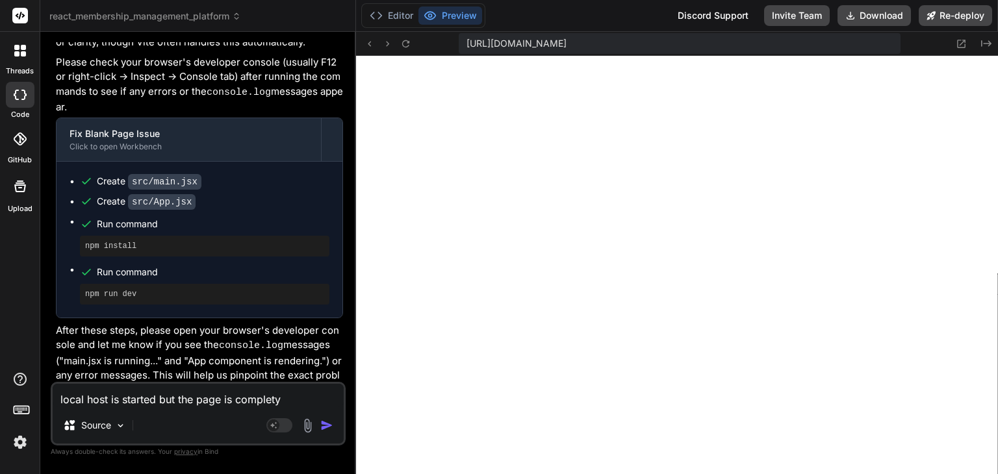
type textarea "x"
type textarea "local host is started but the page is complet"
type textarea "x"
type textarea "local host is started but the page is completl"
type textarea "x"
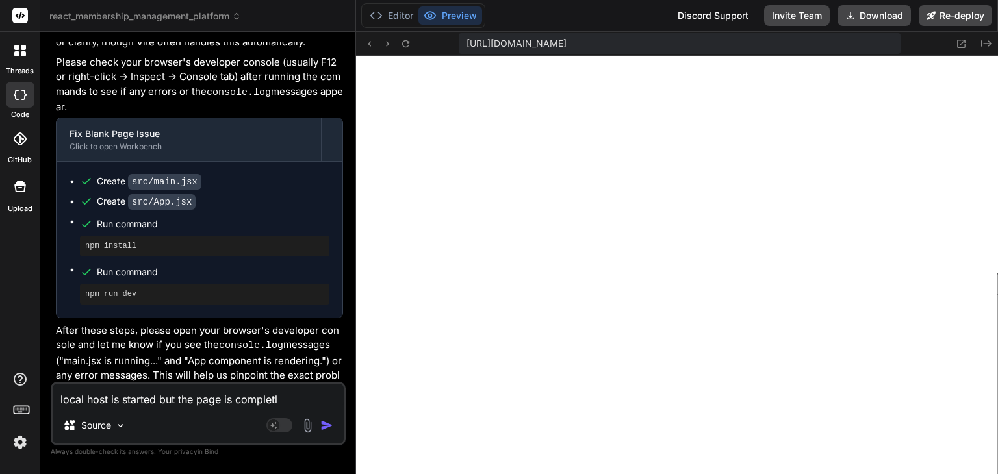
type textarea "local host is started but the page is completly"
type textarea "x"
type textarea "local host is started but the page is completly"
type textarea "x"
type textarea "local host is started but the page is completly b"
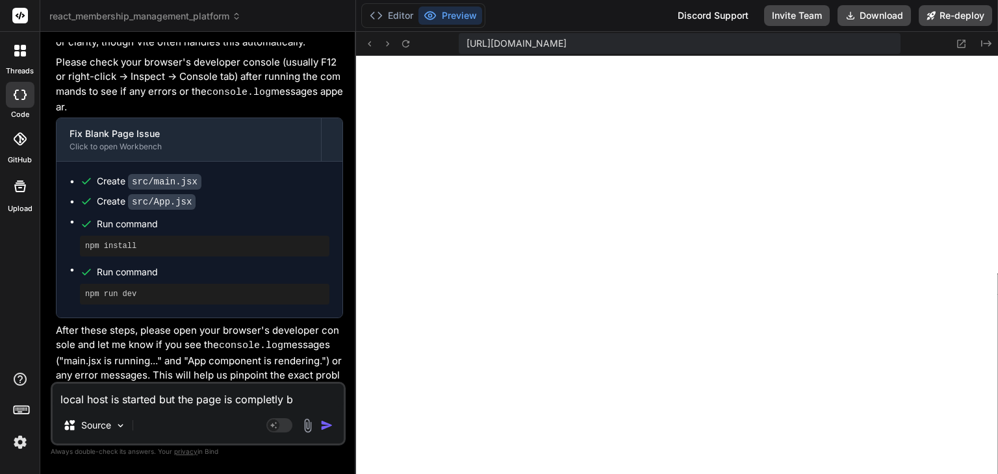
type textarea "x"
type textarea "local host is started but the page is completly bl"
type textarea "x"
type textarea "local host is started but the page is completly bla"
type textarea "x"
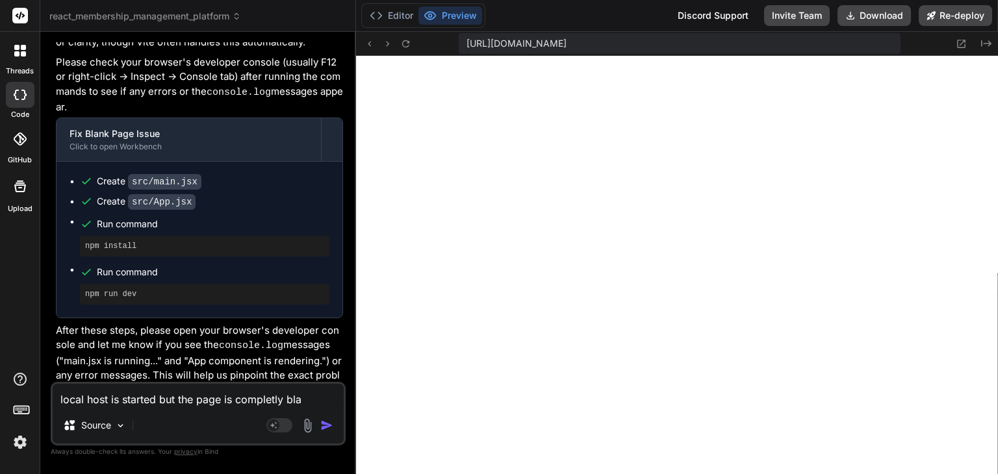
type textarea "local host is started but the page is completly [PERSON_NAME]"
type textarea "x"
type textarea "local host is started but the page is completly blank"
type textarea "x"
type textarea "local host is started but the page is completly blank."
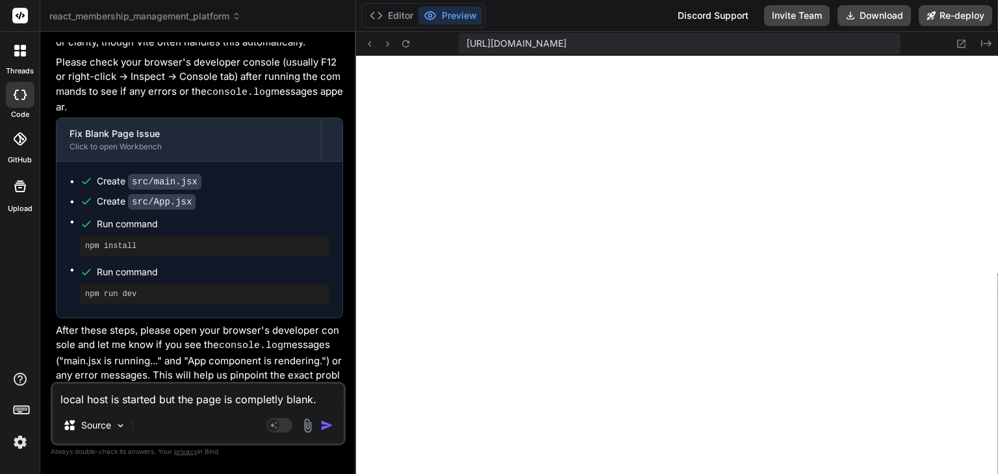
type textarea "x"
type textarea "local host is started but the page is completly blank."
type textarea "x"
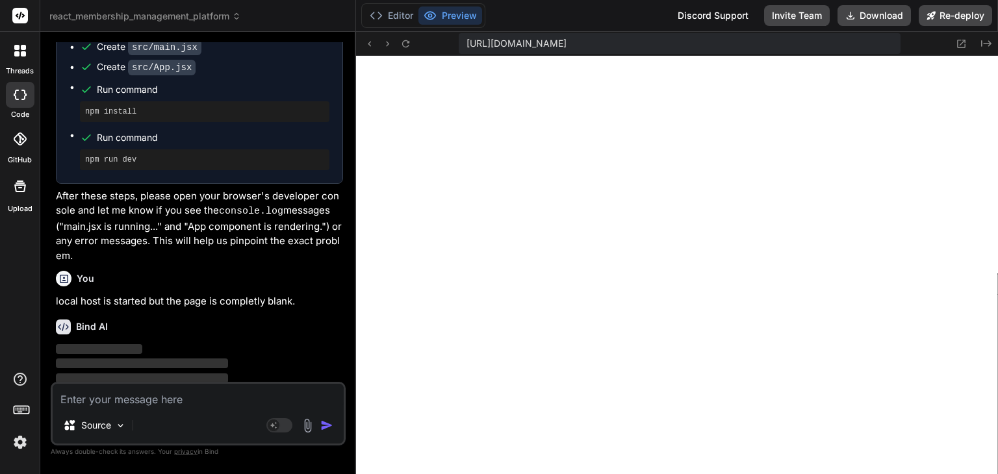
scroll to position [1478, 0]
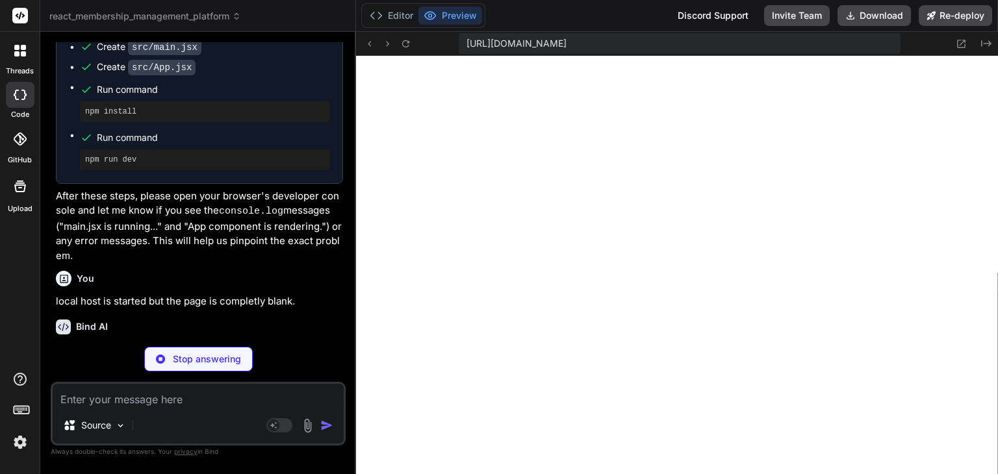
type textarea "x"
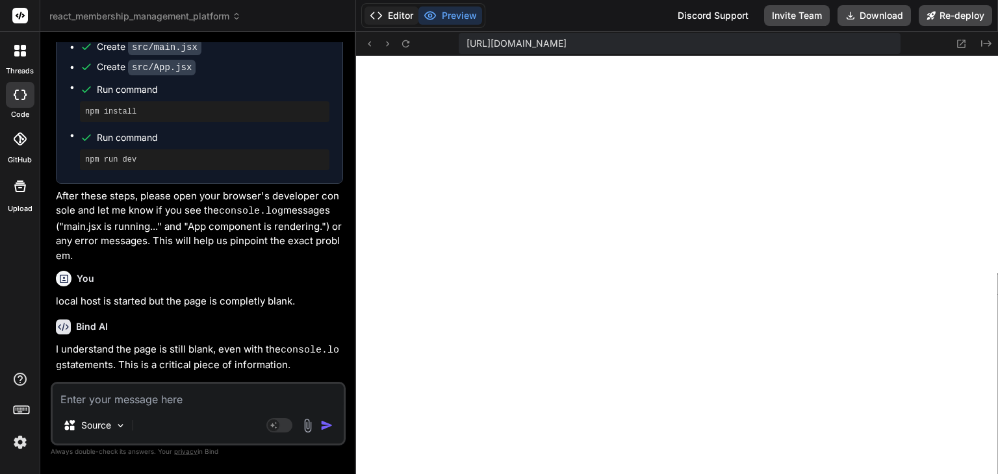
click at [402, 14] on button "Editor" at bounding box center [391, 15] width 54 height 18
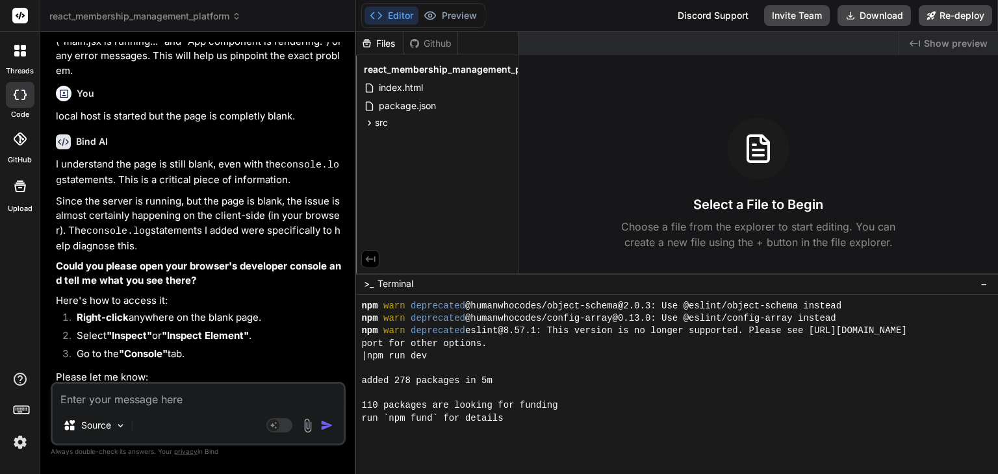
scroll to position [1555, 0]
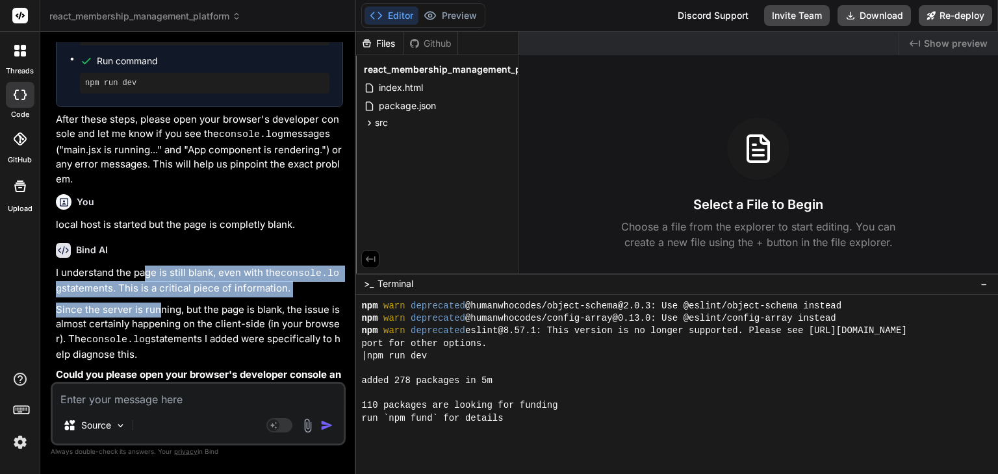
drag, startPoint x: 145, startPoint y: 258, endPoint x: 157, endPoint y: 286, distance: 30.3
click at [157, 286] on div "I understand the page is still blank, even with the console.log statements. Thi…" at bounding box center [199, 451] width 287 height 371
click at [199, 266] on p "I understand the page is still blank, even with the console.log statements. Thi…" at bounding box center [199, 282] width 287 height 32
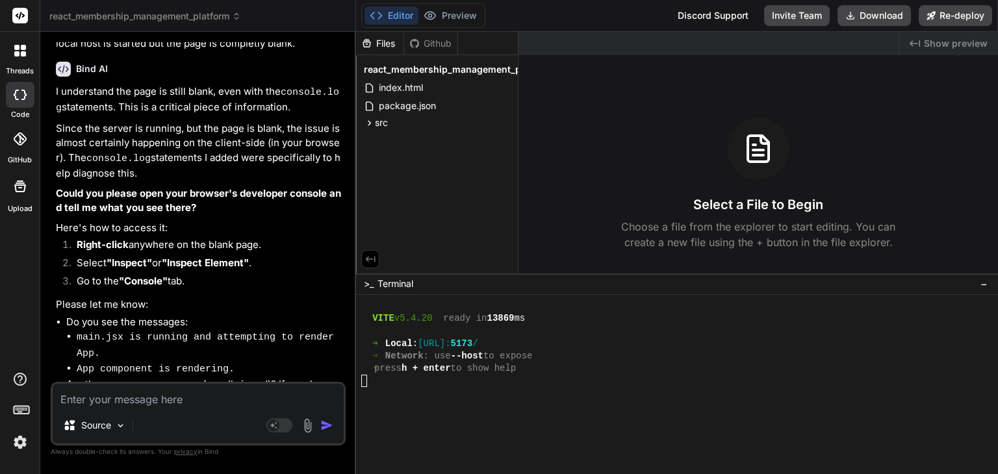
scroll to position [1772, 0]
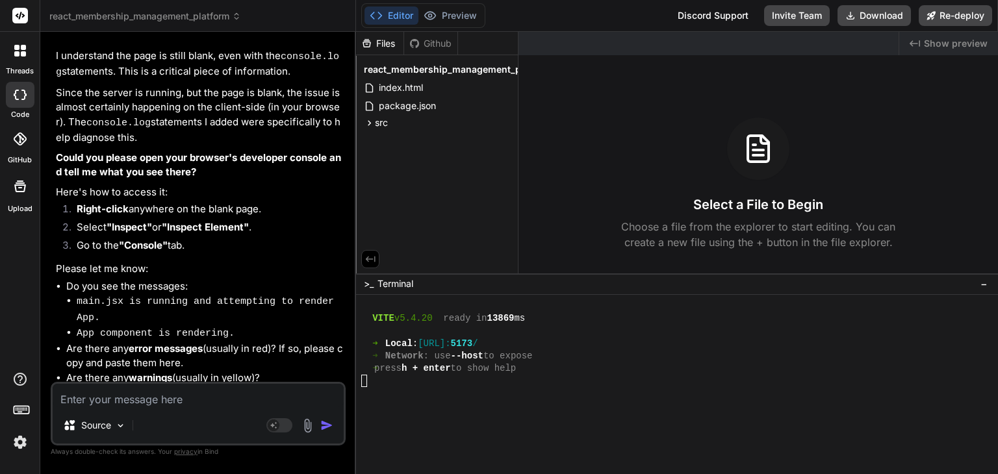
drag, startPoint x: 252, startPoint y: 242, endPoint x: 258, endPoint y: 338, distance: 96.3
click at [266, 220] on li "Select "Inspect" or "Inspect Element" ." at bounding box center [204, 229] width 277 height 18
click at [683, 392] on div at bounding box center [669, 393] width 616 height 12
click at [463, 12] on button "Preview" at bounding box center [450, 15] width 64 height 18
